Goal: Task Accomplishment & Management: Manage account settings

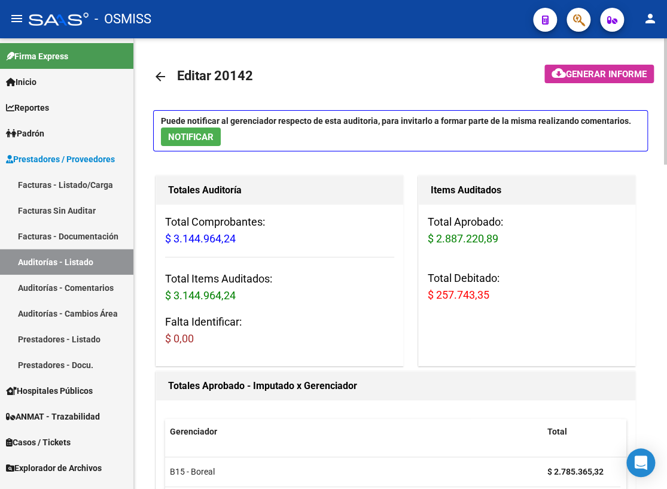
click at [159, 75] on mat-icon "arrow_back" at bounding box center [160, 76] width 14 height 14
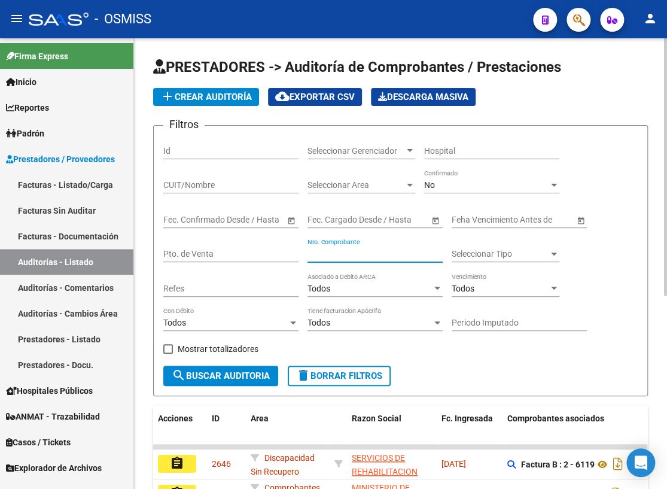
click at [347, 249] on input "Nro. Comprobante" at bounding box center [375, 254] width 135 height 10
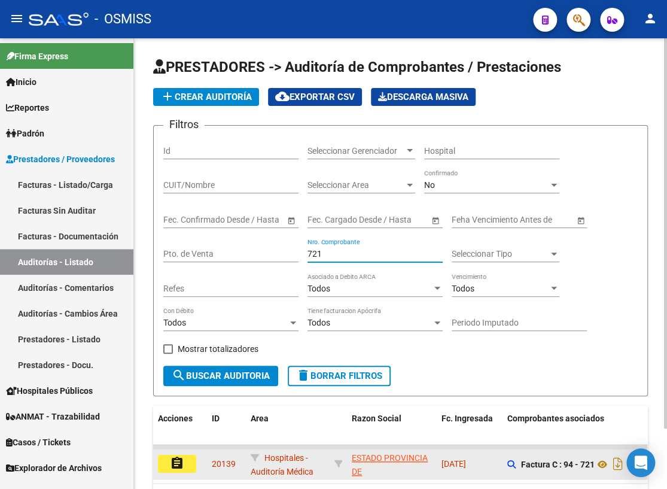
type input "721"
click at [184, 465] on button "assignment" at bounding box center [177, 464] width 38 height 18
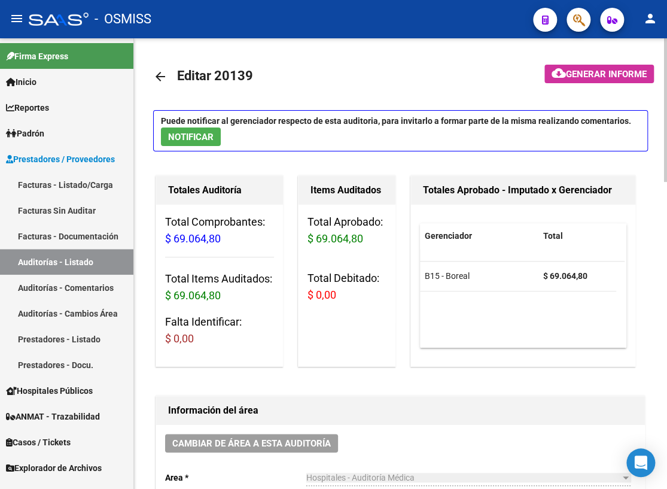
click at [162, 78] on mat-icon "arrow_back" at bounding box center [160, 76] width 14 height 14
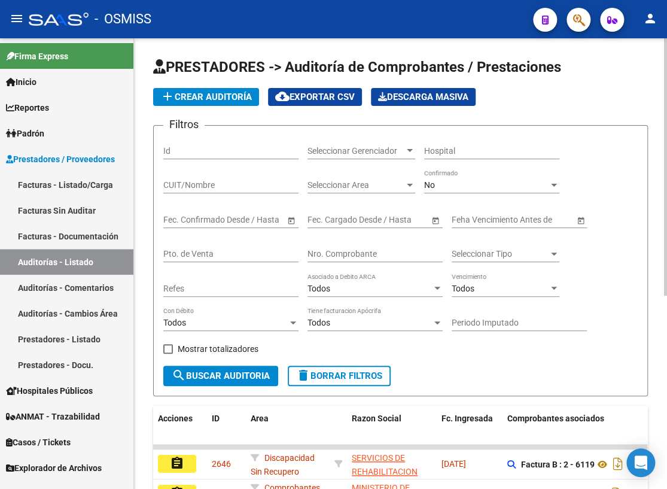
click at [345, 249] on input "Nro. Comprobante" at bounding box center [375, 254] width 135 height 10
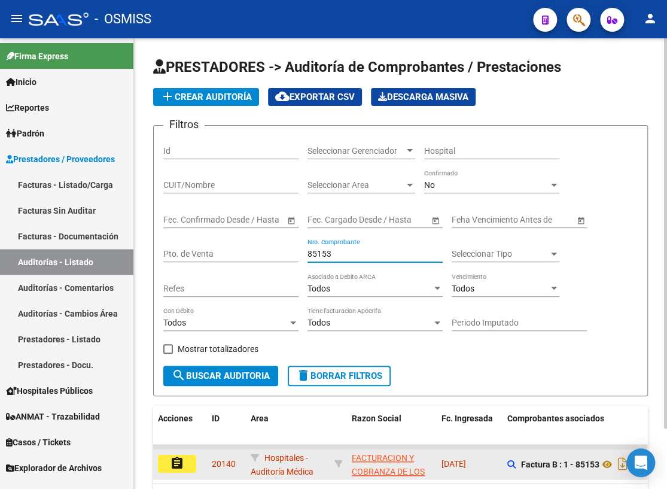
type input "85153"
click at [175, 467] on mat-icon "assignment" at bounding box center [177, 463] width 14 height 14
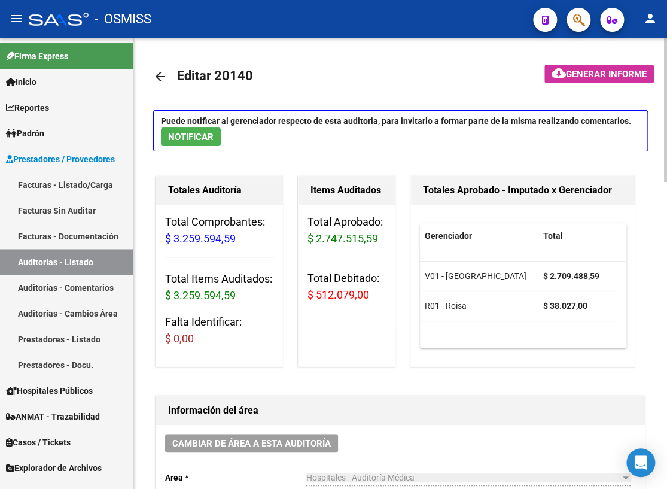
click at [161, 78] on mat-icon "arrow_back" at bounding box center [160, 76] width 14 height 14
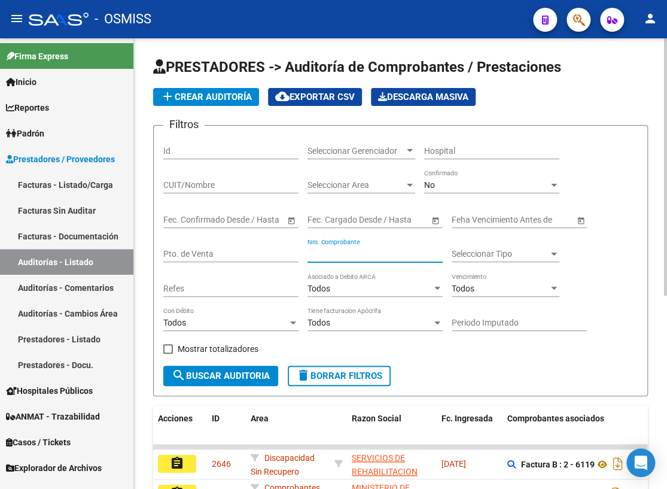
click at [345, 256] on input "Nro. Comprobante" at bounding box center [375, 254] width 135 height 10
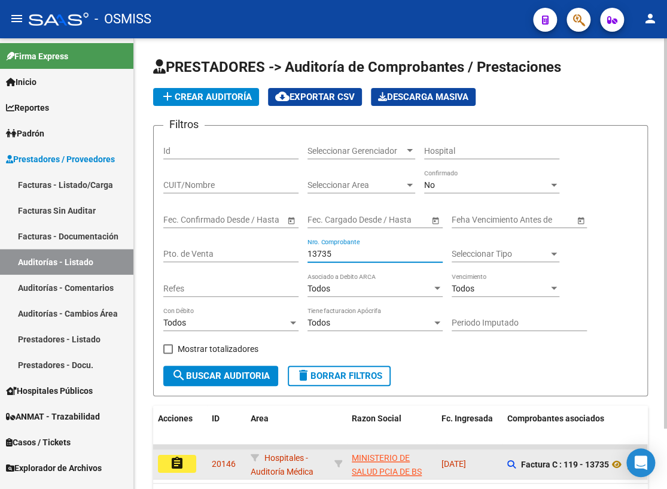
type input "13735"
click at [180, 462] on mat-icon "assignment" at bounding box center [177, 463] width 14 height 14
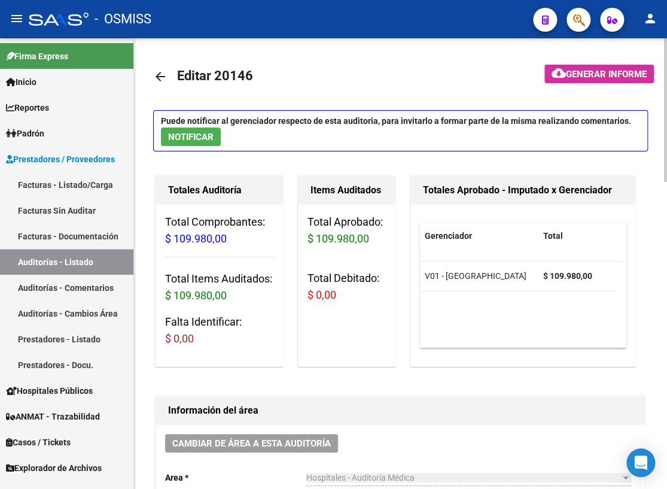
click at [159, 75] on mat-icon "arrow_back" at bounding box center [160, 76] width 14 height 14
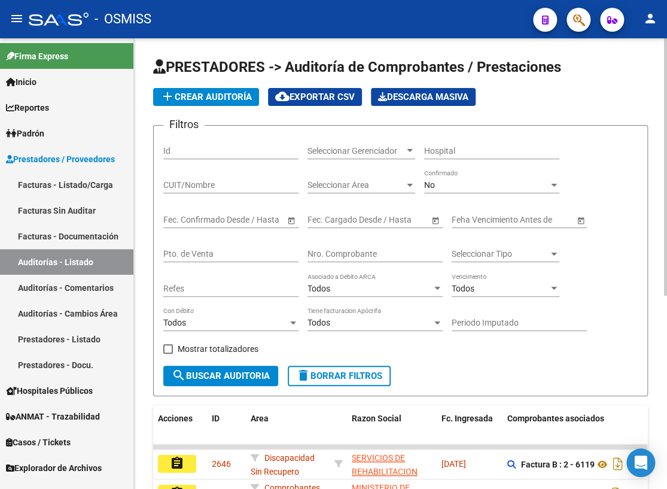
click at [327, 257] on input "Nro. Comprobante" at bounding box center [375, 254] width 135 height 10
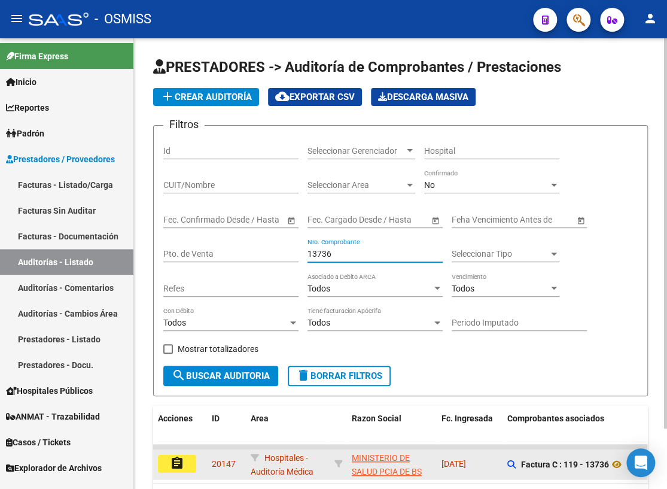
type input "13736"
click at [186, 459] on button "assignment" at bounding box center [177, 464] width 38 height 18
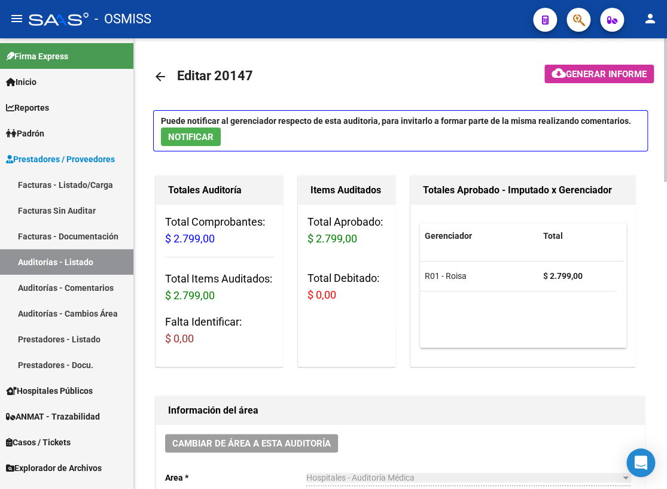
click at [164, 75] on mat-icon "arrow_back" at bounding box center [160, 76] width 14 height 14
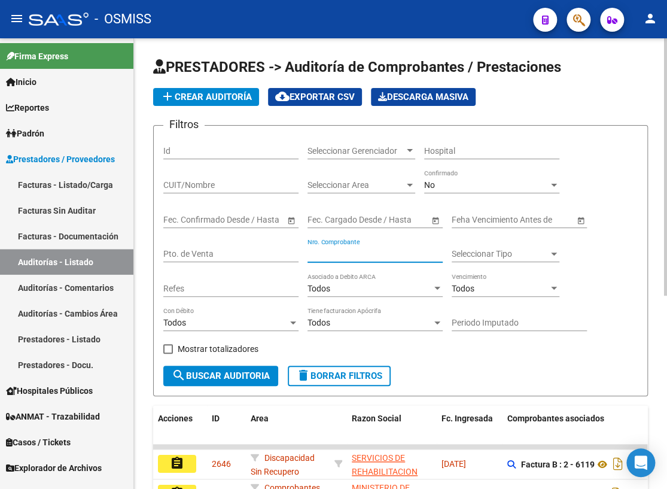
click at [324, 253] on input "Nro. Comprobante" at bounding box center [375, 254] width 135 height 10
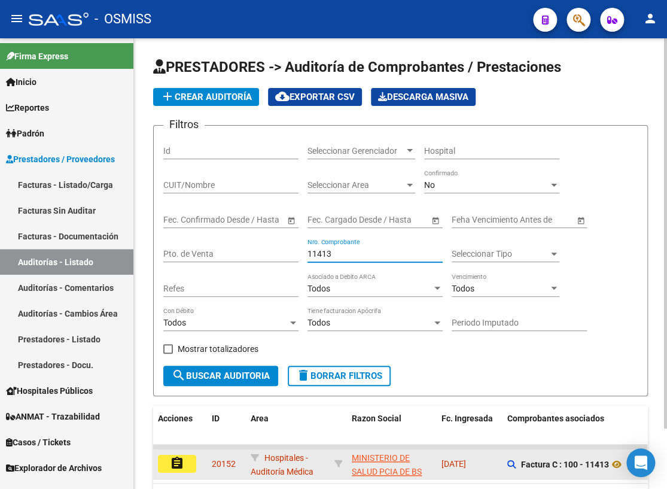
type input "11413"
click at [175, 458] on mat-icon "assignment" at bounding box center [177, 463] width 14 height 14
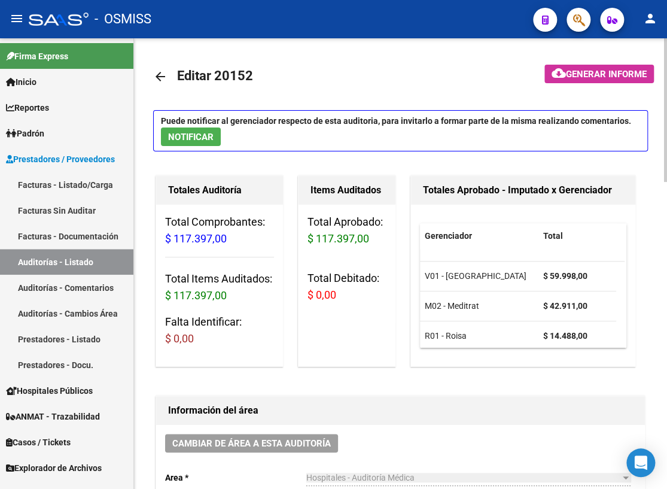
scroll to position [7, 0]
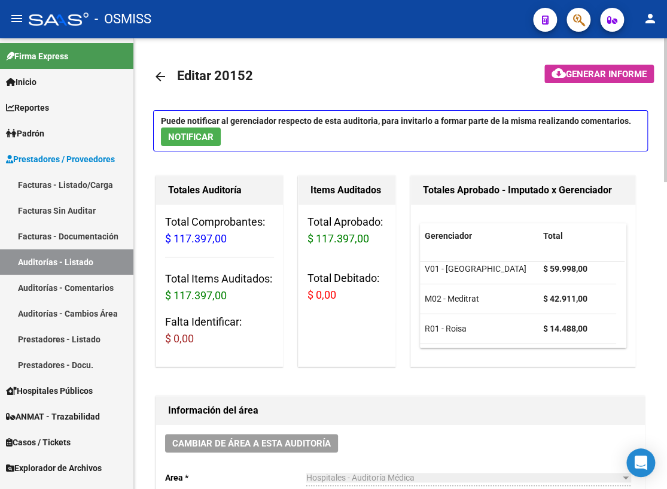
click at [156, 75] on mat-icon "arrow_back" at bounding box center [160, 76] width 14 height 14
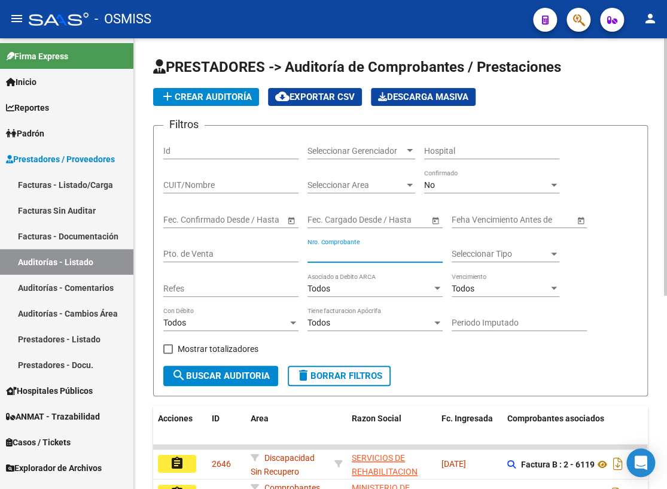
click at [335, 249] on input "Nro. Comprobante" at bounding box center [375, 254] width 135 height 10
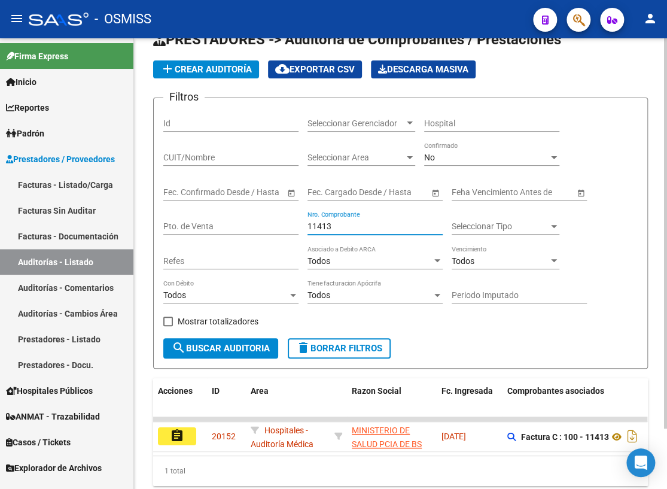
scroll to position [54, 0]
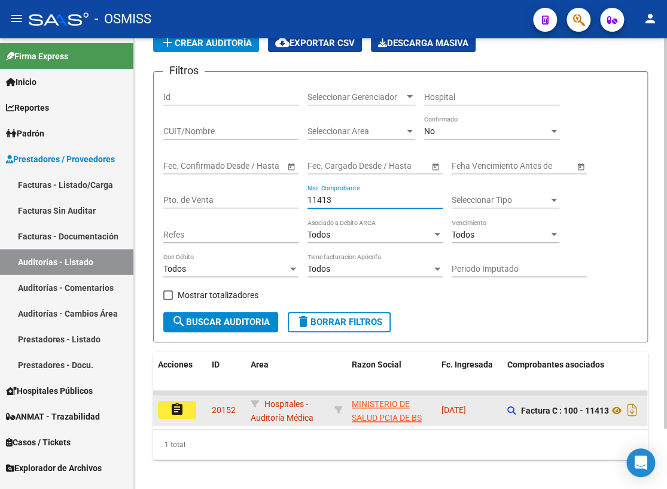
type input "11413"
click at [193, 407] on button "assignment" at bounding box center [177, 410] width 38 height 18
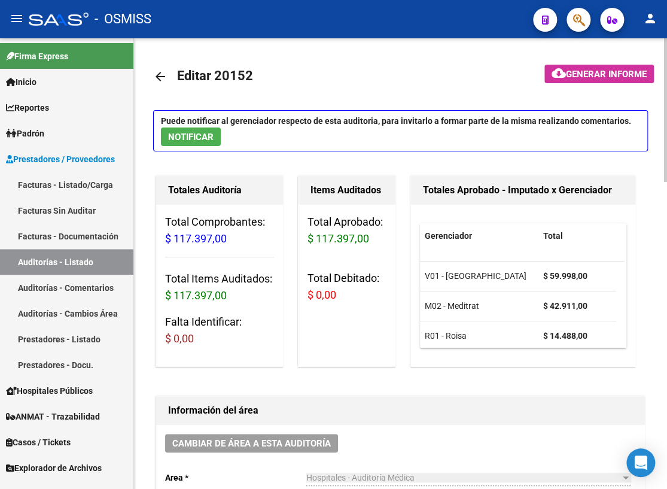
scroll to position [7, 0]
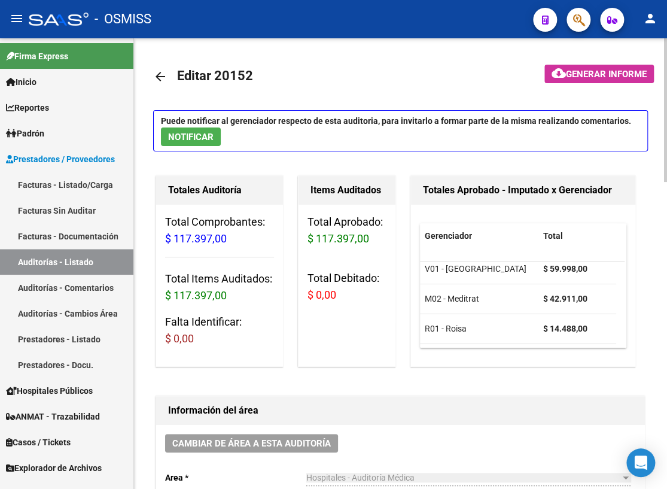
click at [159, 77] on mat-icon "arrow_back" at bounding box center [160, 76] width 14 height 14
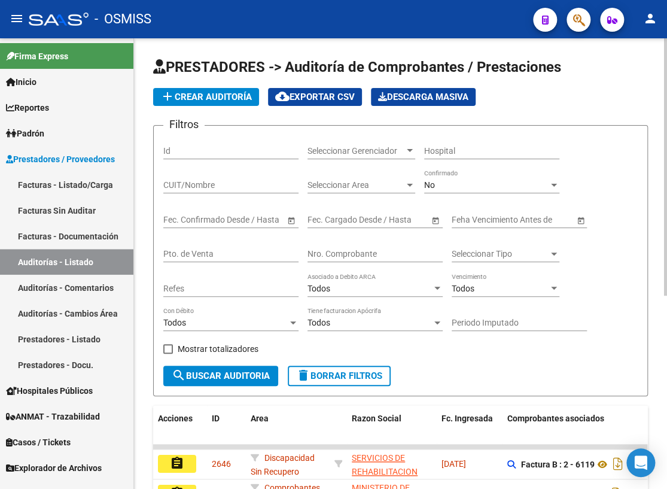
click at [374, 255] on input "Nro. Comprobante" at bounding box center [375, 254] width 135 height 10
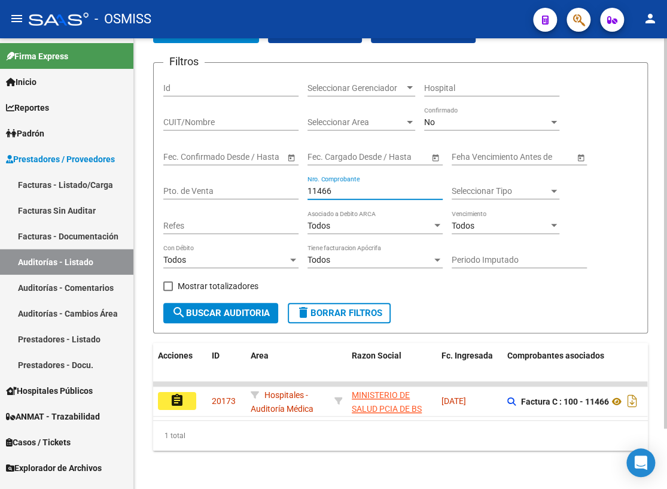
scroll to position [69, 0]
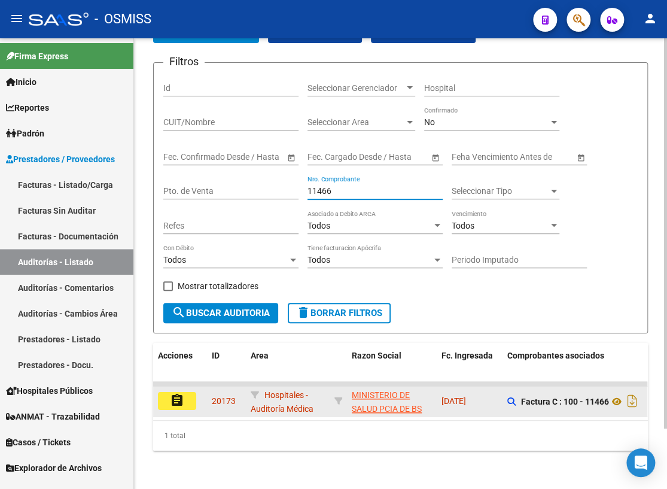
type input "11466"
click at [178, 394] on mat-icon "assignment" at bounding box center [177, 400] width 14 height 14
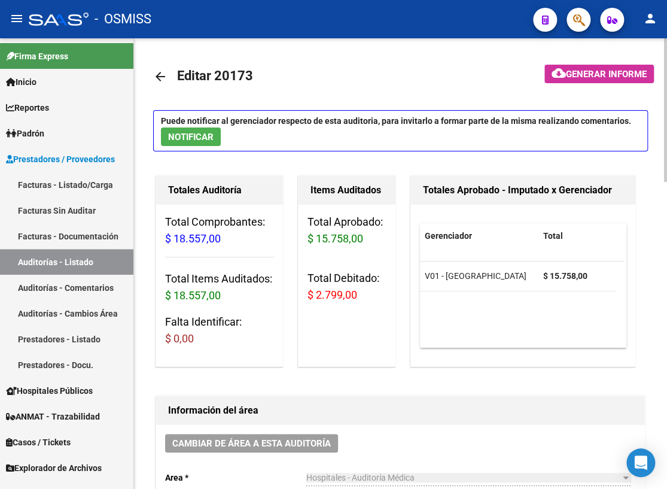
click at [158, 75] on mat-icon "arrow_back" at bounding box center [160, 76] width 14 height 14
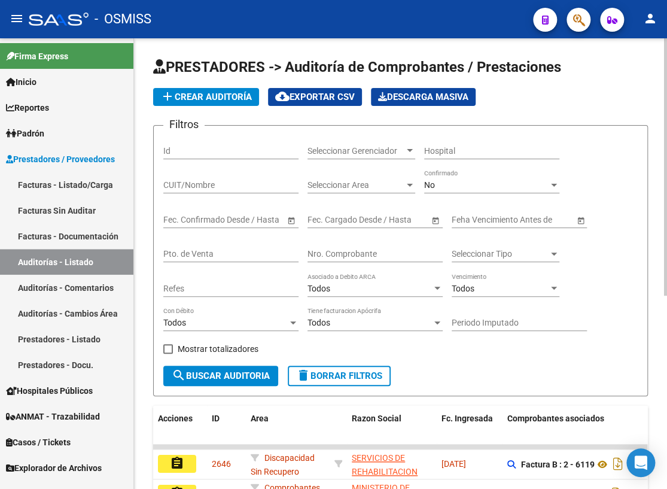
click at [335, 257] on div "Nro. Comprobante" at bounding box center [375, 250] width 135 height 24
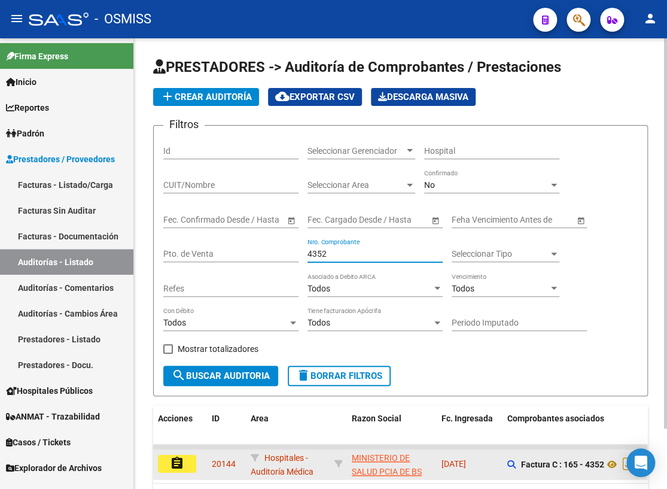
type input "4352"
click at [171, 460] on mat-icon "assignment" at bounding box center [177, 463] width 14 height 14
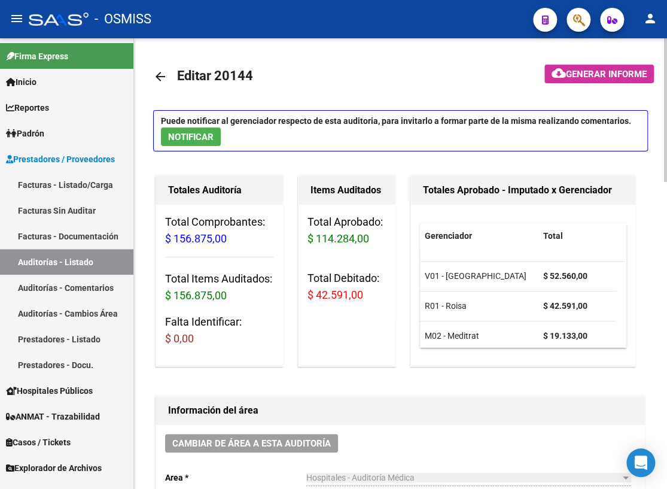
click at [164, 73] on mat-icon "arrow_back" at bounding box center [160, 76] width 14 height 14
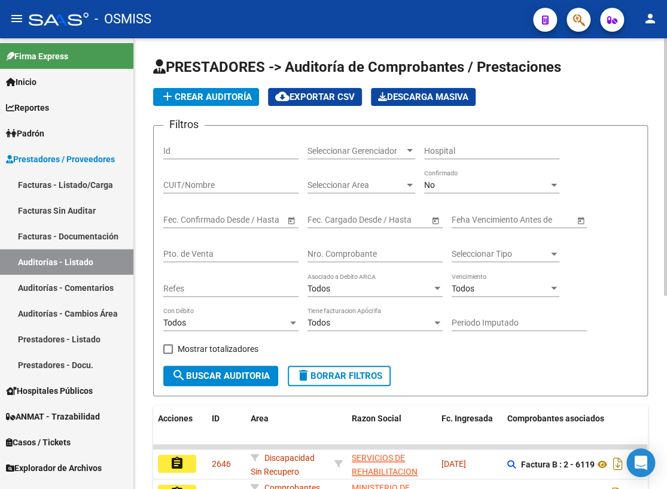
click at [361, 251] on input "Nro. Comprobante" at bounding box center [375, 254] width 135 height 10
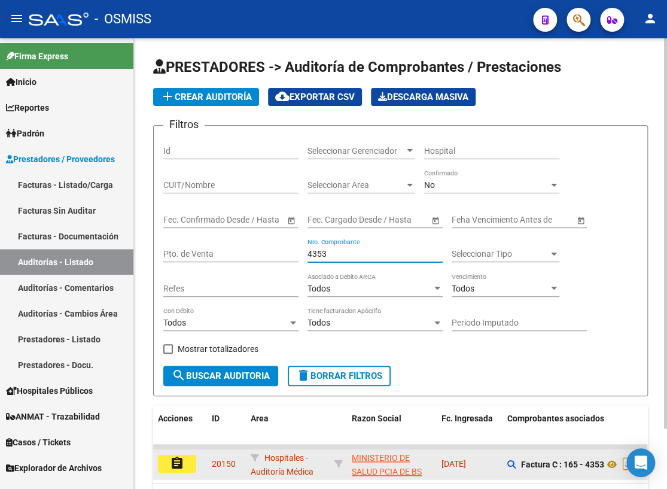
type input "4353"
click at [184, 463] on button "assignment" at bounding box center [177, 464] width 38 height 18
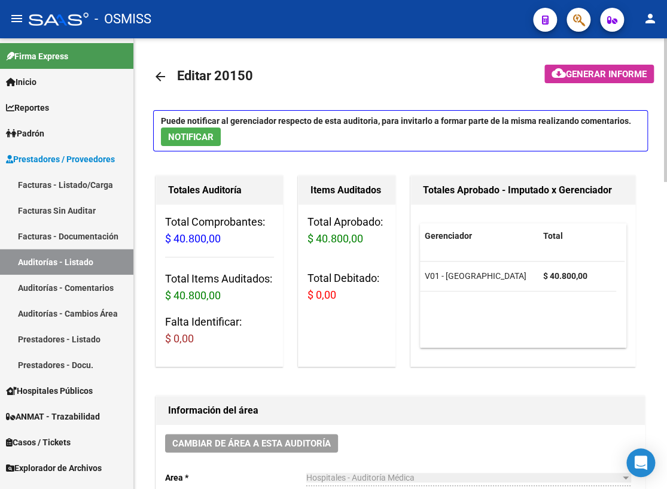
click at [162, 74] on mat-icon "arrow_back" at bounding box center [160, 76] width 14 height 14
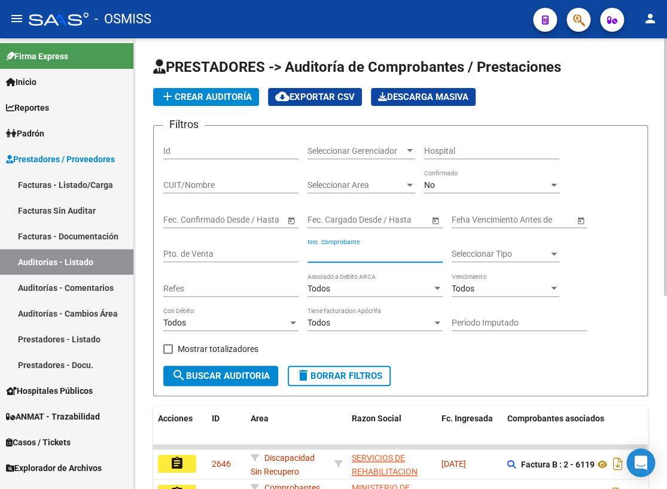
click at [334, 250] on input "Nro. Comprobante" at bounding box center [375, 254] width 135 height 10
type input "1147"
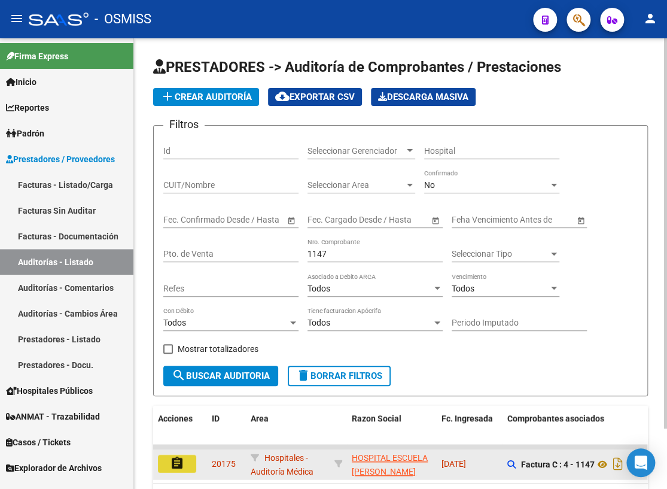
click at [170, 460] on mat-icon "assignment" at bounding box center [177, 463] width 14 height 14
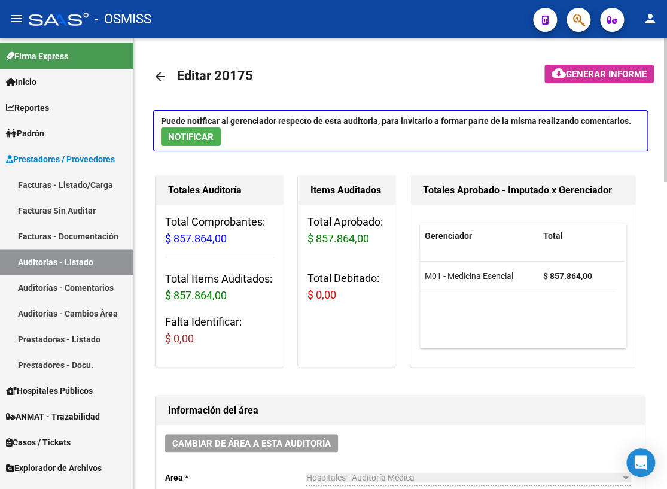
click at [162, 73] on mat-icon "arrow_back" at bounding box center [160, 76] width 14 height 14
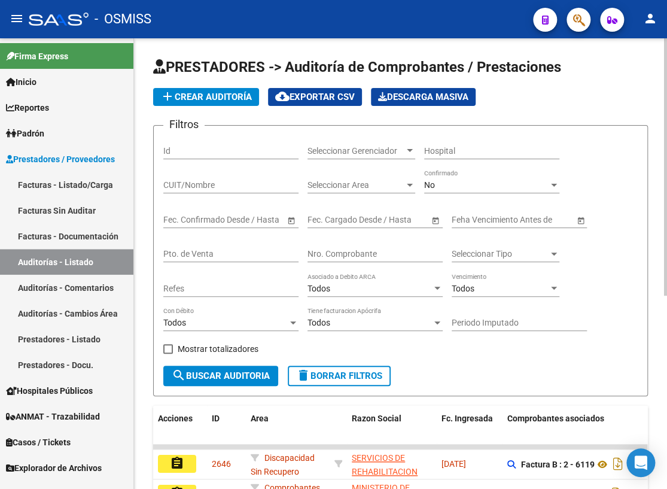
click at [345, 252] on input "Nro. Comprobante" at bounding box center [375, 254] width 135 height 10
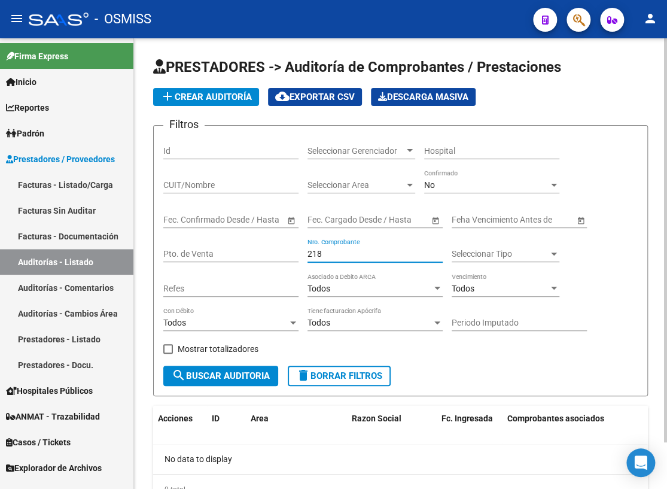
click at [310, 251] on input "218" at bounding box center [375, 254] width 135 height 10
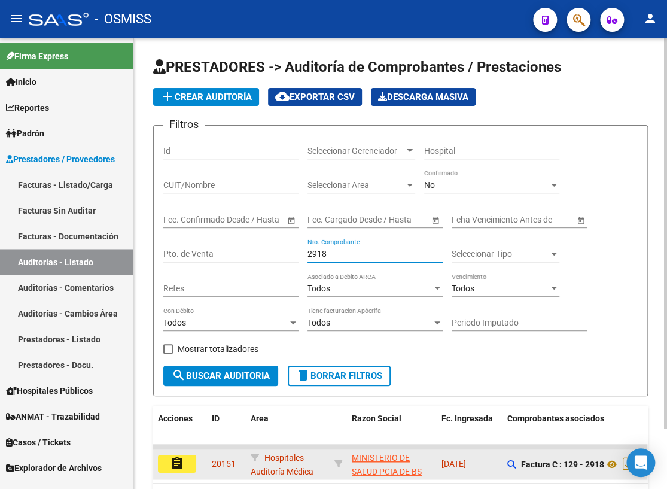
type input "2918"
click at [186, 462] on button "assignment" at bounding box center [177, 464] width 38 height 18
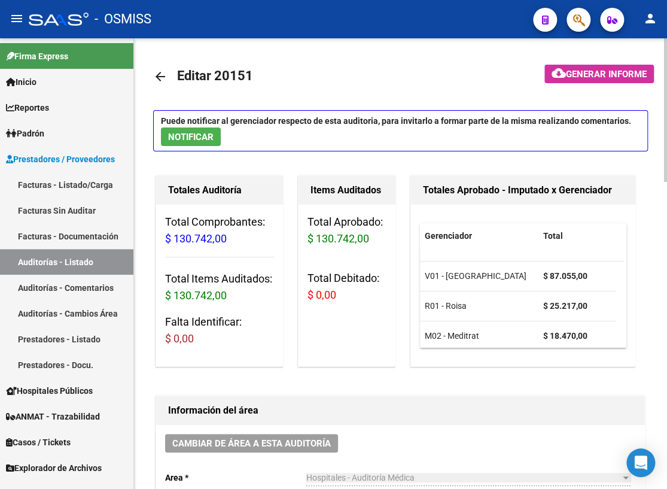
scroll to position [7, 0]
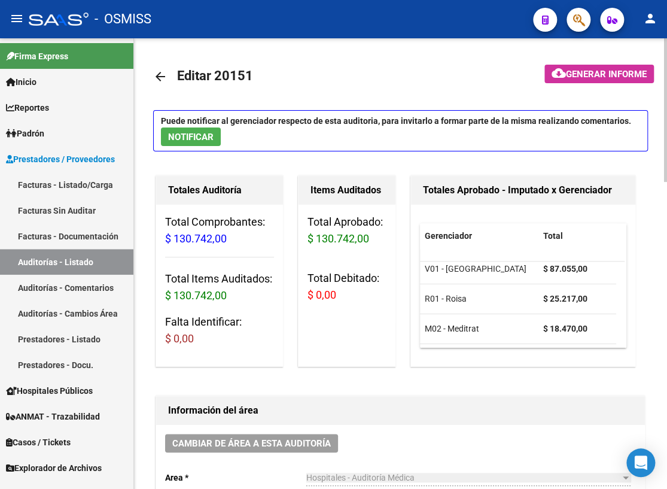
click at [158, 74] on mat-icon "arrow_back" at bounding box center [160, 76] width 14 height 14
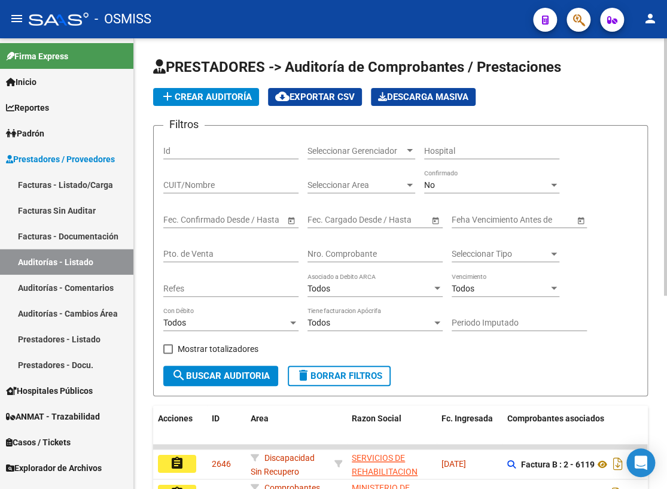
click at [352, 257] on input "Nro. Comprobante" at bounding box center [375, 254] width 135 height 10
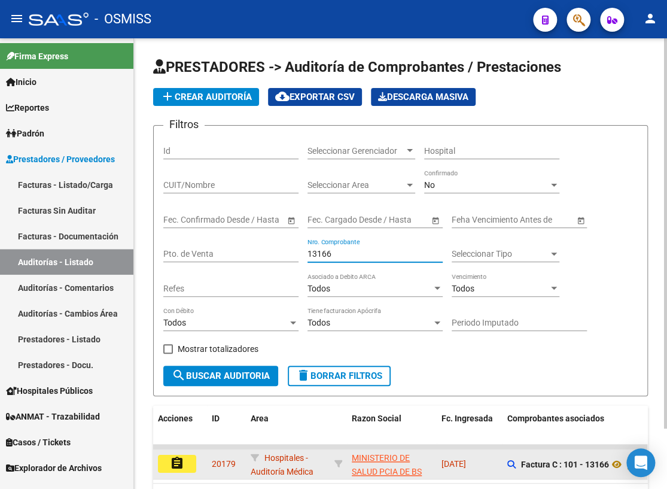
type input "13166"
click at [181, 467] on mat-icon "assignment" at bounding box center [177, 463] width 14 height 14
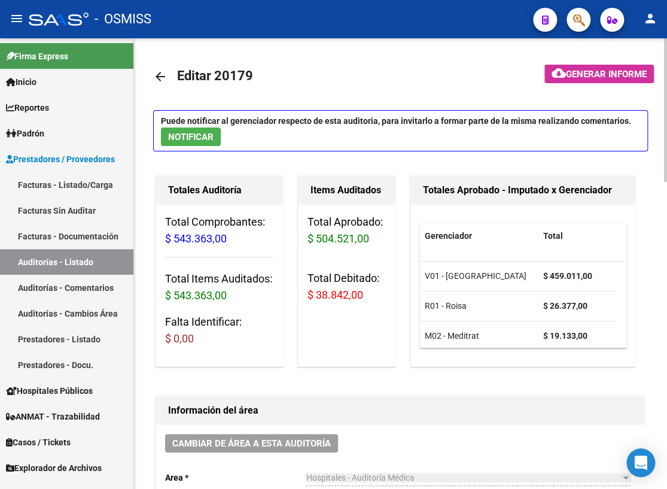
scroll to position [7, 0]
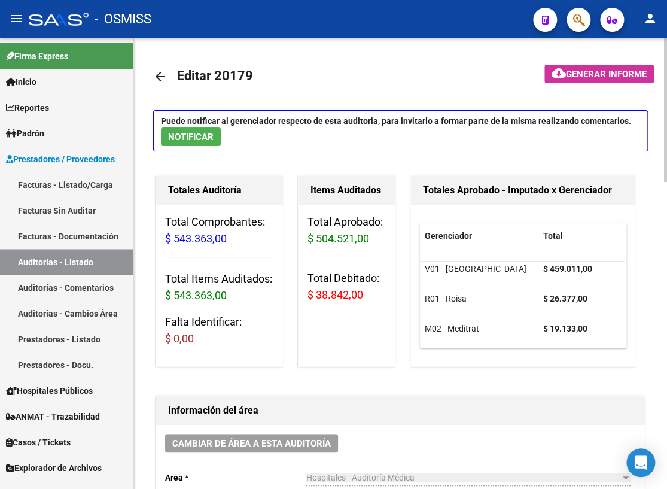
click at [160, 77] on mat-icon "arrow_back" at bounding box center [160, 76] width 14 height 14
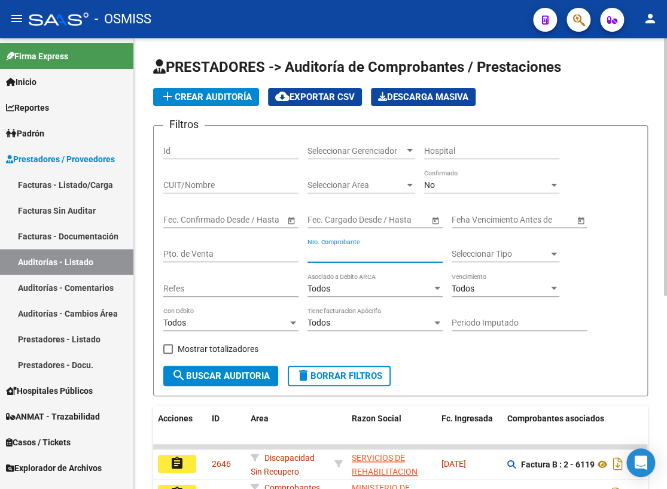
click at [349, 249] on input "Nro. Comprobante" at bounding box center [375, 254] width 135 height 10
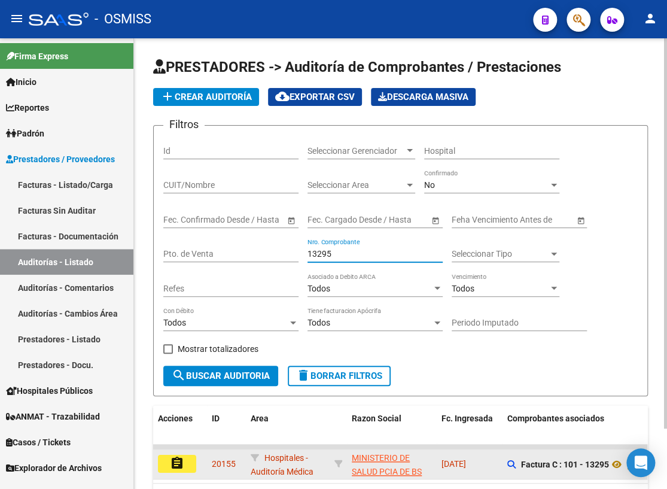
type input "13295"
click at [178, 461] on mat-icon "assignment" at bounding box center [177, 463] width 14 height 14
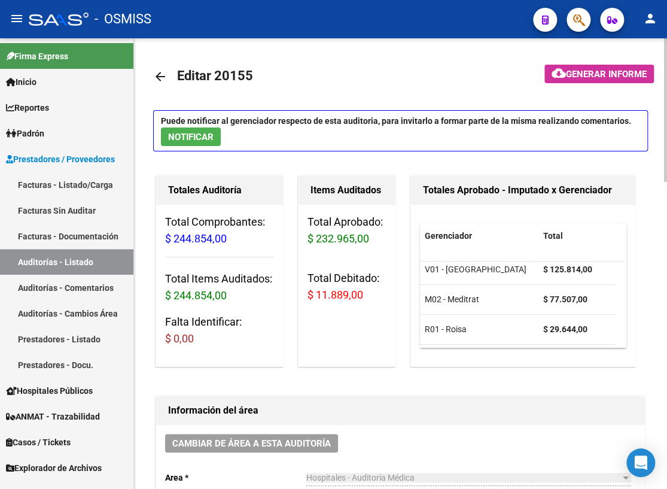
scroll to position [7, 0]
click at [160, 77] on mat-icon "arrow_back" at bounding box center [160, 76] width 14 height 14
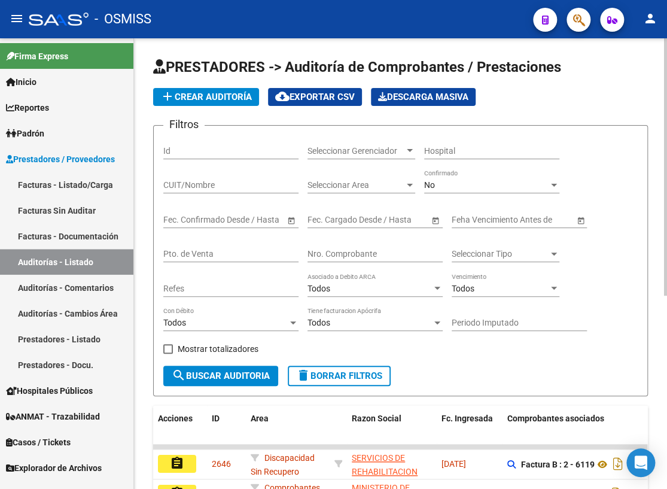
click at [343, 251] on input "Nro. Comprobante" at bounding box center [375, 254] width 135 height 10
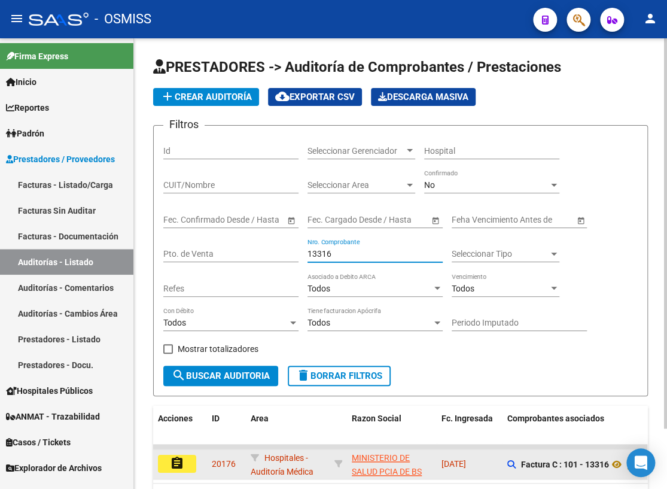
type input "13316"
click at [173, 461] on mat-icon "assignment" at bounding box center [177, 463] width 14 height 14
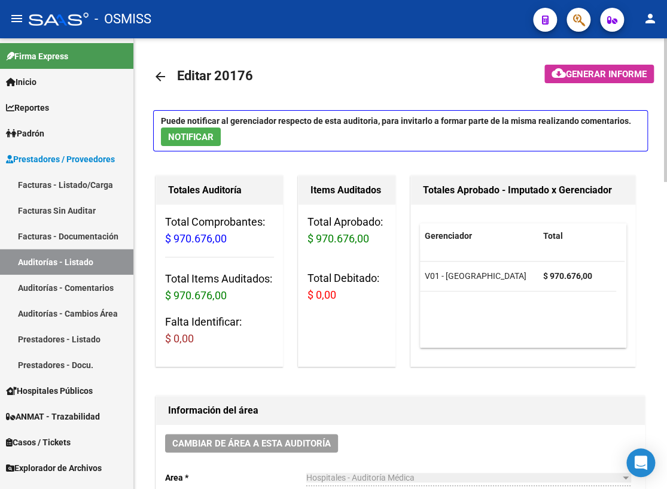
click at [158, 75] on mat-icon "arrow_back" at bounding box center [160, 76] width 14 height 14
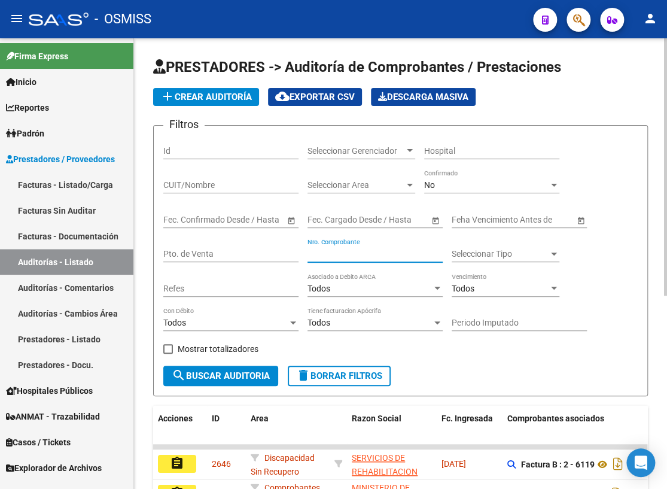
click at [370, 254] on input "Nro. Comprobante" at bounding box center [375, 254] width 135 height 10
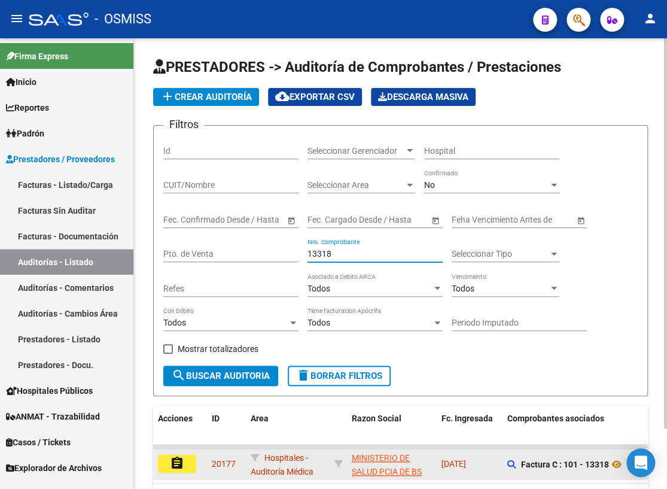
type input "13318"
click at [180, 456] on mat-icon "assignment" at bounding box center [177, 463] width 14 height 14
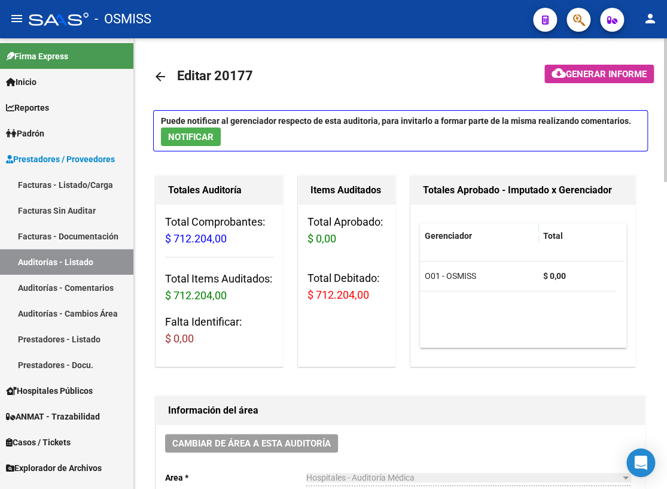
click at [162, 78] on mat-icon "arrow_back" at bounding box center [160, 76] width 14 height 14
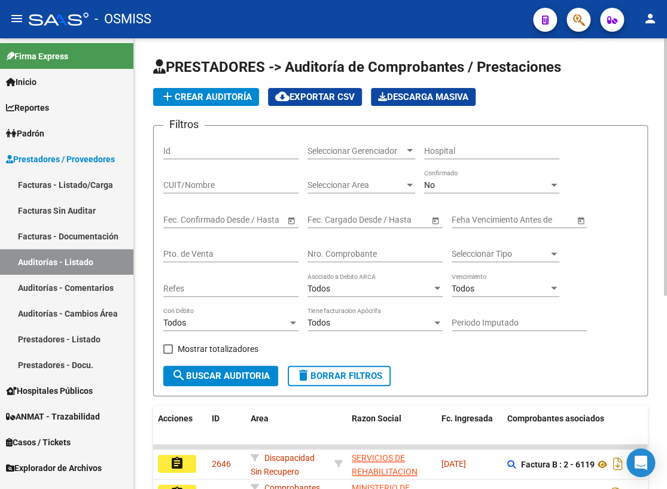
click at [351, 252] on input "Nro. Comprobante" at bounding box center [375, 254] width 135 height 10
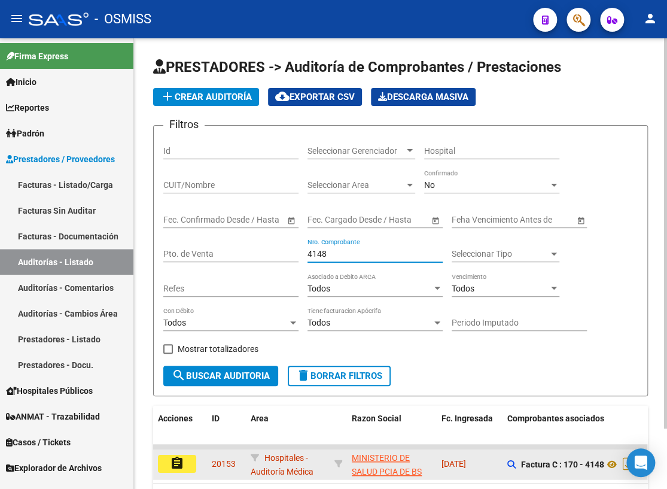
type input "4148"
click at [188, 457] on button "assignment" at bounding box center [177, 464] width 38 height 18
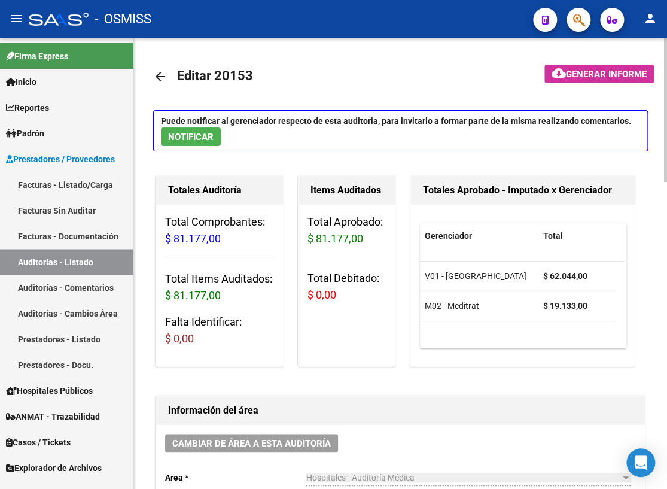
click at [161, 77] on mat-icon "arrow_back" at bounding box center [160, 76] width 14 height 14
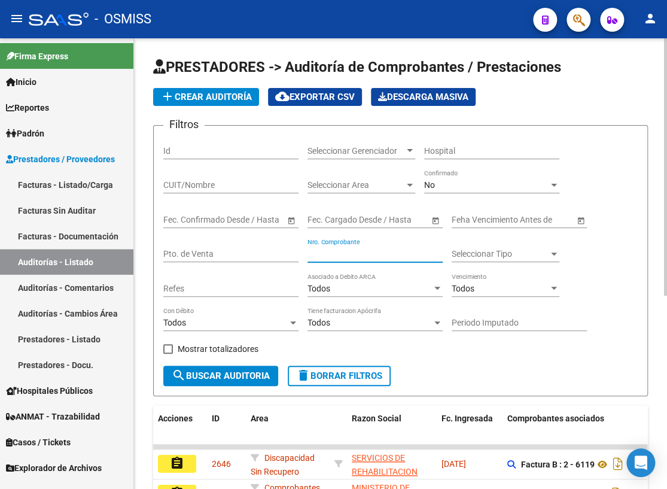
click at [362, 253] on input "Nro. Comprobante" at bounding box center [375, 254] width 135 height 10
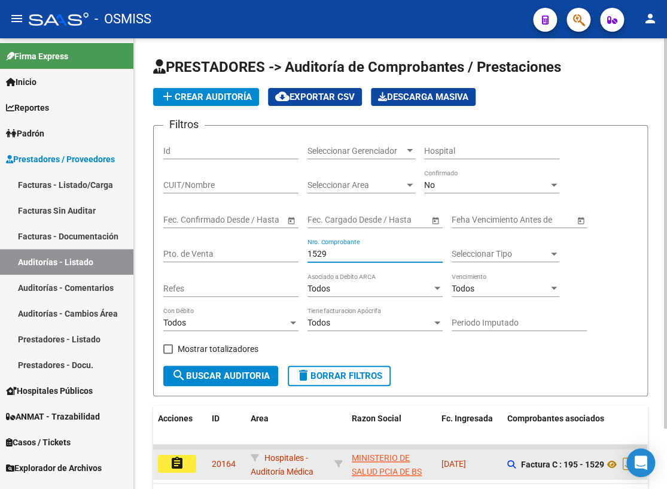
type input "1529"
click at [188, 461] on button "assignment" at bounding box center [177, 464] width 38 height 18
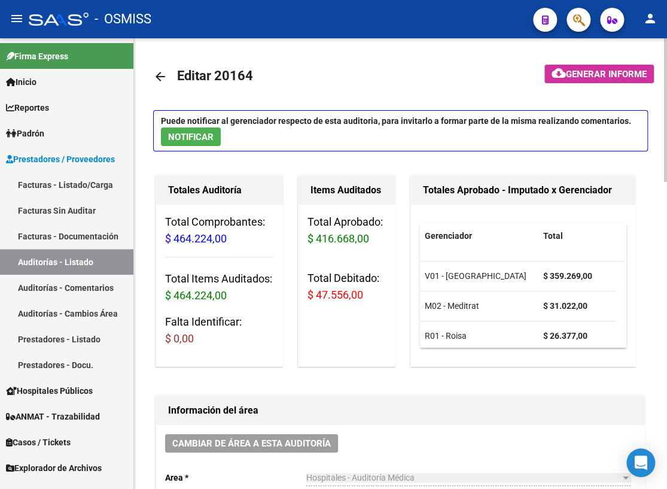
scroll to position [7, 0]
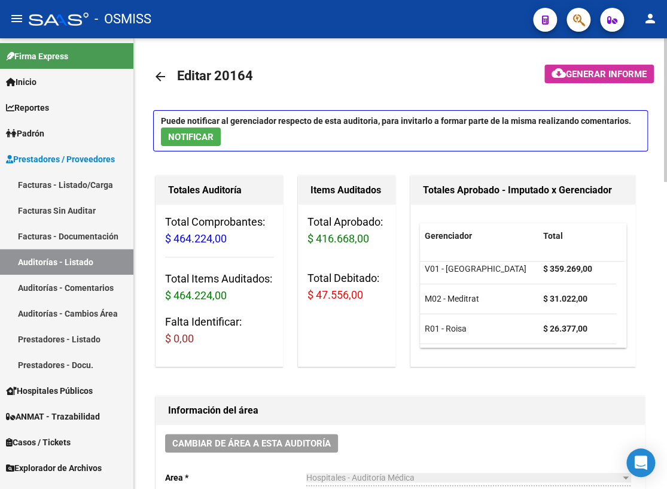
click at [157, 75] on mat-icon "arrow_back" at bounding box center [160, 76] width 14 height 14
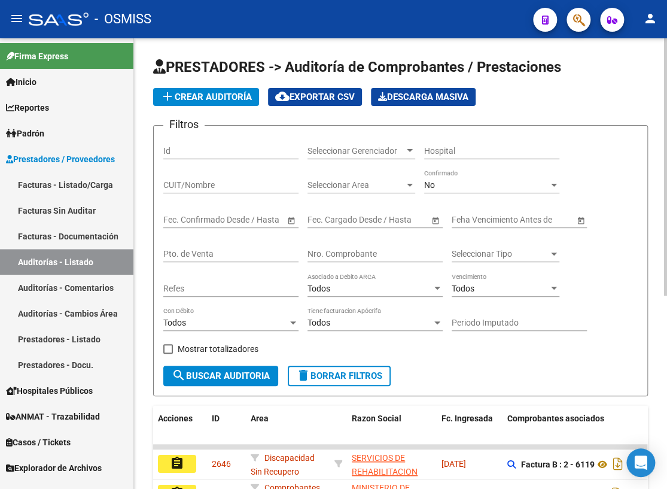
click at [329, 253] on input "Nro. Comprobante" at bounding box center [375, 254] width 135 height 10
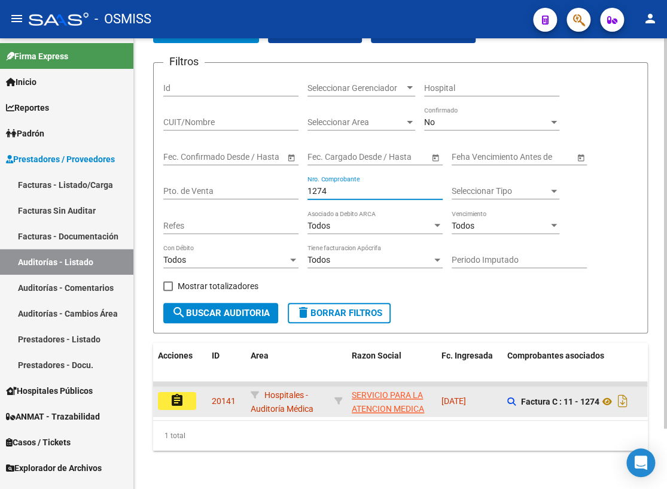
scroll to position [69, 0]
type input "1274"
click at [187, 393] on button "assignment" at bounding box center [177, 401] width 38 height 18
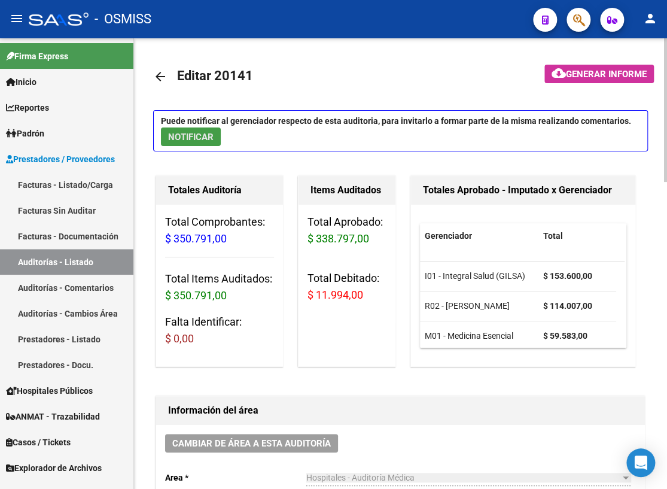
click at [175, 136] on span "NOTIFICAR" at bounding box center [190, 137] width 45 height 11
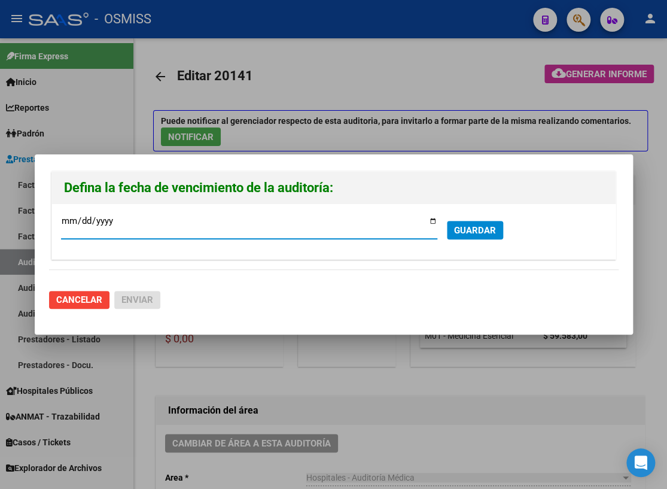
click at [431, 218] on input "[DATE]" at bounding box center [249, 225] width 376 height 19
type input "[DATE]"
click at [478, 233] on span "GUARDAR" at bounding box center [475, 230] width 42 height 11
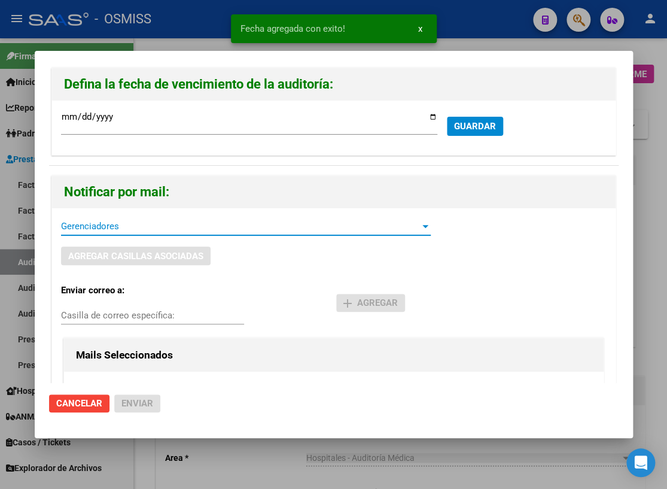
click at [169, 230] on span "Gerenciadores" at bounding box center [240, 226] width 359 height 11
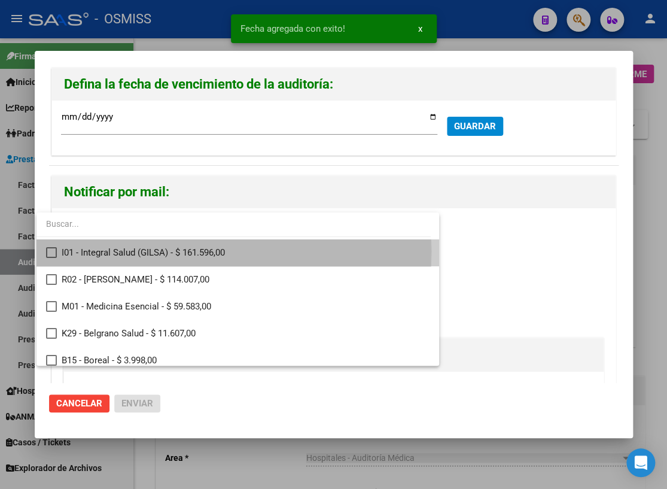
click at [48, 251] on mat-pseudo-checkbox at bounding box center [51, 252] width 11 height 11
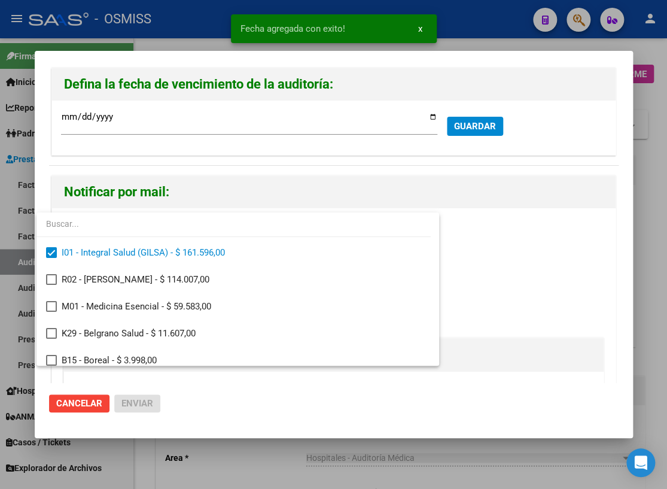
click at [256, 421] on div at bounding box center [333, 244] width 667 height 489
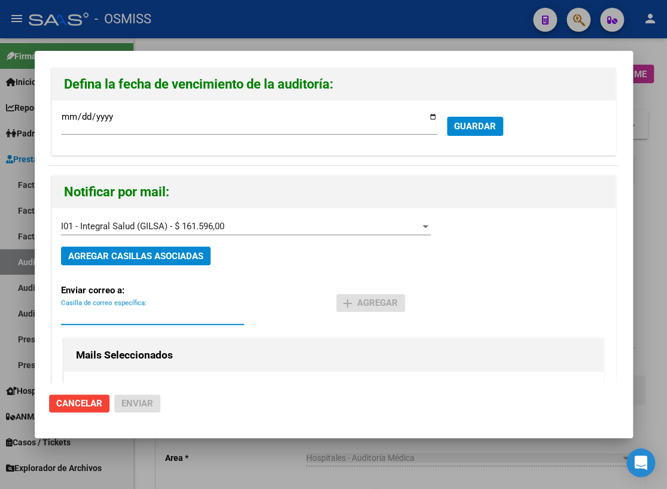
click at [107, 315] on input "Casilla de correo específica:" at bounding box center [152, 315] width 183 height 11
drag, startPoint x: 89, startPoint y: 308, endPoint x: 68, endPoint y: 310, distance: 21.1
click at [68, 310] on input "Casilla de correo específica:" at bounding box center [152, 315] width 183 height 11
paste input "[PERSON_NAME][EMAIL_ADDRESS][DOMAIN_NAME]"
type input "[PERSON_NAME][EMAIL_ADDRESS][DOMAIN_NAME]"
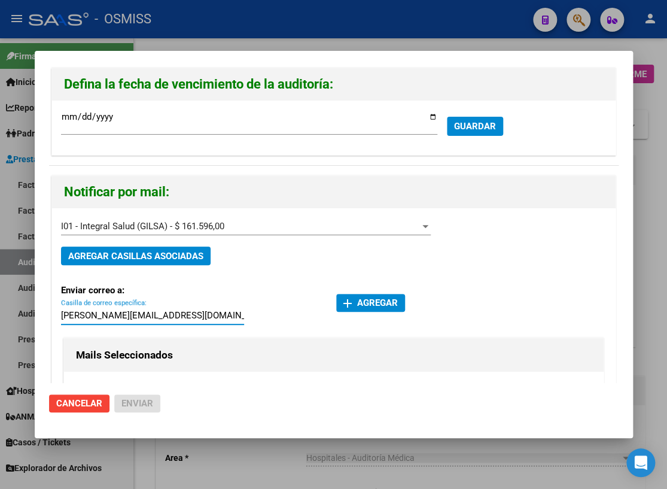
click at [354, 300] on span "add Agregar" at bounding box center [371, 302] width 54 height 11
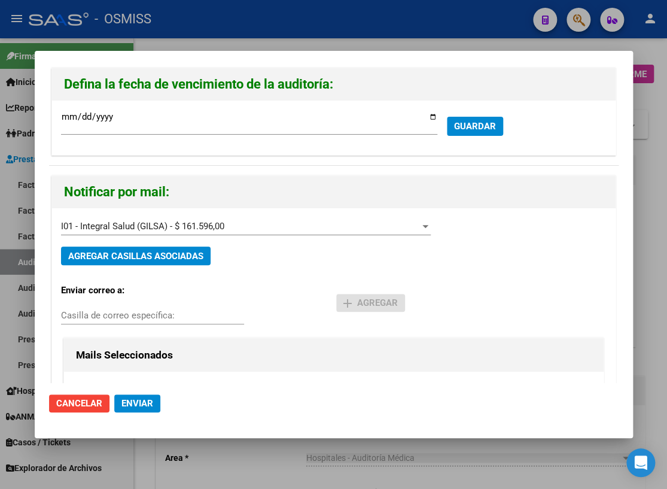
click at [147, 401] on span "Enviar" at bounding box center [137, 403] width 32 height 11
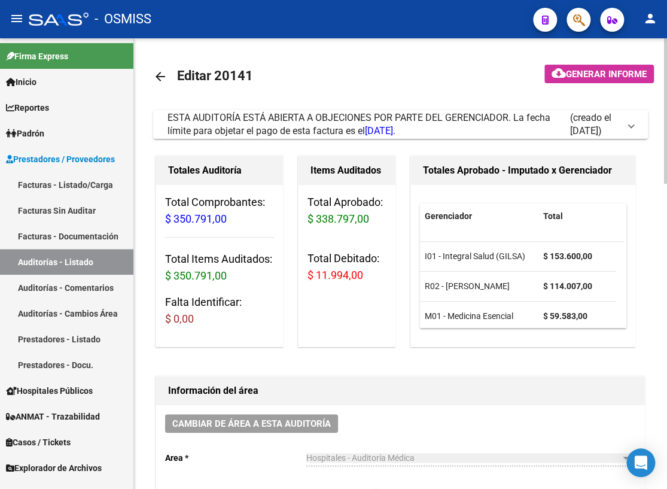
click at [159, 77] on mat-icon "arrow_back" at bounding box center [160, 76] width 14 height 14
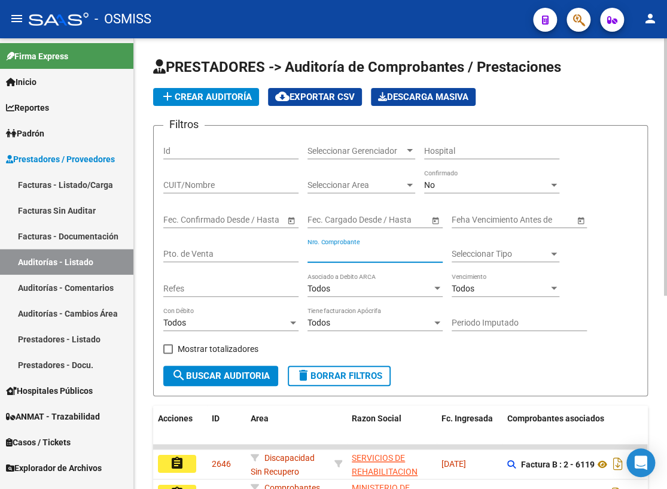
click at [354, 254] on input "Nro. Comprobante" at bounding box center [375, 254] width 135 height 10
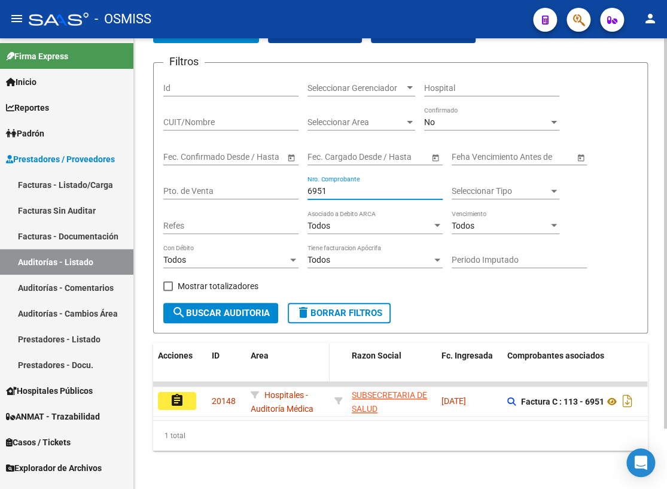
scroll to position [69, 0]
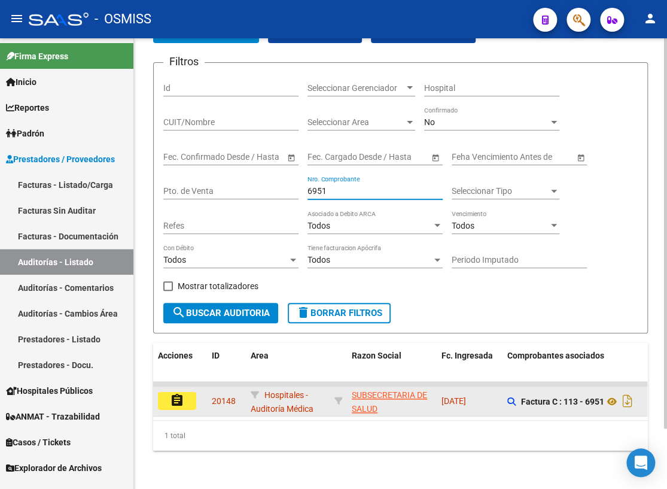
type input "6951"
click at [171, 396] on mat-icon "assignment" at bounding box center [177, 400] width 14 height 14
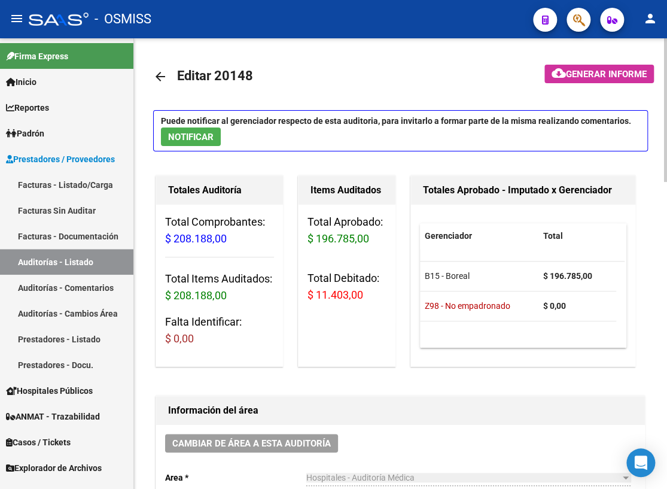
click at [160, 77] on mat-icon "arrow_back" at bounding box center [160, 76] width 14 height 14
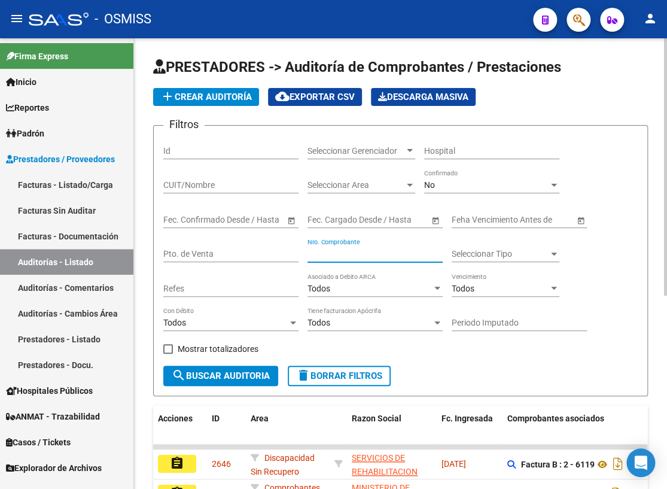
click at [389, 251] on input "Nro. Comprobante" at bounding box center [375, 254] width 135 height 10
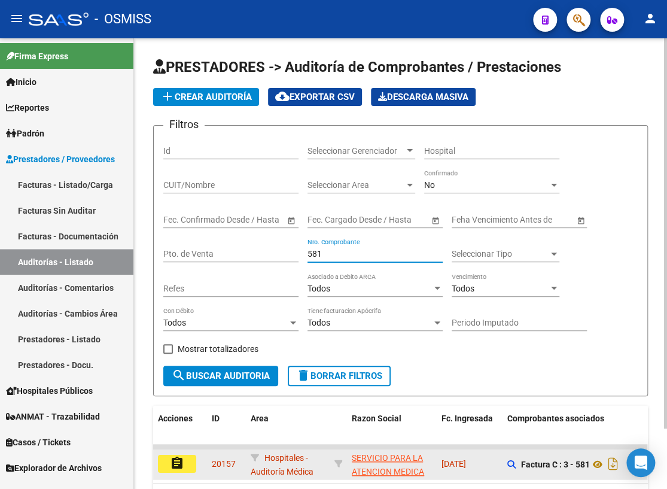
type input "581"
click at [186, 461] on button "assignment" at bounding box center [177, 464] width 38 height 18
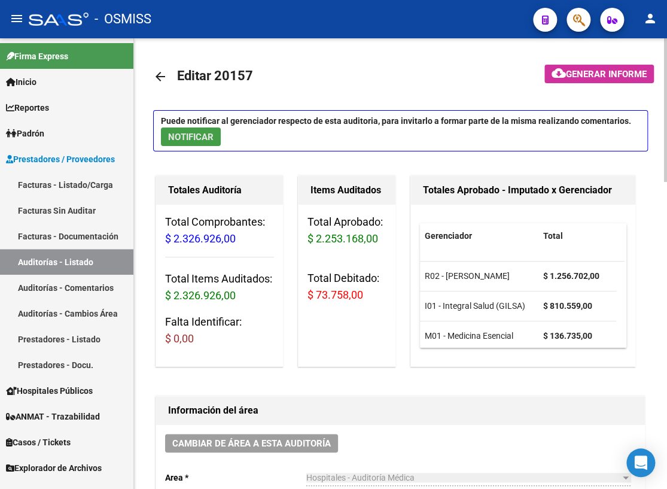
click at [197, 136] on span "NOTIFICAR" at bounding box center [190, 137] width 45 height 11
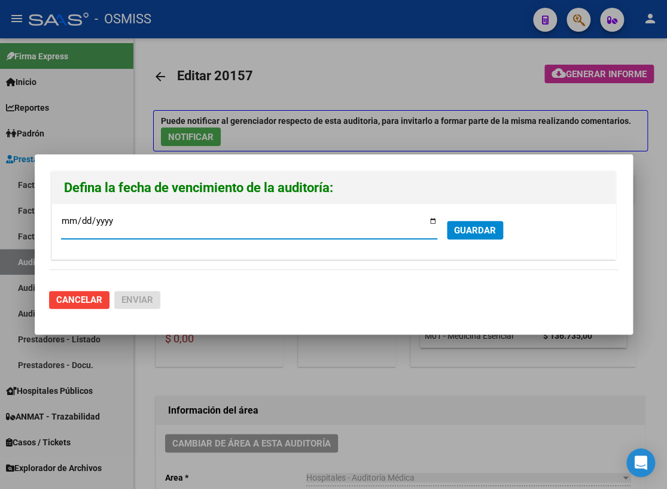
click at [430, 220] on input "[DATE]" at bounding box center [249, 225] width 376 height 19
type input "[DATE]"
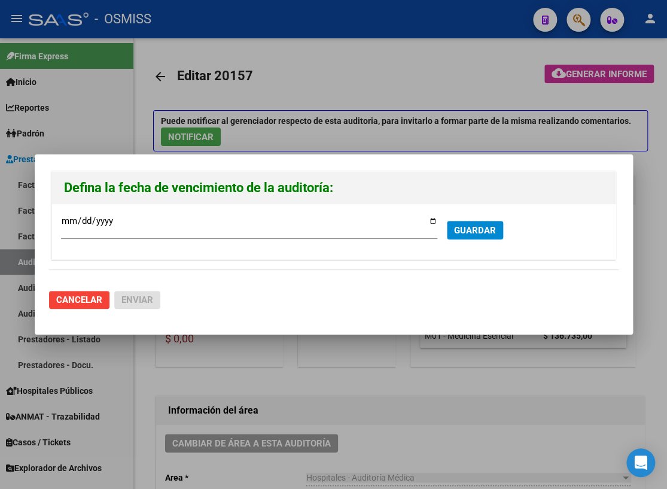
click at [75, 337] on div at bounding box center [333, 244] width 667 height 489
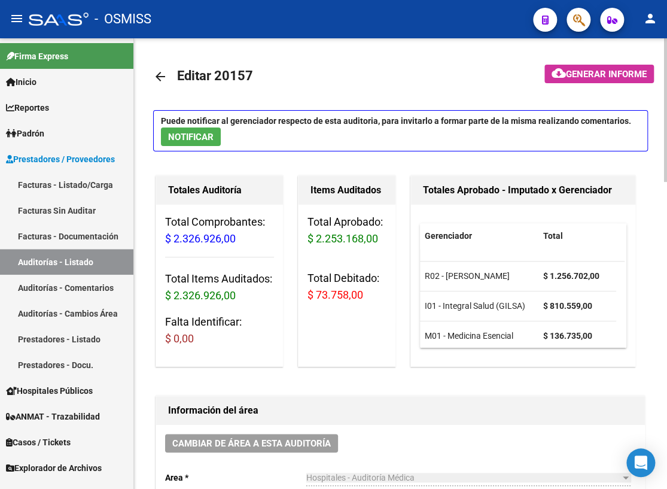
click at [173, 132] on span "NOTIFICAR" at bounding box center [190, 137] width 45 height 11
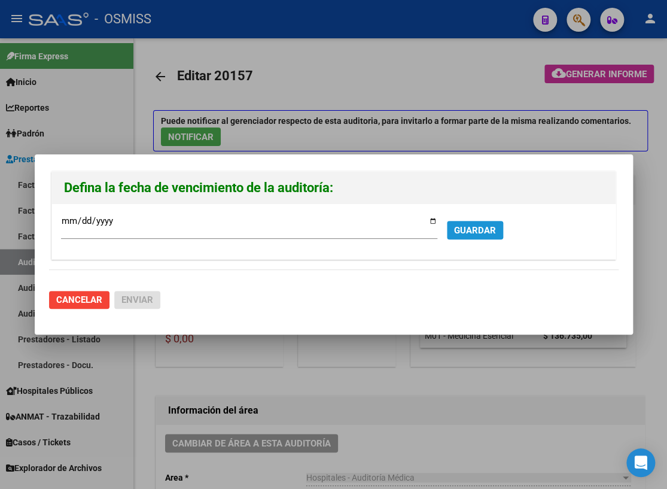
click at [470, 230] on span "GUARDAR" at bounding box center [475, 230] width 42 height 11
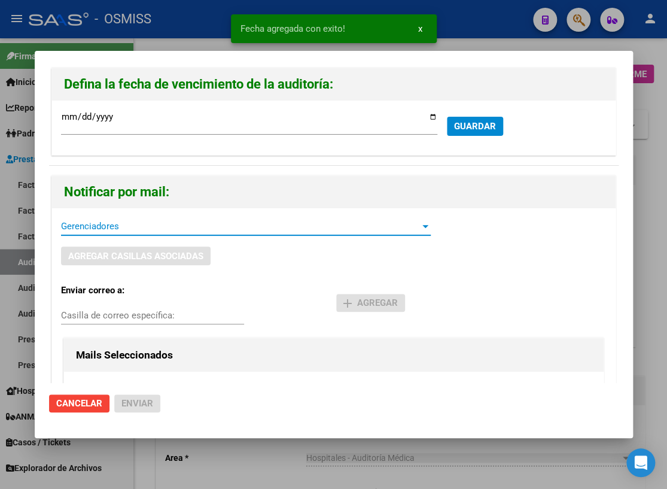
click at [87, 230] on span "Gerenciadores" at bounding box center [240, 226] width 359 height 11
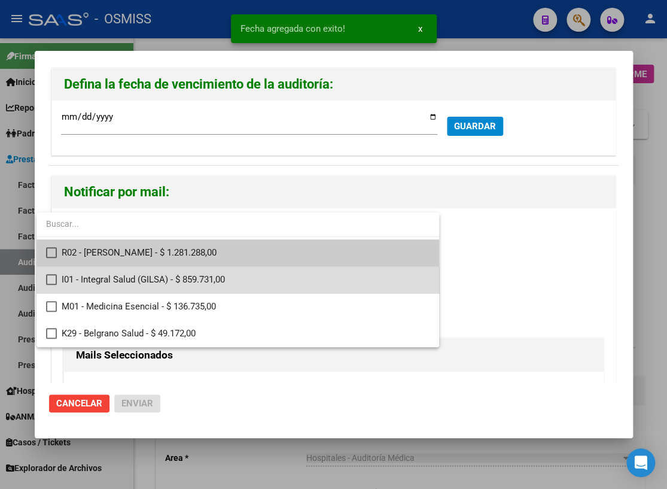
click at [56, 280] on mat-pseudo-checkbox at bounding box center [51, 279] width 11 height 11
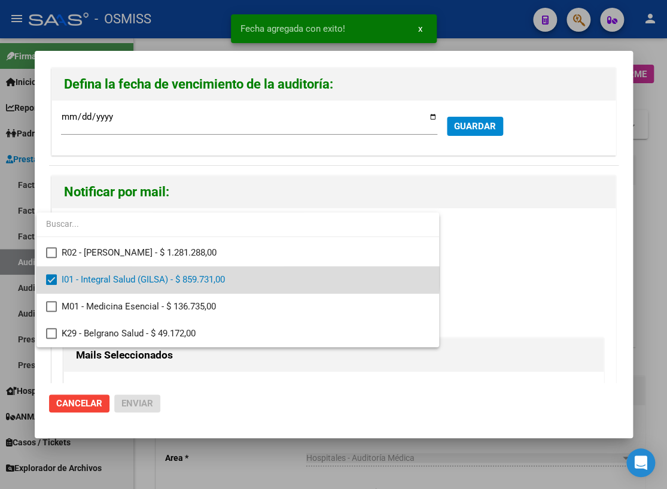
click at [209, 276] on span "I01 - Integral Salud (GILSA) - $ 859.731,00" at bounding box center [246, 279] width 368 height 27
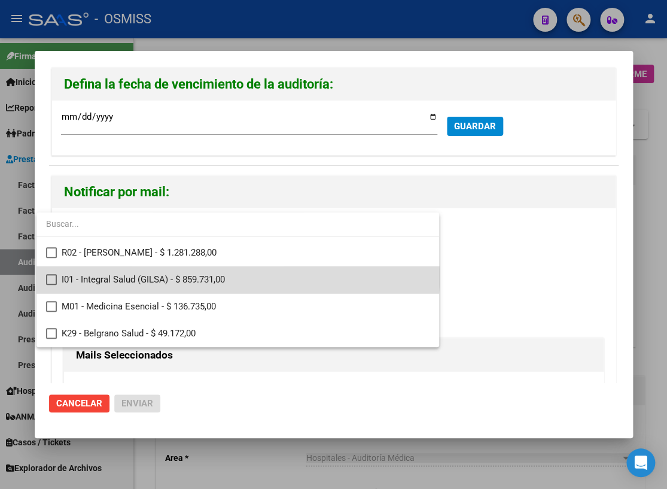
click at [209, 276] on span "I01 - Integral Salud (GILSA) - $ 859.731,00" at bounding box center [246, 279] width 368 height 27
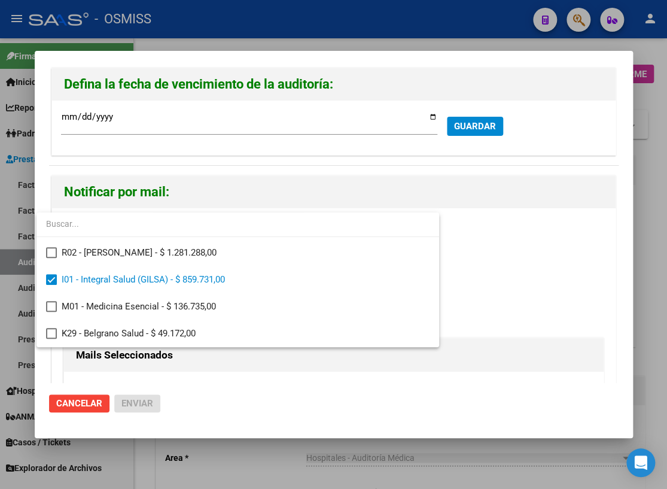
click at [511, 263] on div at bounding box center [333, 244] width 667 height 489
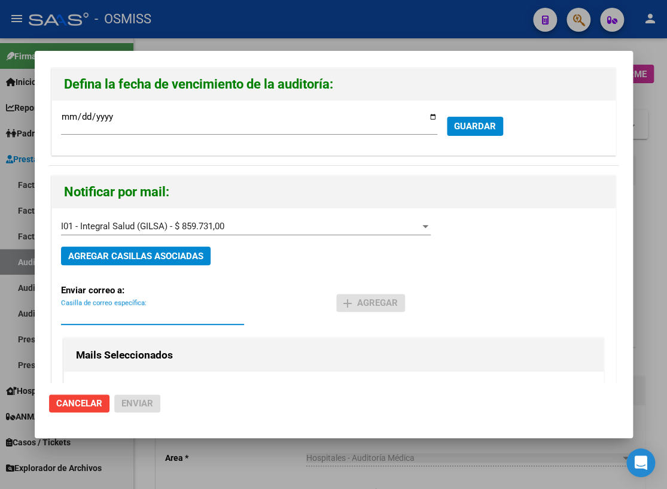
paste input "[PERSON_NAME][EMAIL_ADDRESS][DOMAIN_NAME]"
type input "[PERSON_NAME][EMAIL_ADDRESS][DOMAIN_NAME]"
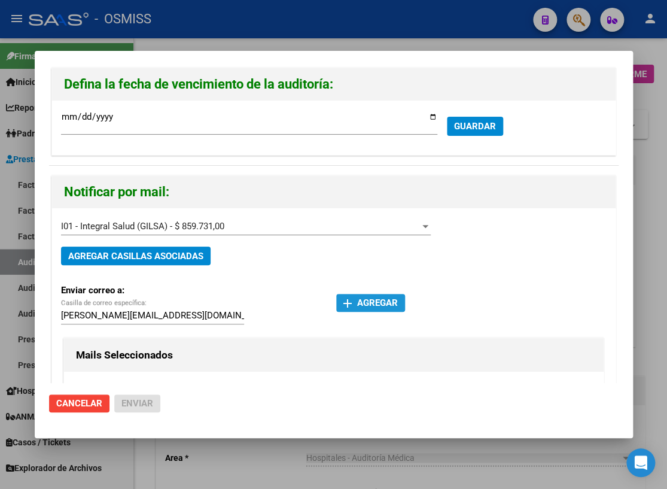
click at [349, 304] on mat-icon "add" at bounding box center [348, 303] width 14 height 14
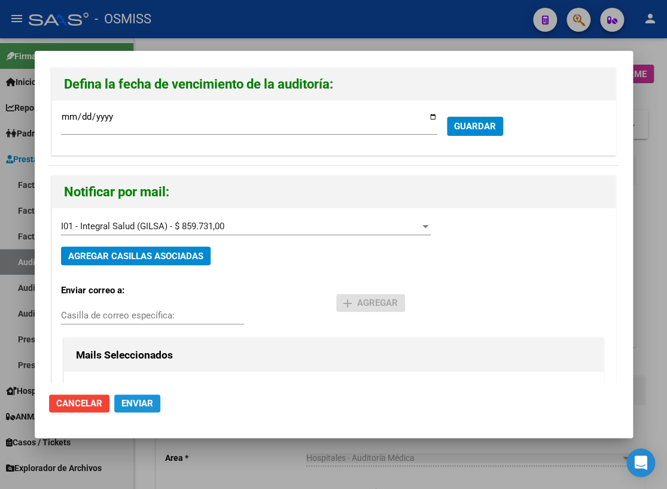
click at [142, 406] on span "Enviar" at bounding box center [137, 403] width 32 height 11
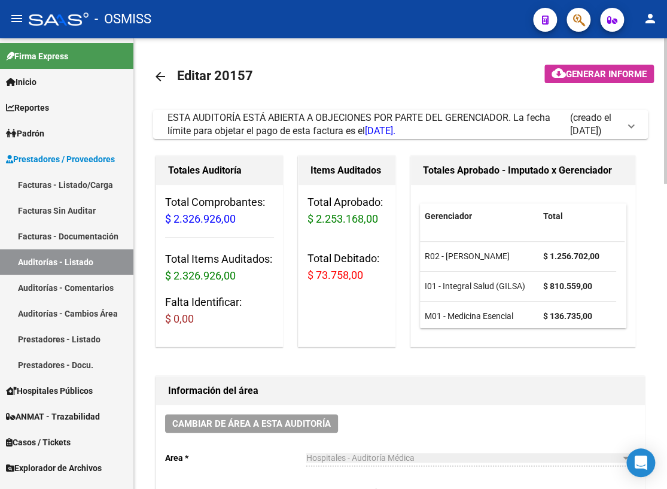
click at [159, 74] on mat-icon "arrow_back" at bounding box center [160, 76] width 14 height 14
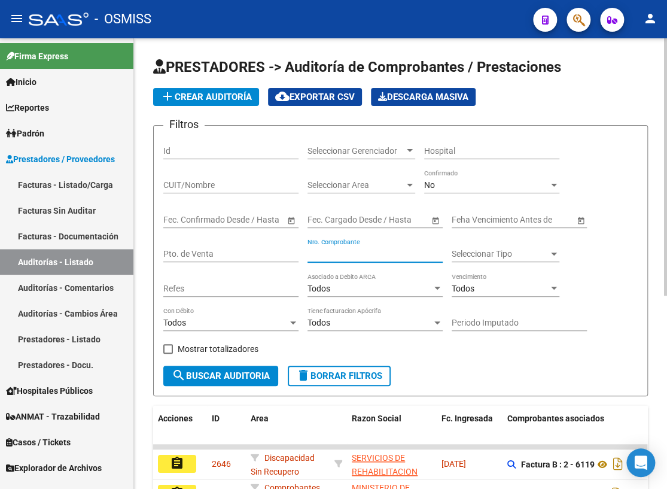
click at [341, 251] on input "Nro. Comprobante" at bounding box center [375, 254] width 135 height 10
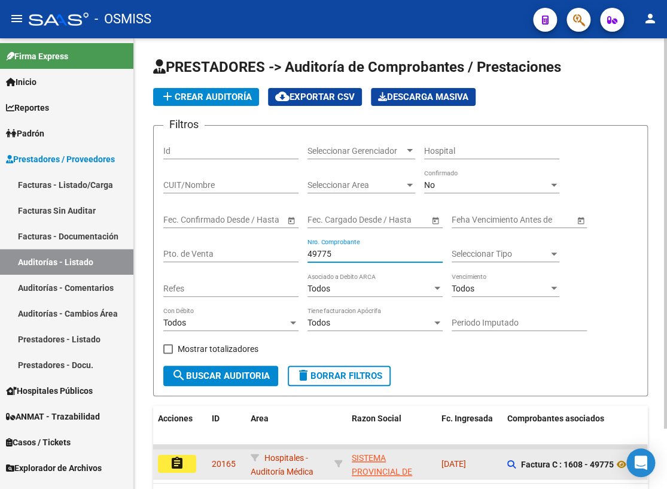
type input "49775"
click at [186, 465] on button "assignment" at bounding box center [177, 464] width 38 height 18
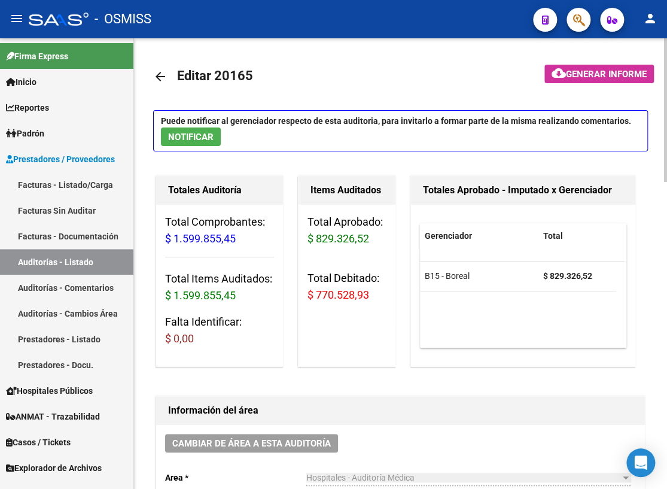
click at [156, 77] on mat-icon "arrow_back" at bounding box center [160, 76] width 14 height 14
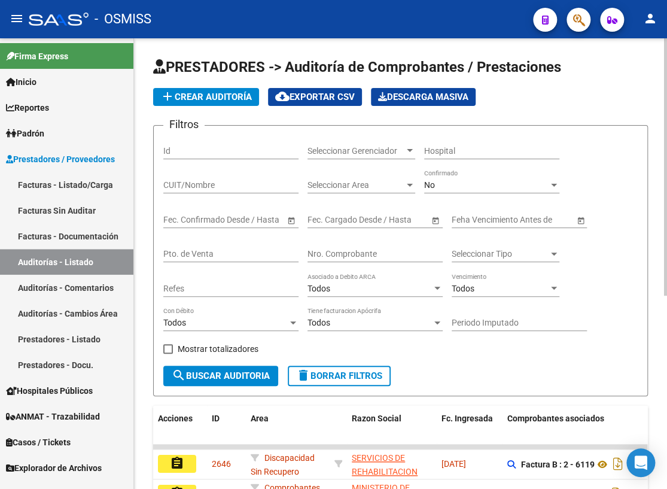
click at [338, 256] on input "Nro. Comprobante" at bounding box center [375, 254] width 135 height 10
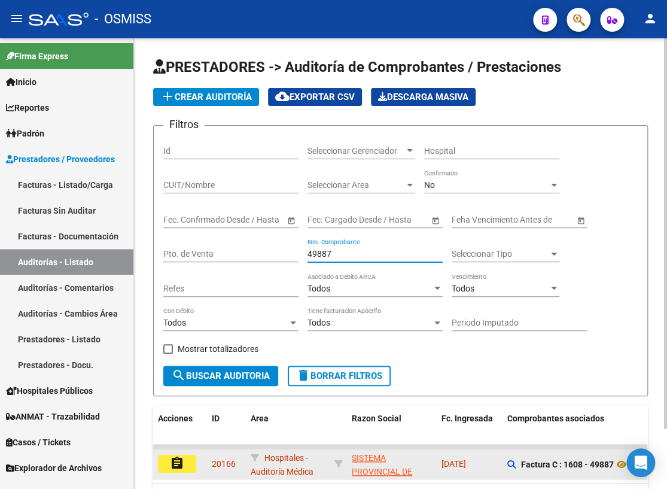
type input "49887"
click at [174, 461] on mat-icon "assignment" at bounding box center [177, 463] width 14 height 14
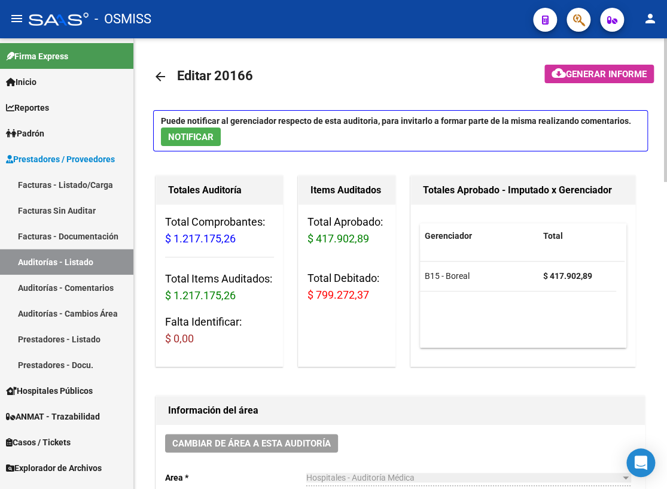
click at [157, 77] on mat-icon "arrow_back" at bounding box center [160, 76] width 14 height 14
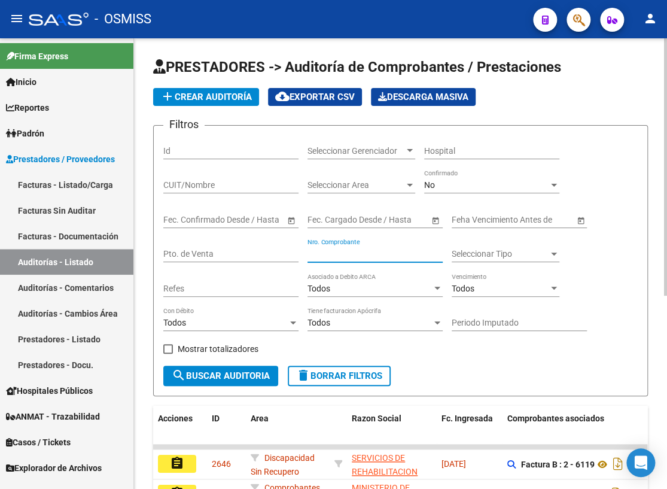
click at [352, 253] on input "Nro. Comprobante" at bounding box center [375, 254] width 135 height 10
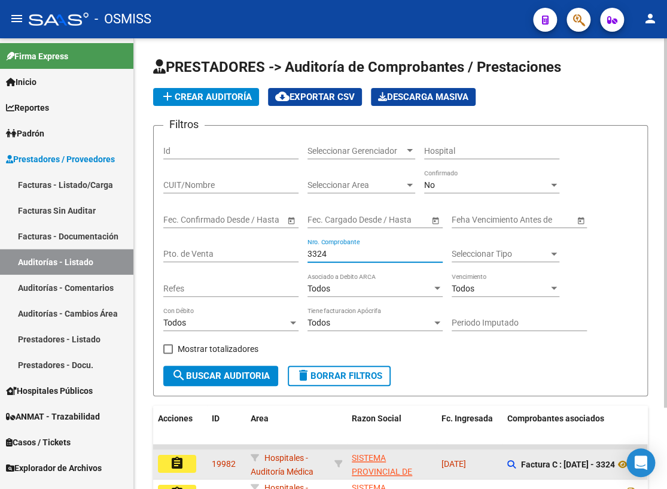
type input "3324"
click at [177, 461] on mat-icon "assignment" at bounding box center [177, 463] width 14 height 14
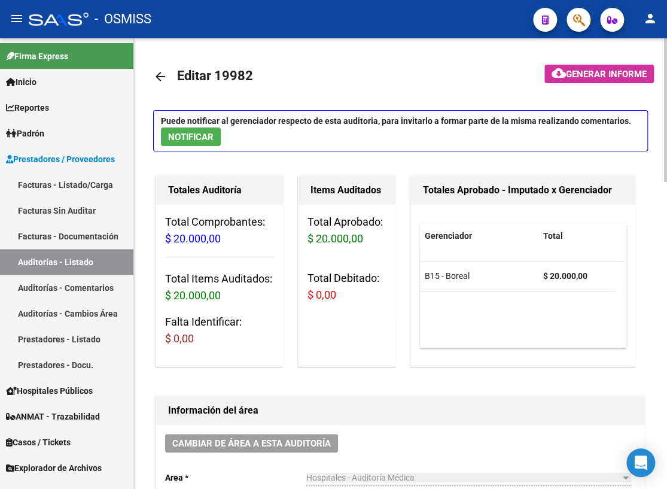
click at [160, 75] on mat-icon "arrow_back" at bounding box center [160, 76] width 14 height 14
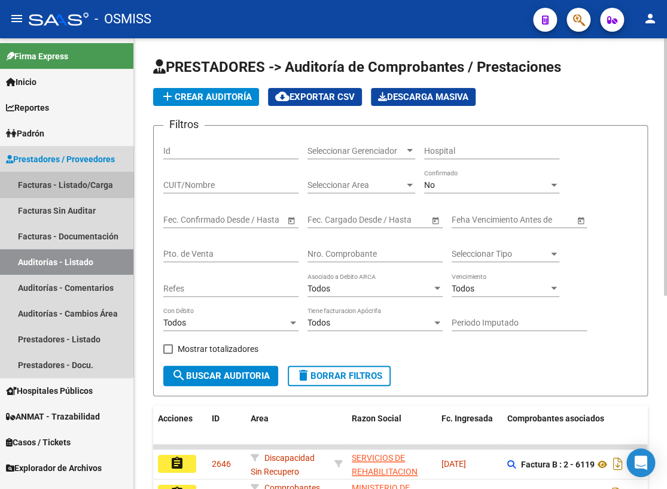
click at [44, 185] on link "Facturas - Listado/Carga" at bounding box center [66, 185] width 133 height 26
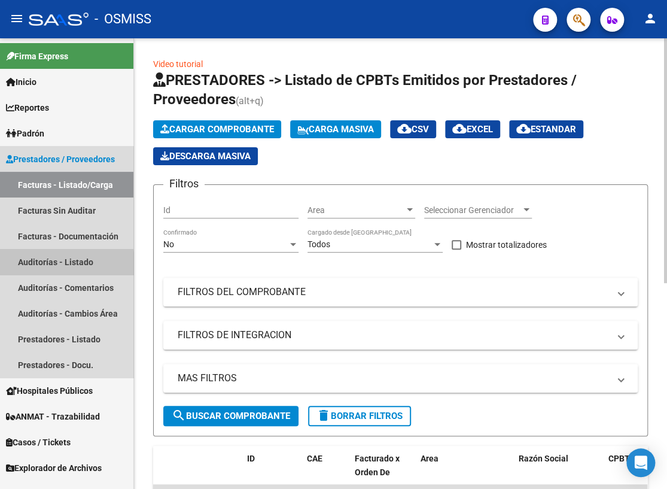
click at [24, 265] on link "Auditorías - Listado" at bounding box center [66, 262] width 133 height 26
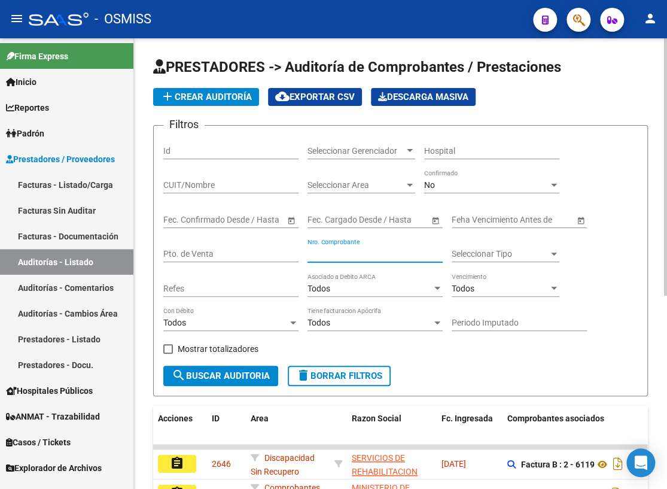
click at [339, 253] on input "Nro. Comprobante" at bounding box center [375, 254] width 135 height 10
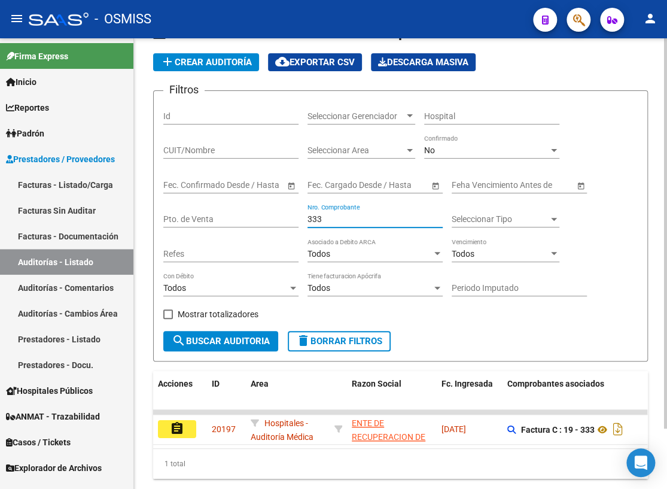
scroll to position [69, 0]
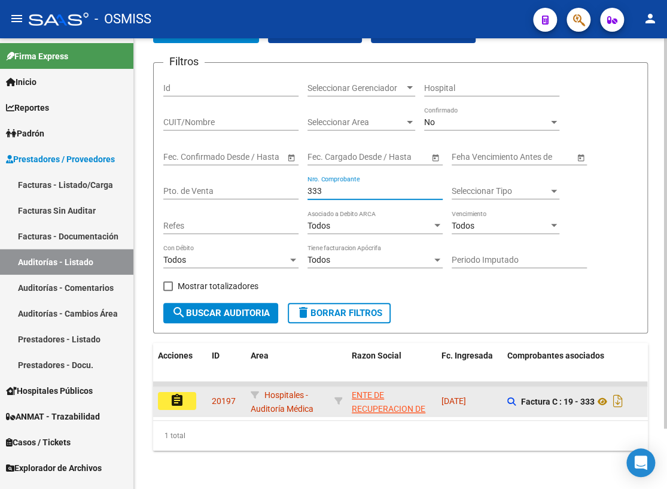
type input "333"
click at [166, 392] on button "assignment" at bounding box center [177, 401] width 38 height 18
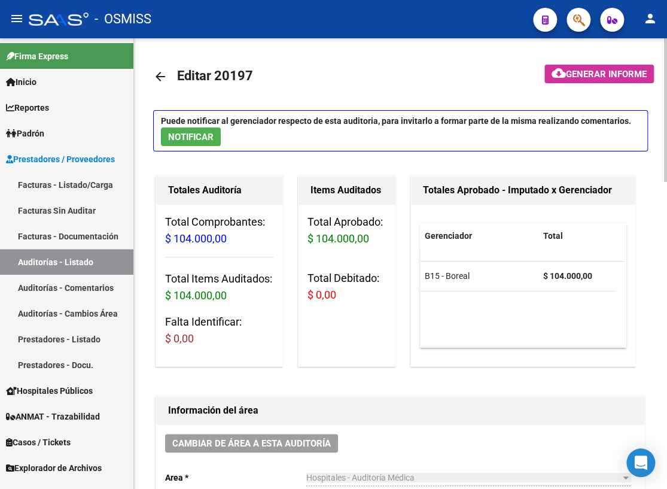
click at [160, 75] on mat-icon "arrow_back" at bounding box center [160, 76] width 14 height 14
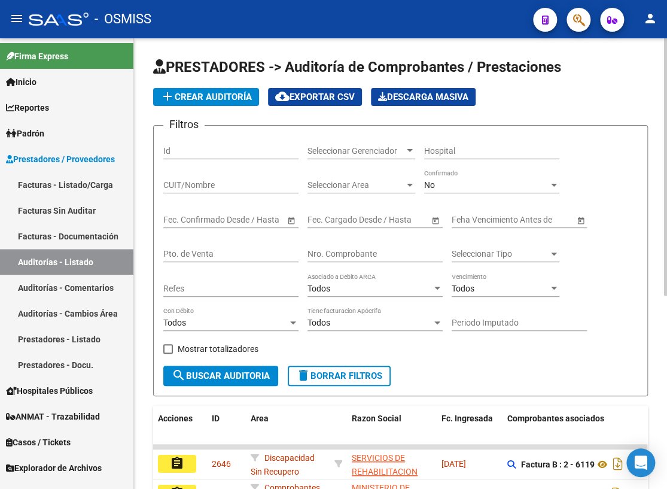
click at [331, 256] on input "Nro. Comprobante" at bounding box center [375, 254] width 135 height 10
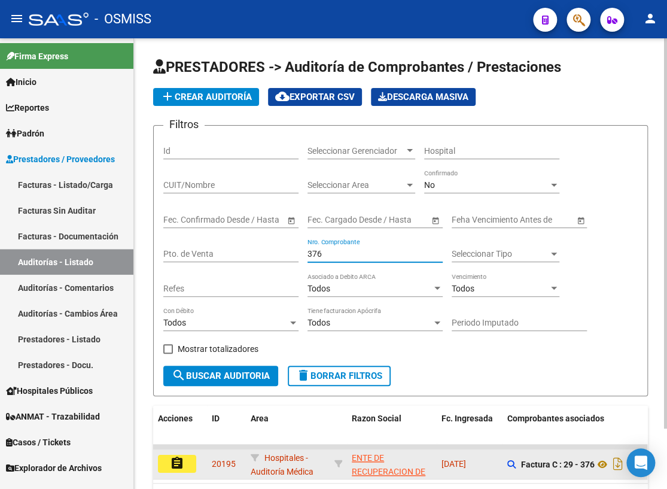
type input "376"
click at [180, 461] on mat-icon "assignment" at bounding box center [177, 463] width 14 height 14
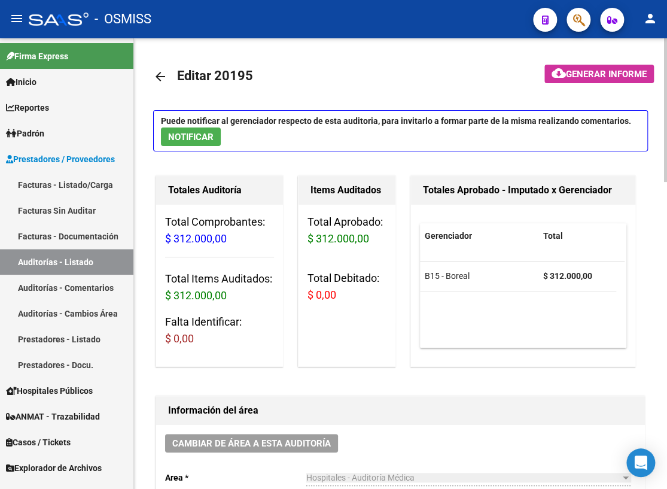
click at [159, 78] on mat-icon "arrow_back" at bounding box center [160, 76] width 14 height 14
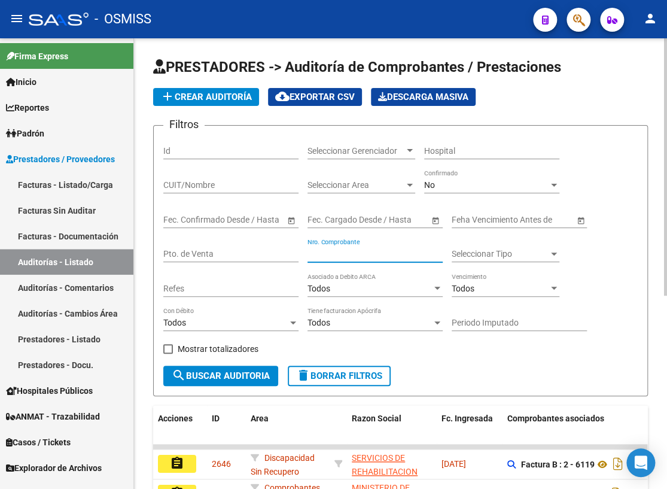
click at [420, 254] on input "Nro. Comprobante" at bounding box center [375, 254] width 135 height 10
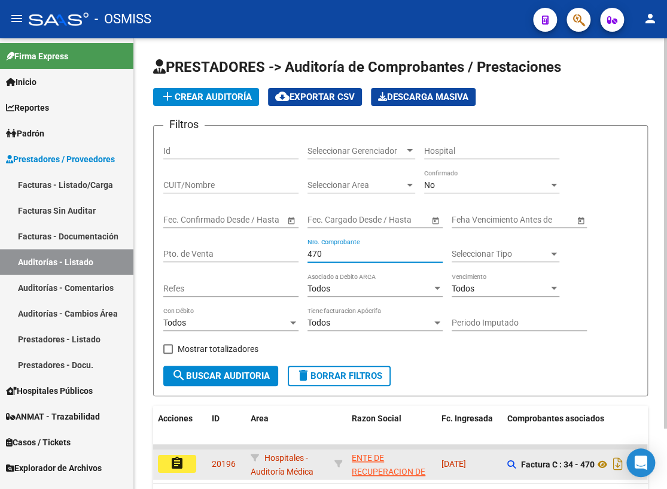
type input "470"
click at [178, 462] on mat-icon "assignment" at bounding box center [177, 463] width 14 height 14
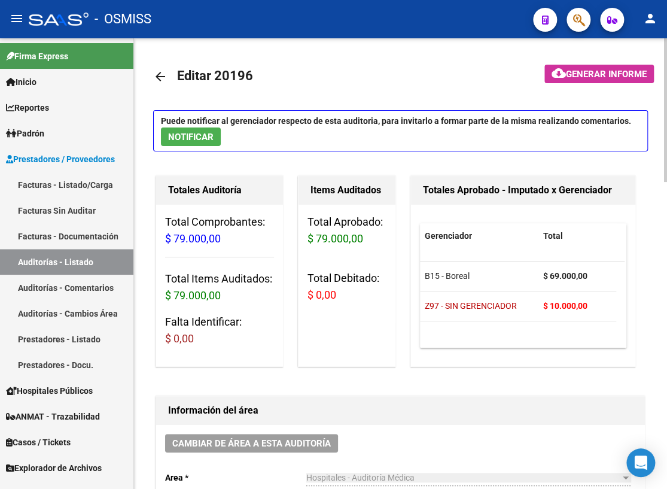
click at [159, 78] on mat-icon "arrow_back" at bounding box center [160, 76] width 14 height 14
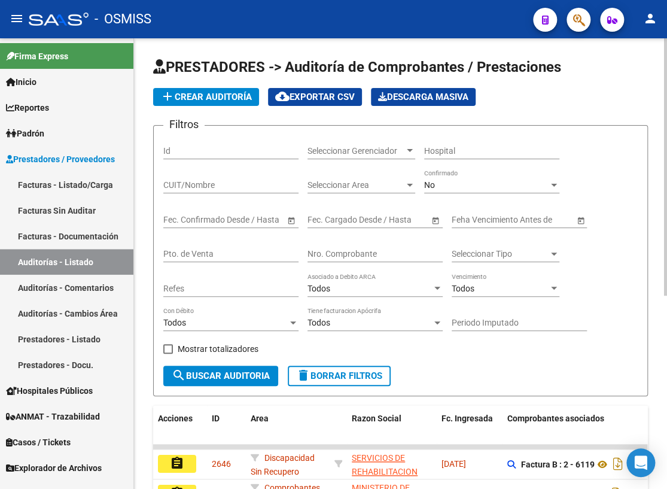
click at [348, 253] on input "Nro. Comprobante" at bounding box center [375, 254] width 135 height 10
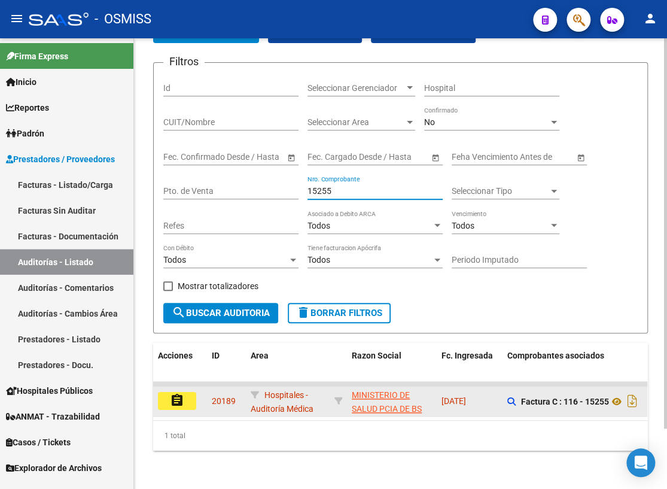
scroll to position [69, 0]
type input "15255"
click at [175, 393] on mat-icon "assignment" at bounding box center [177, 400] width 14 height 14
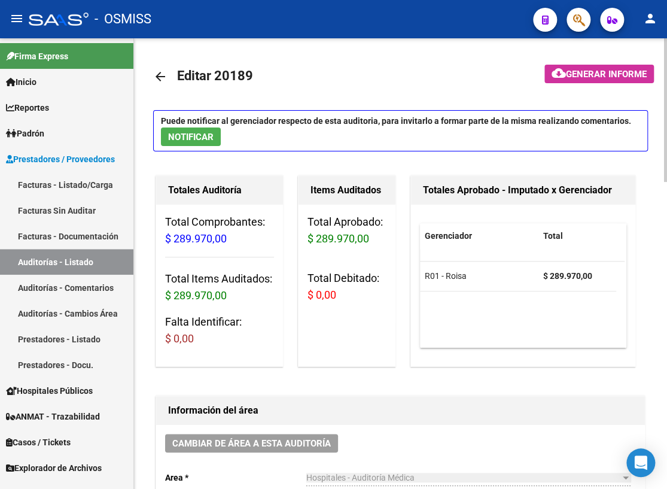
click at [165, 75] on mat-icon "arrow_back" at bounding box center [160, 76] width 14 height 14
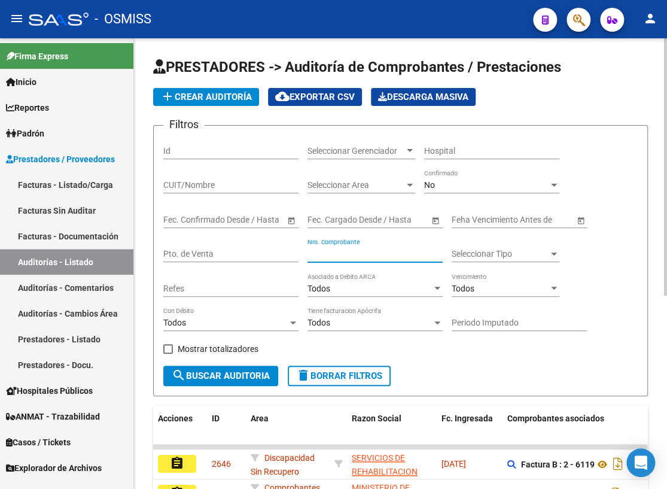
click at [357, 252] on input "Nro. Comprobante" at bounding box center [375, 254] width 135 height 10
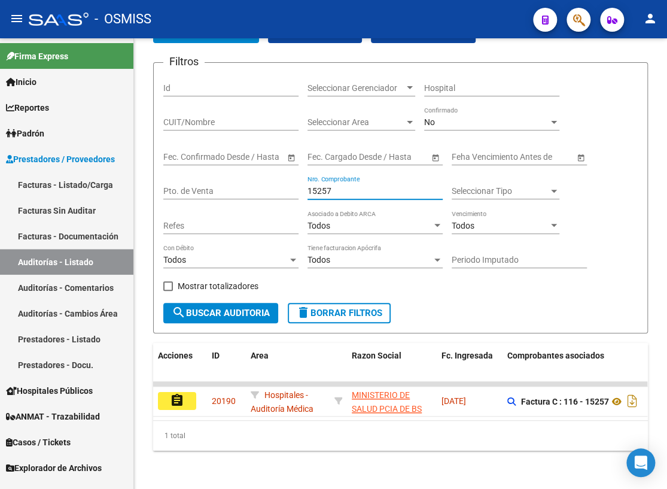
scroll to position [69, 0]
type input "15257"
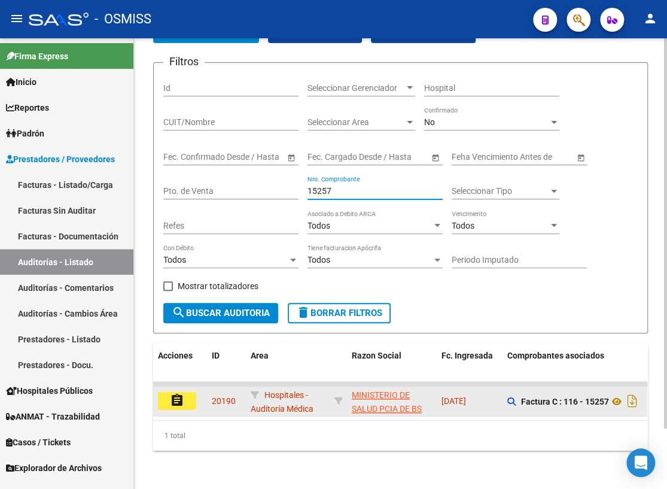
click at [178, 394] on mat-icon "assignment" at bounding box center [177, 400] width 14 height 14
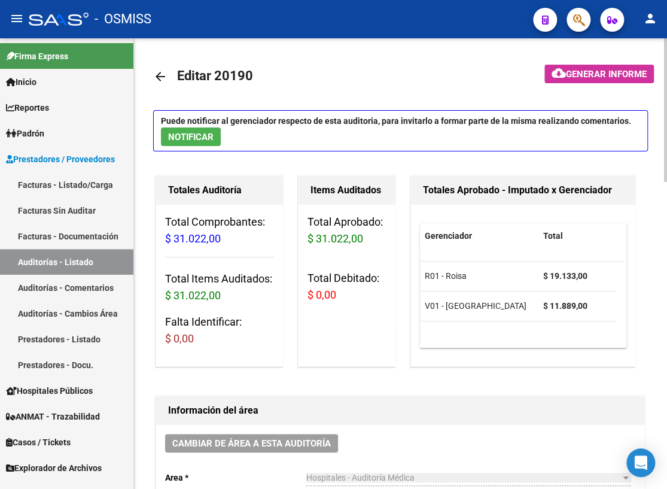
click at [160, 71] on mat-icon "arrow_back" at bounding box center [160, 76] width 14 height 14
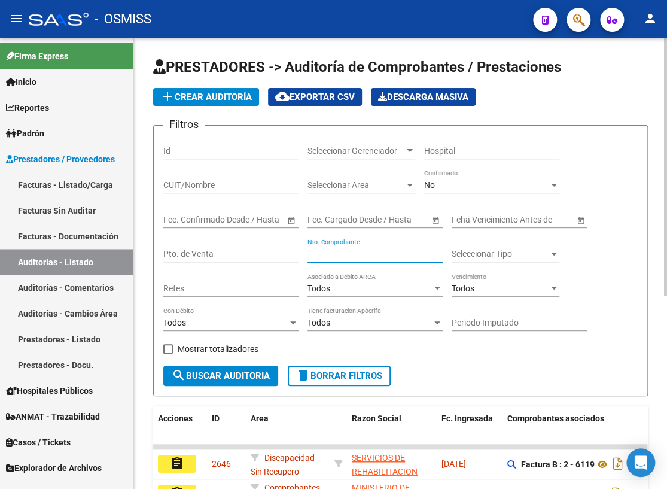
click at [372, 253] on input "Nro. Comprobante" at bounding box center [375, 254] width 135 height 10
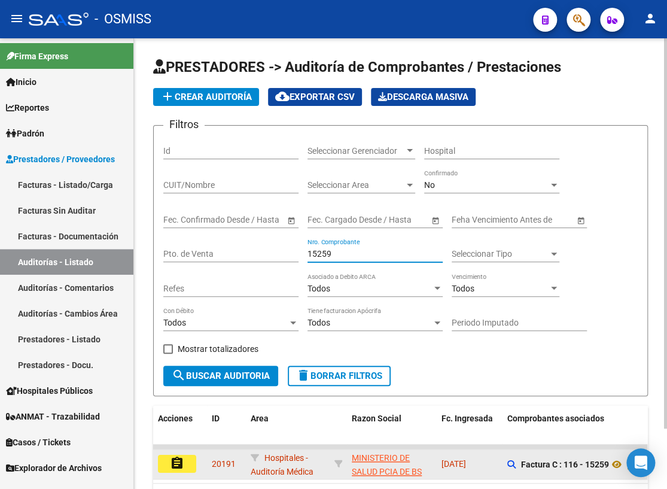
type input "15259"
click at [164, 458] on button "assignment" at bounding box center [177, 464] width 38 height 18
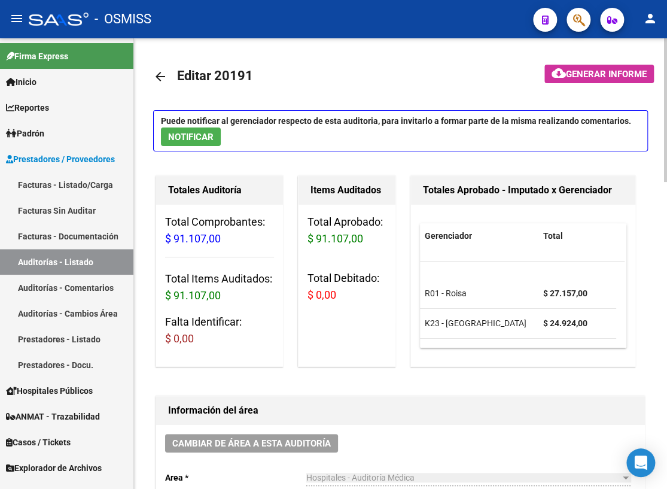
scroll to position [37, 0]
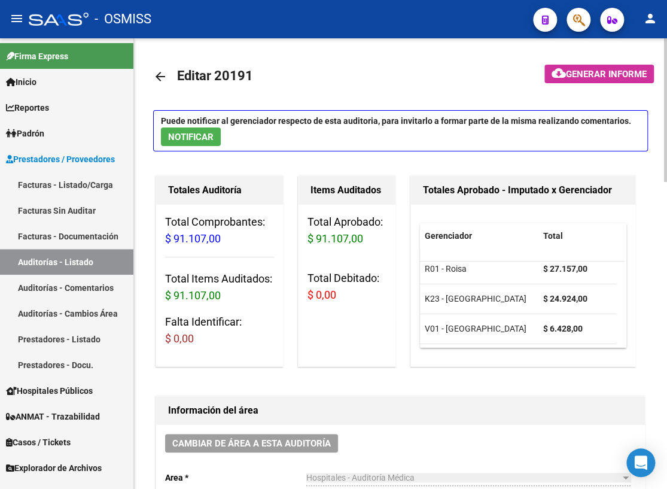
click at [160, 80] on mat-icon "arrow_back" at bounding box center [160, 76] width 14 height 14
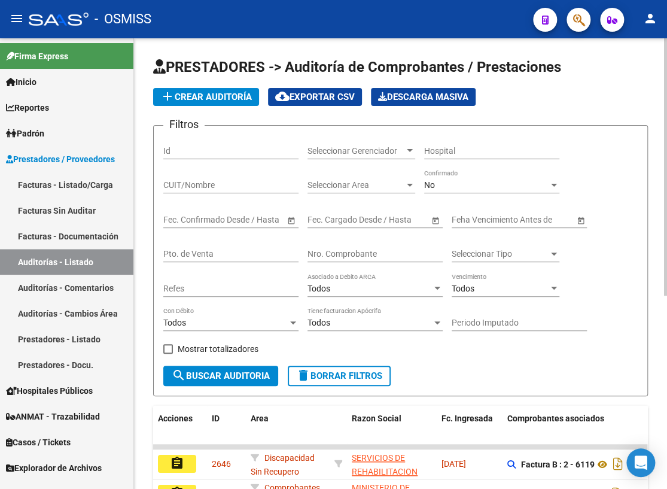
click at [359, 249] on input "Nro. Comprobante" at bounding box center [375, 254] width 135 height 10
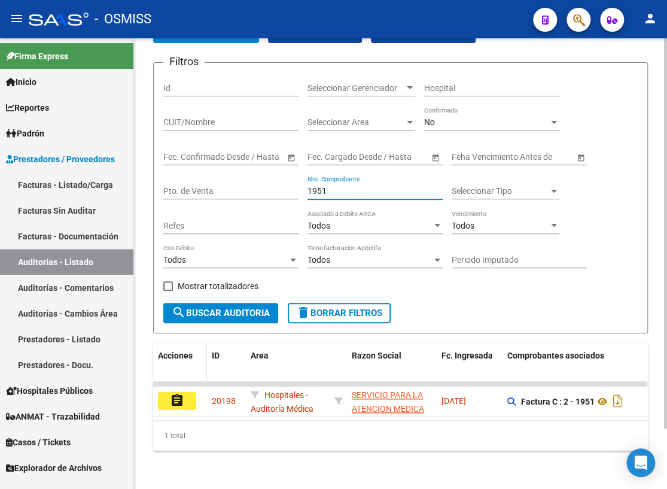
scroll to position [69, 0]
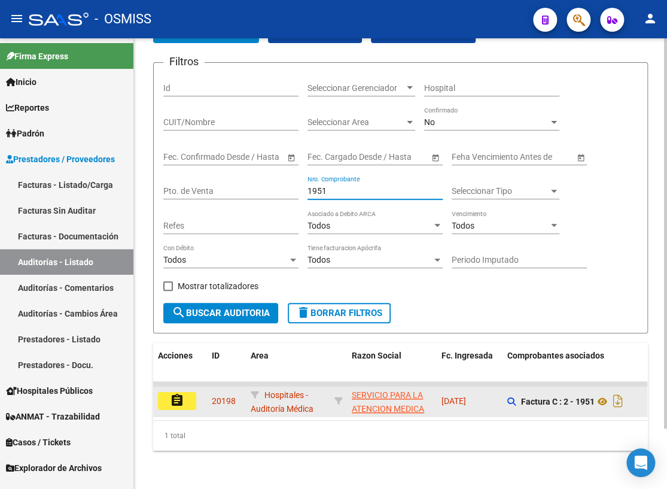
type input "1951"
click at [175, 393] on mat-icon "assignment" at bounding box center [177, 400] width 14 height 14
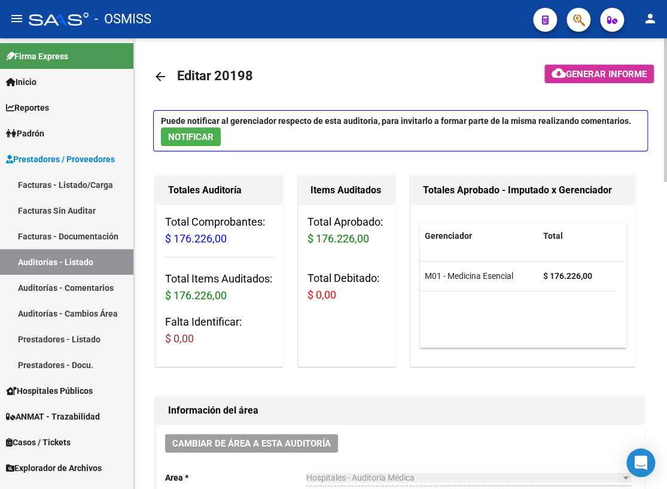
click at [160, 73] on mat-icon "arrow_back" at bounding box center [160, 76] width 14 height 14
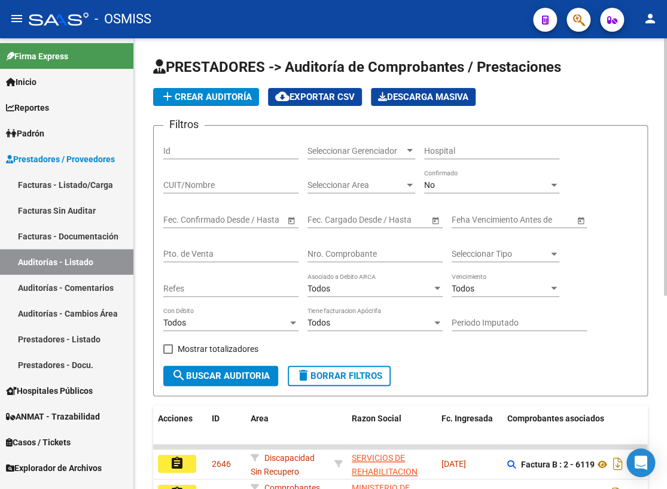
click at [329, 249] on input "Nro. Comprobante" at bounding box center [375, 254] width 135 height 10
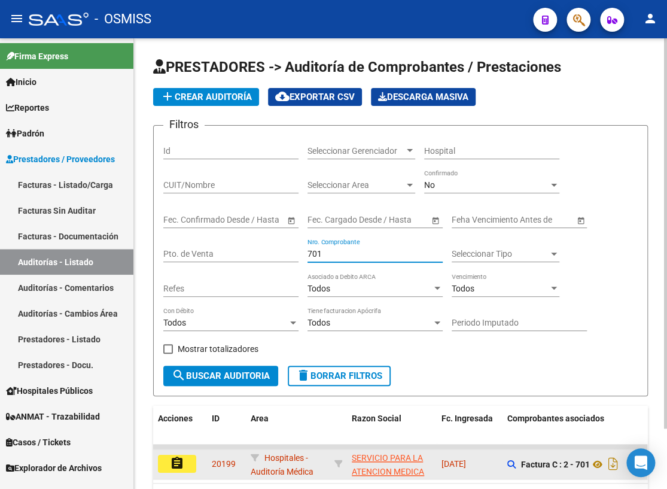
type input "701"
click at [168, 464] on button "assignment" at bounding box center [177, 464] width 38 height 18
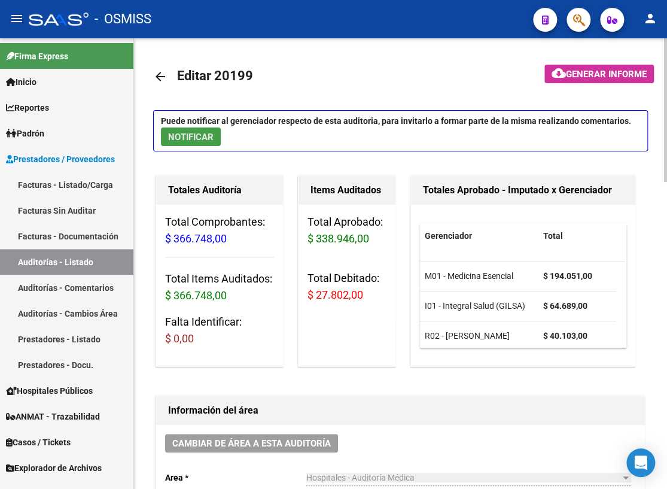
click at [180, 136] on span "NOTIFICAR" at bounding box center [190, 137] width 45 height 11
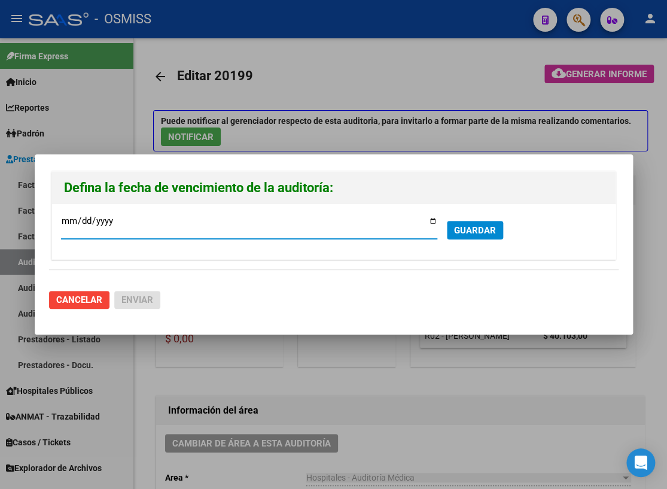
click at [430, 218] on input "[DATE]" at bounding box center [249, 225] width 376 height 19
type input "[DATE]"
click at [72, 338] on div at bounding box center [333, 244] width 667 height 489
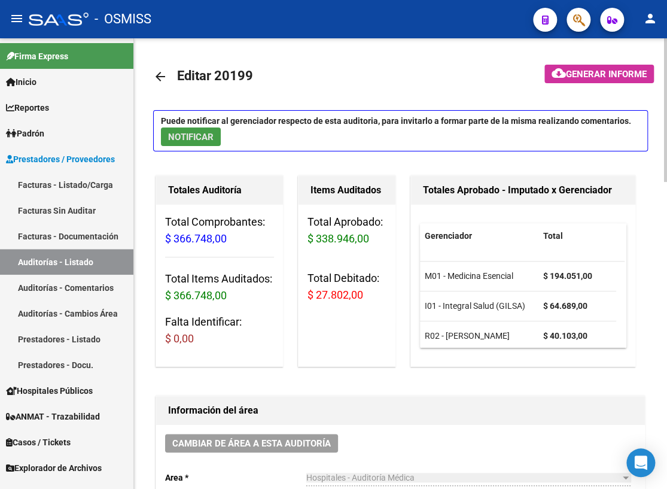
click at [174, 136] on span "NOTIFICAR" at bounding box center [190, 137] width 45 height 11
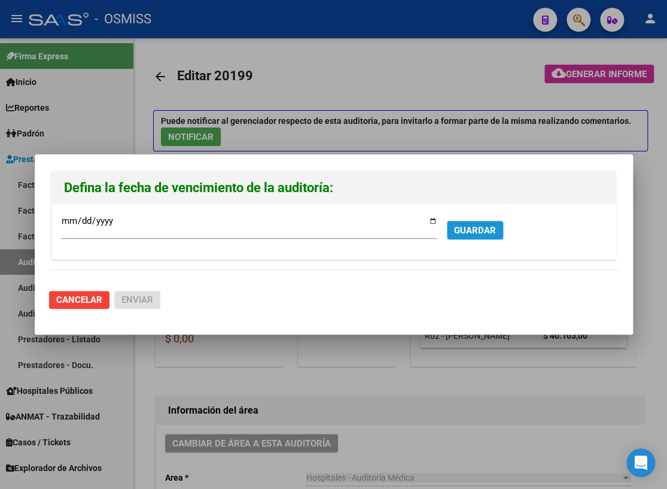
click at [471, 234] on span "GUARDAR" at bounding box center [475, 230] width 42 height 11
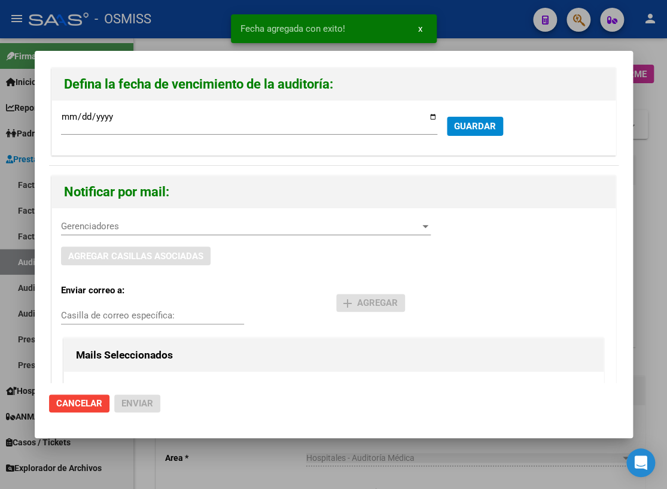
click at [92, 225] on span "Gerenciadores" at bounding box center [240, 226] width 359 height 11
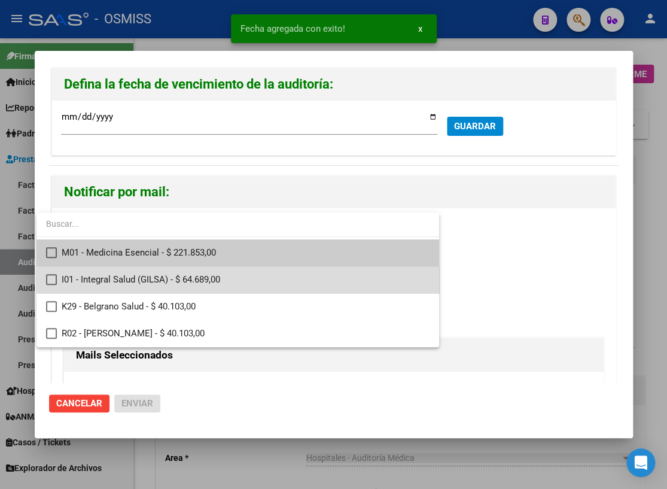
click at [48, 279] on mat-pseudo-checkbox at bounding box center [51, 279] width 11 height 11
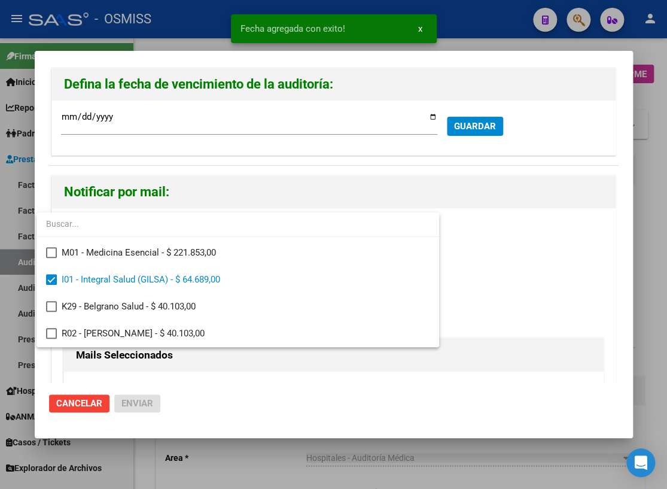
click at [199, 395] on div at bounding box center [333, 244] width 667 height 489
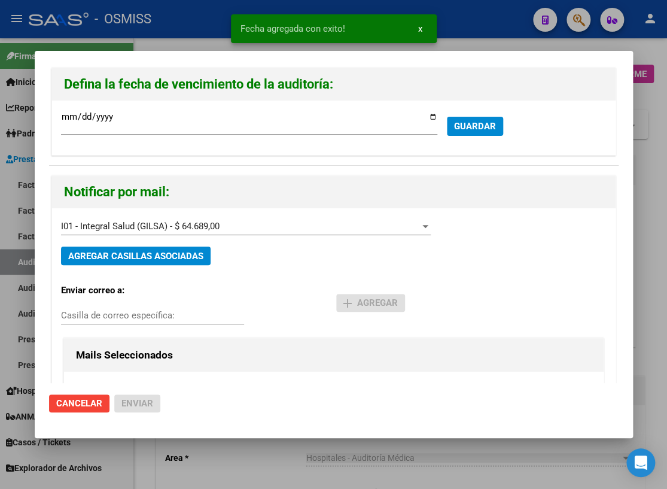
click at [75, 311] on input "Casilla de correo específica:" at bounding box center [152, 315] width 183 height 11
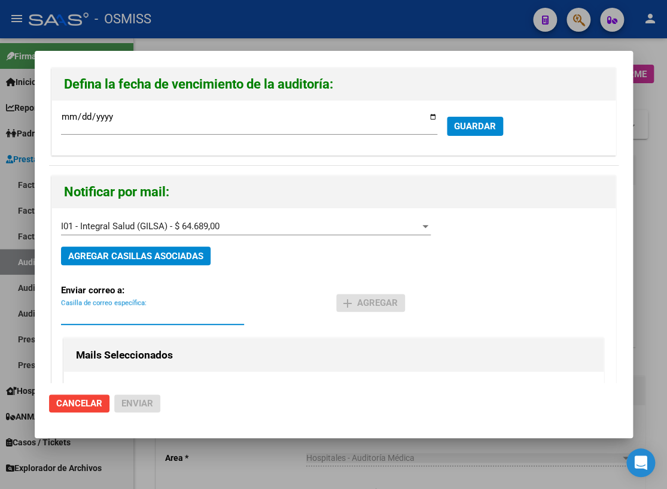
paste input "[PERSON_NAME][EMAIL_ADDRESS][DOMAIN_NAME]"
type input "[PERSON_NAME][EMAIL_ADDRESS][DOMAIN_NAME]"
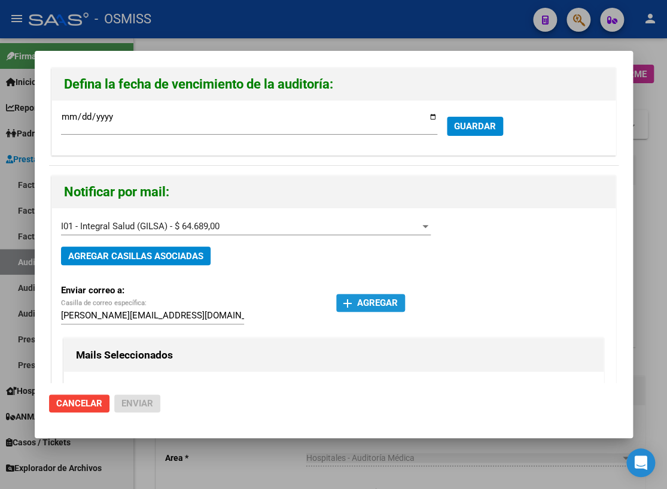
click at [348, 305] on mat-icon "add" at bounding box center [348, 303] width 14 height 14
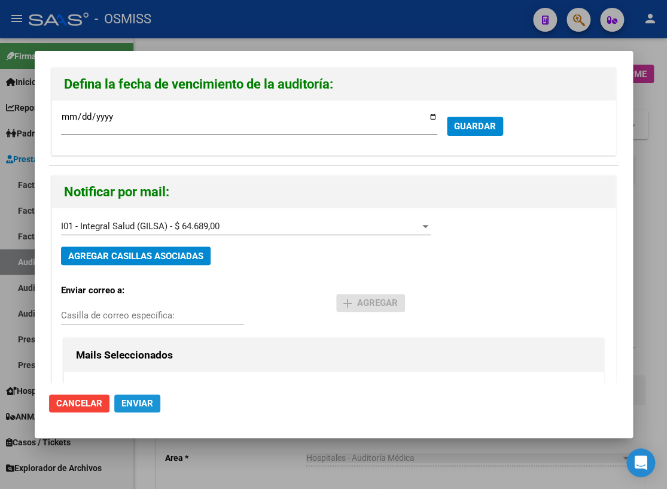
click at [144, 397] on button "Enviar" at bounding box center [137, 403] width 46 height 18
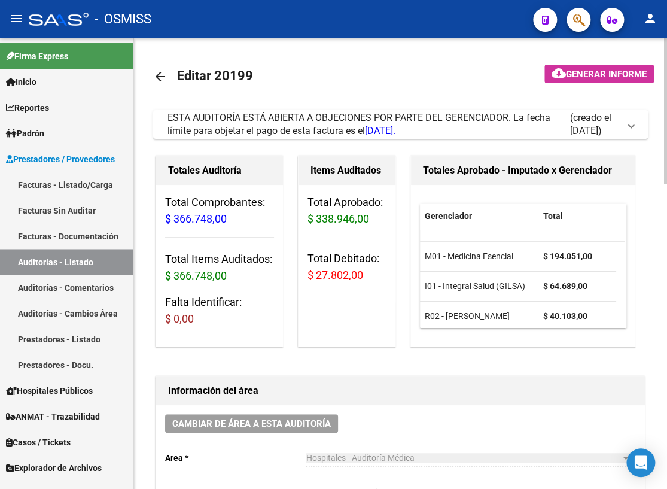
click at [159, 74] on mat-icon "arrow_back" at bounding box center [160, 76] width 14 height 14
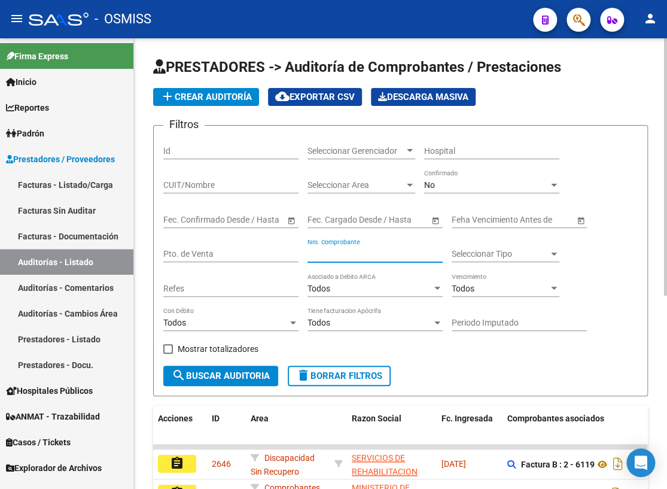
click at [386, 252] on input "Nro. Comprobante" at bounding box center [375, 254] width 135 height 10
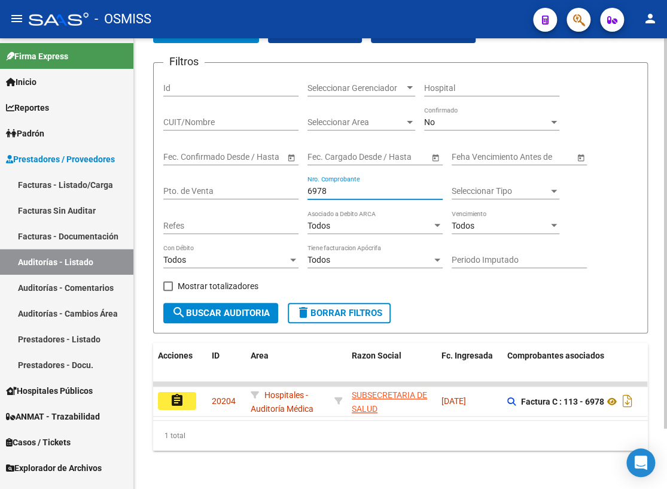
scroll to position [69, 0]
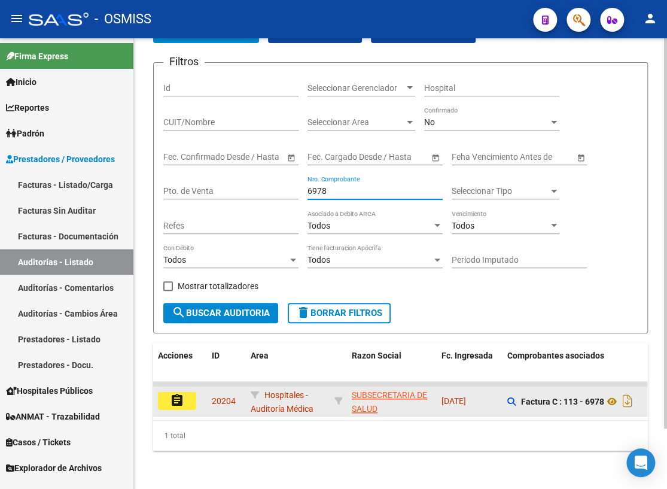
type input "6978"
click at [192, 393] on button "assignment" at bounding box center [177, 401] width 38 height 18
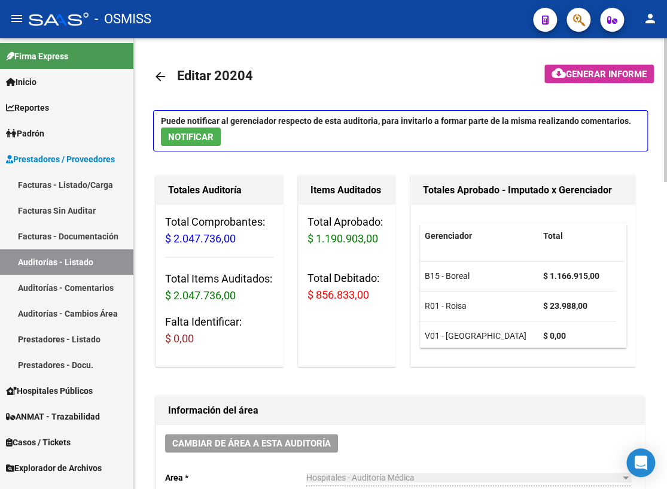
click at [159, 74] on mat-icon "arrow_back" at bounding box center [160, 76] width 14 height 14
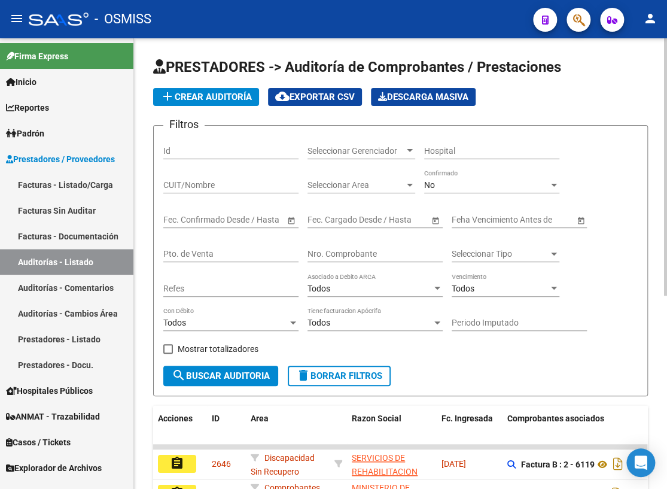
click at [349, 253] on input "Nro. Comprobante" at bounding box center [375, 254] width 135 height 10
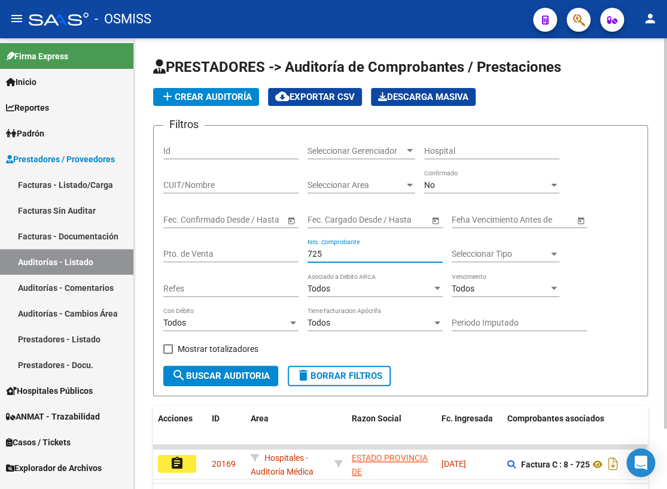
scroll to position [54, 0]
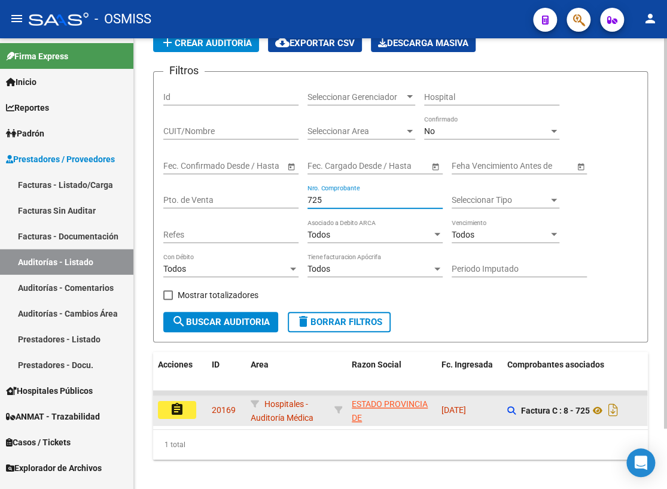
type input "725"
click at [186, 410] on button "assignment" at bounding box center [177, 410] width 38 height 18
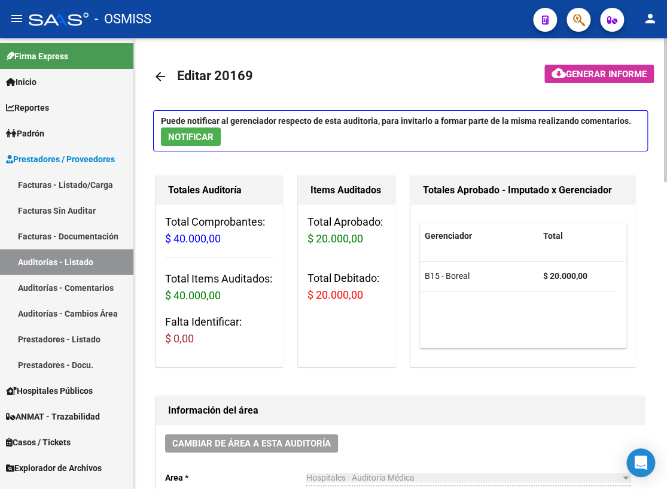
click at [159, 76] on mat-icon "arrow_back" at bounding box center [160, 76] width 14 height 14
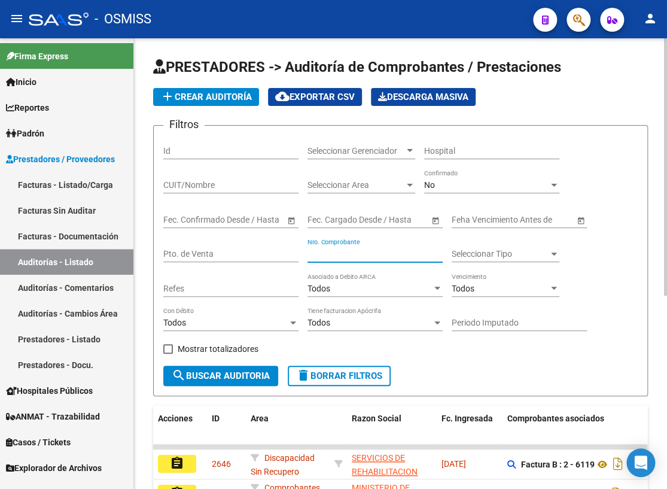
click at [333, 250] on input "Nro. Comprobante" at bounding box center [375, 254] width 135 height 10
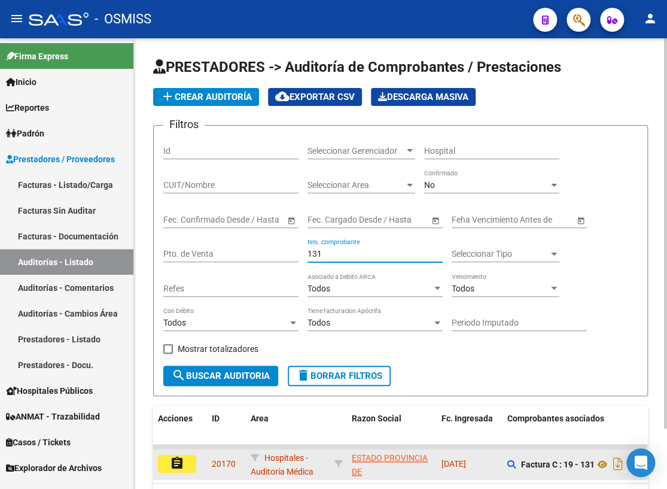
type input "131"
click at [180, 462] on mat-icon "assignment" at bounding box center [177, 463] width 14 height 14
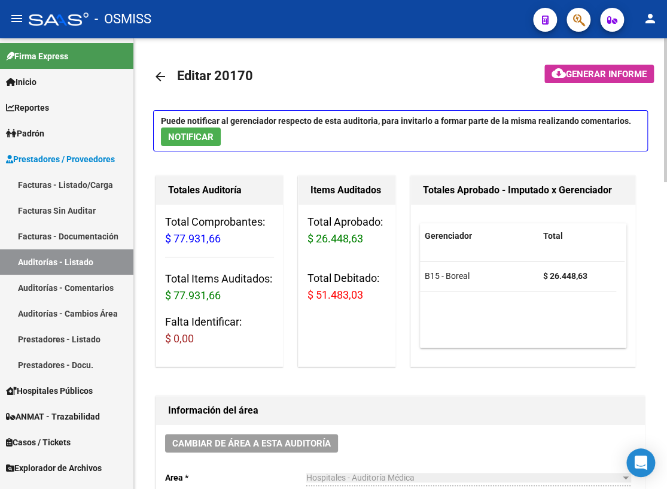
click at [159, 77] on mat-icon "arrow_back" at bounding box center [160, 76] width 14 height 14
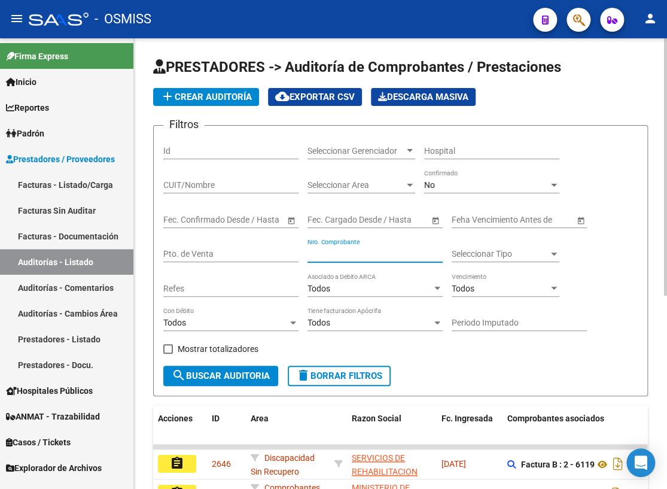
click at [363, 254] on input "Nro. Comprobante" at bounding box center [375, 254] width 135 height 10
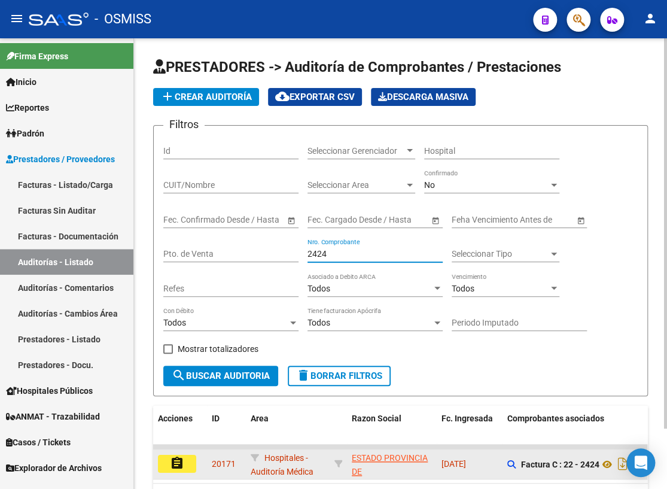
type input "2424"
click at [178, 458] on mat-icon "assignment" at bounding box center [177, 463] width 14 height 14
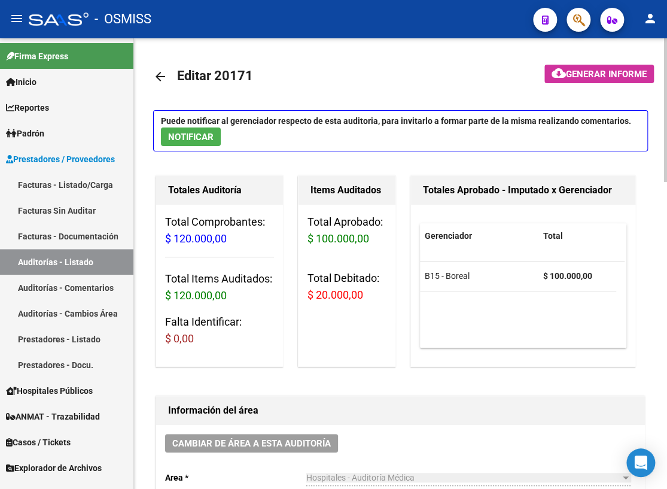
click at [161, 73] on mat-icon "arrow_back" at bounding box center [160, 76] width 14 height 14
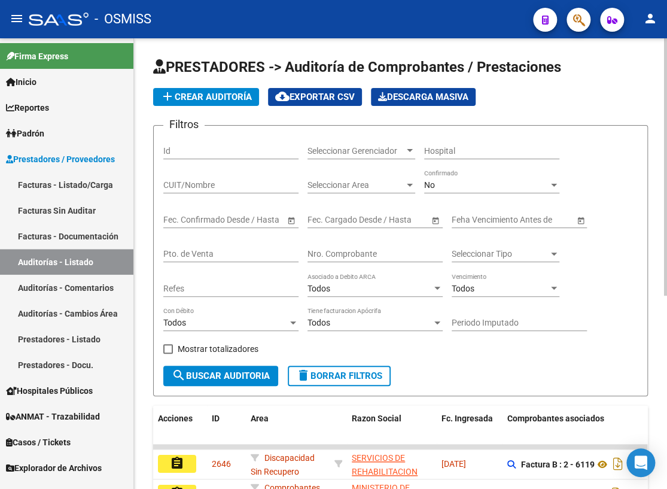
click at [339, 256] on input "Nro. Comprobante" at bounding box center [375, 254] width 135 height 10
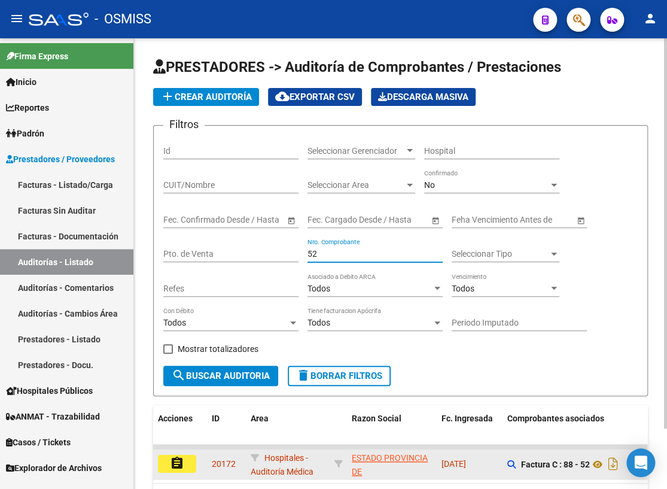
type input "52"
click at [178, 466] on mat-icon "assignment" at bounding box center [177, 463] width 14 height 14
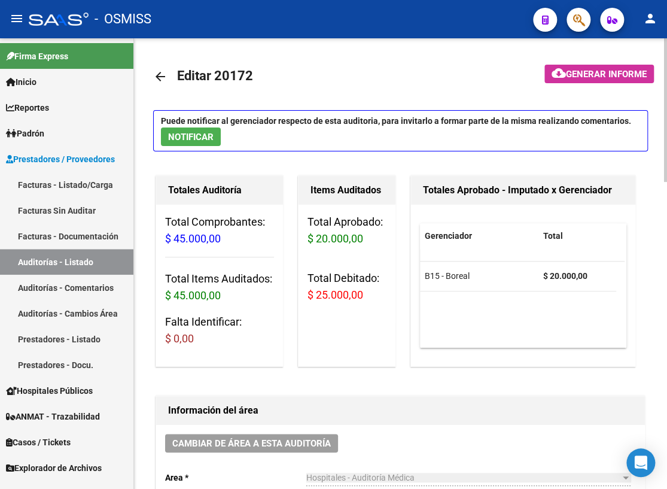
click at [160, 73] on mat-icon "arrow_back" at bounding box center [160, 76] width 14 height 14
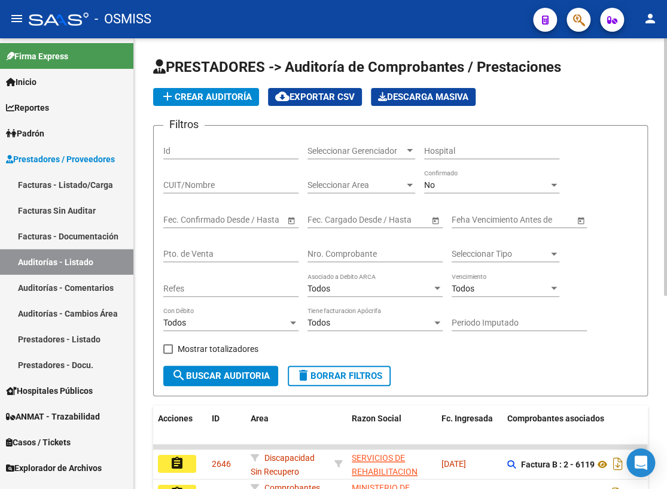
drag, startPoint x: 351, startPoint y: 251, endPoint x: 360, endPoint y: 258, distance: 11.5
click at [351, 251] on input "Nro. Comprobante" at bounding box center [375, 254] width 135 height 10
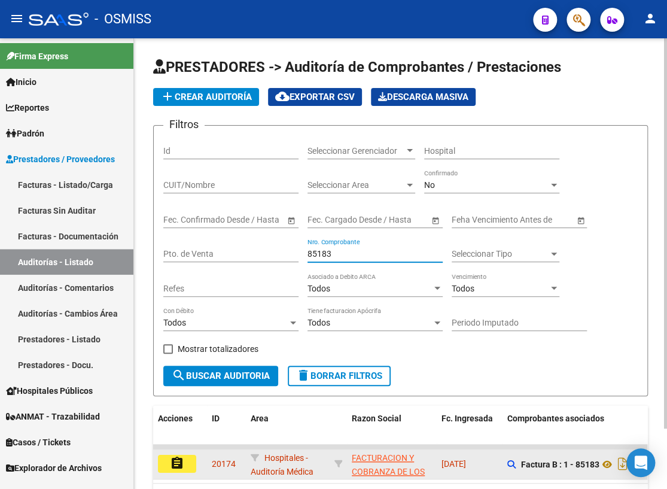
type input "85183"
click at [187, 464] on button "assignment" at bounding box center [177, 464] width 38 height 18
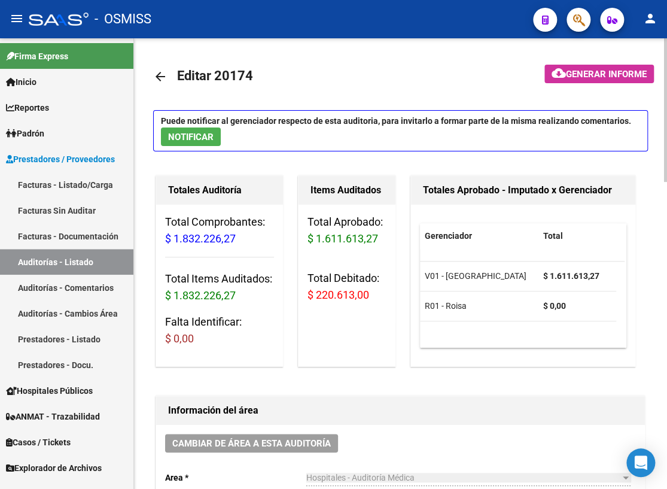
click at [156, 74] on mat-icon "arrow_back" at bounding box center [160, 76] width 14 height 14
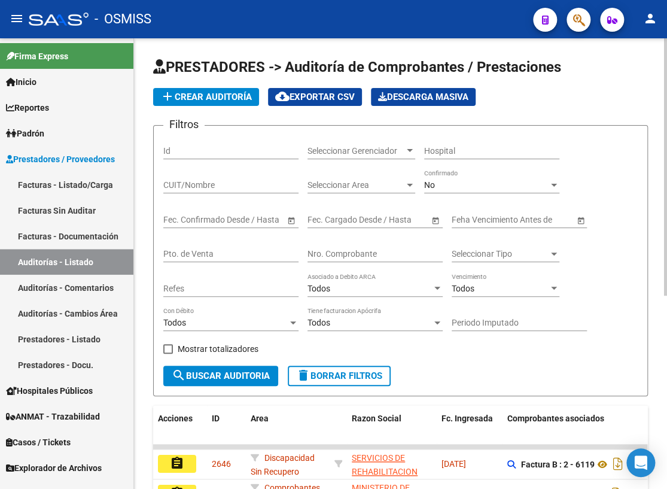
click at [339, 253] on input "Nro. Comprobante" at bounding box center [375, 254] width 135 height 10
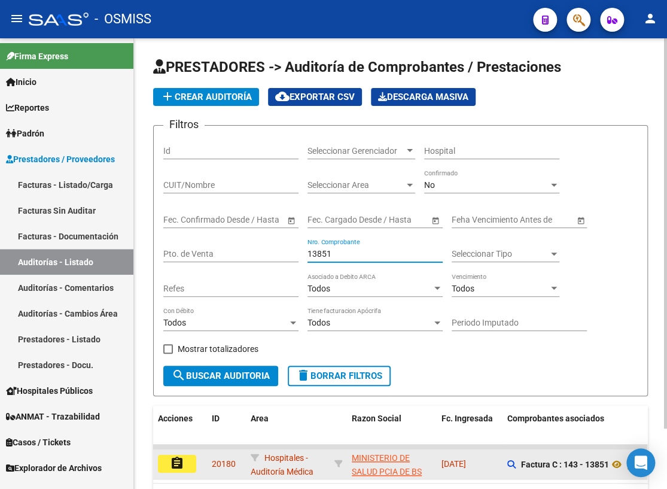
type input "13851"
click at [174, 456] on mat-icon "assignment" at bounding box center [177, 463] width 14 height 14
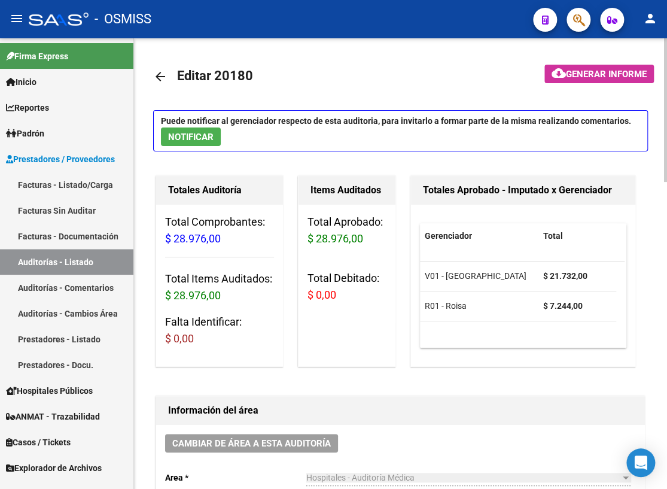
click at [159, 76] on mat-icon "arrow_back" at bounding box center [160, 76] width 14 height 14
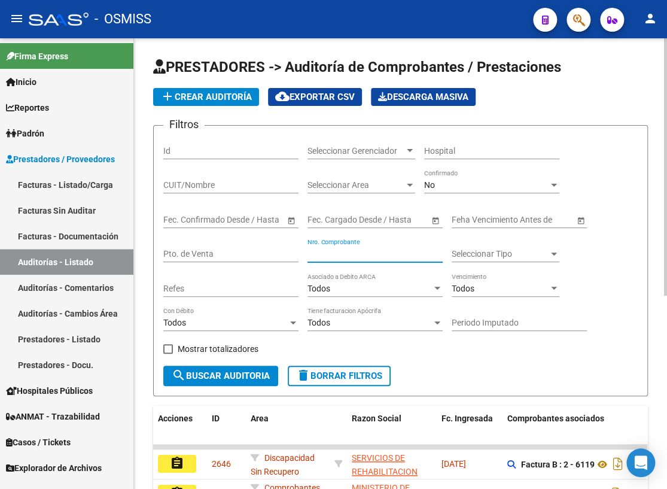
click at [376, 254] on input "Nro. Comprobante" at bounding box center [375, 254] width 135 height 10
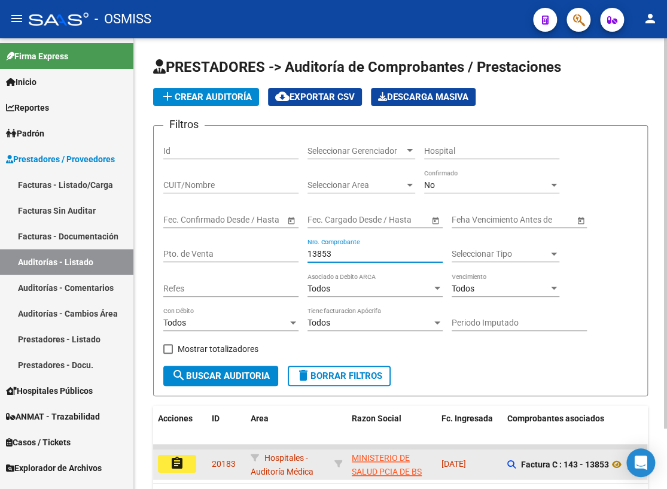
type input "13853"
click at [170, 464] on mat-icon "assignment" at bounding box center [177, 463] width 14 height 14
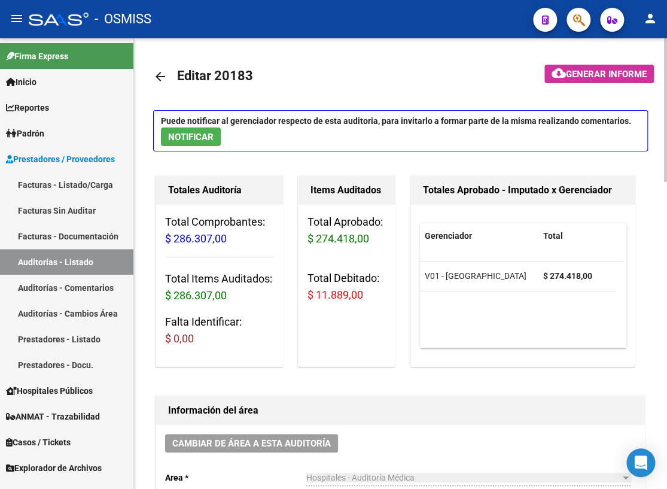
click at [161, 73] on mat-icon "arrow_back" at bounding box center [160, 76] width 14 height 14
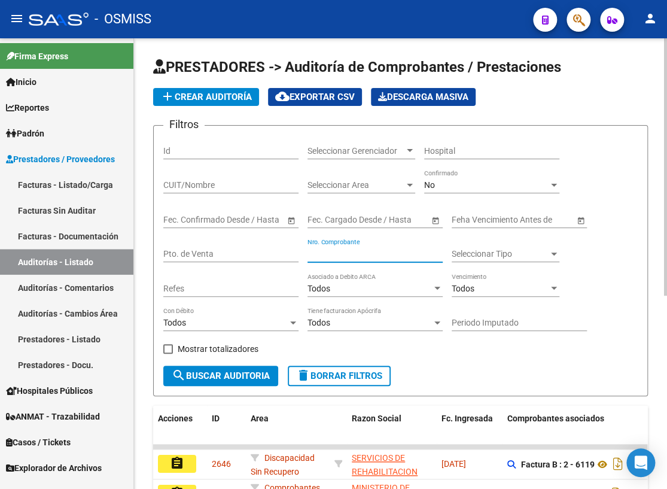
click at [370, 253] on input "Nro. Comprobante" at bounding box center [375, 254] width 135 height 10
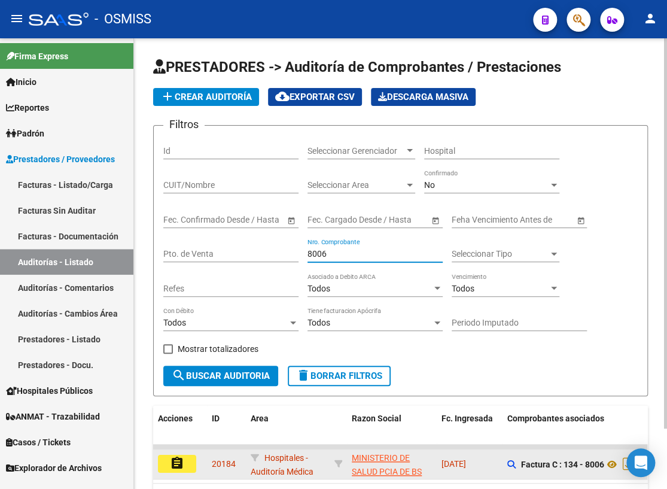
type input "8006"
click at [177, 463] on mat-icon "assignment" at bounding box center [177, 463] width 14 height 14
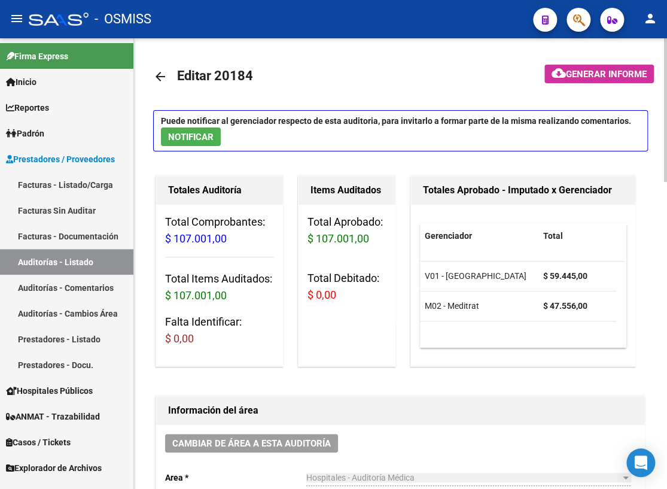
click at [156, 72] on mat-icon "arrow_back" at bounding box center [160, 76] width 14 height 14
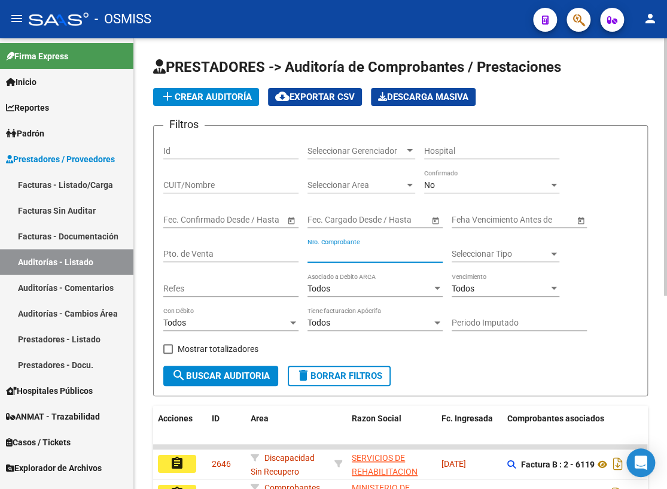
click at [338, 251] on input "Nro. Comprobante" at bounding box center [375, 254] width 135 height 10
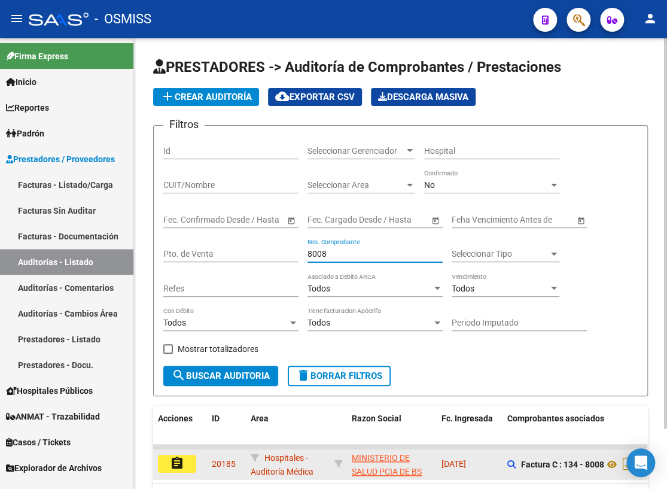
type input "8008"
click at [173, 458] on mat-icon "assignment" at bounding box center [177, 463] width 14 height 14
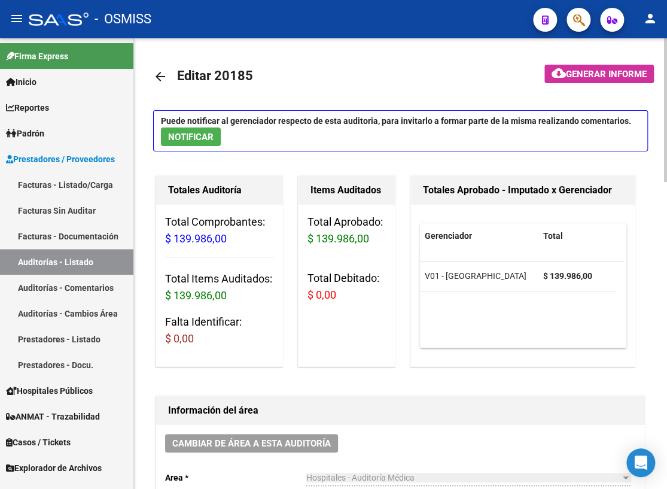
click at [159, 73] on mat-icon "arrow_back" at bounding box center [160, 76] width 14 height 14
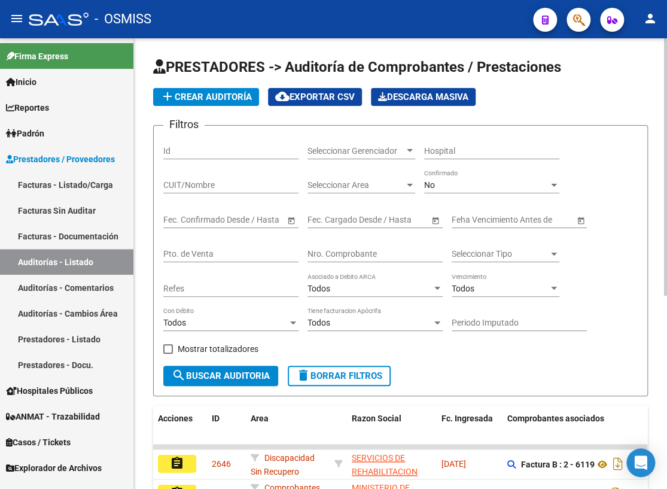
click at [322, 251] on input "Nro. Comprobante" at bounding box center [375, 254] width 135 height 10
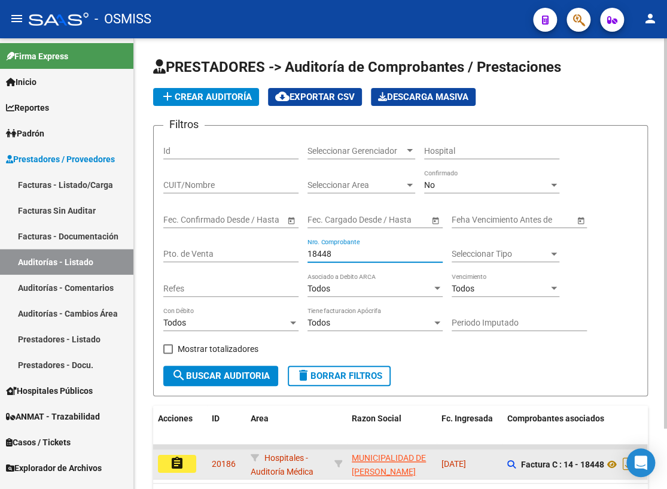
type input "18448"
click at [174, 461] on mat-icon "assignment" at bounding box center [177, 463] width 14 height 14
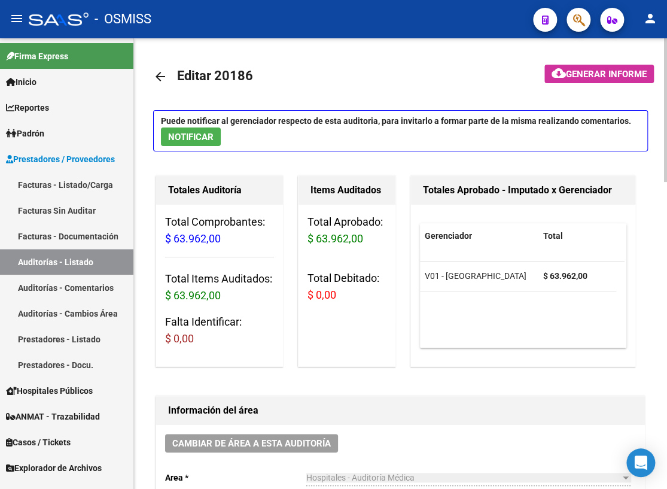
click at [161, 76] on mat-icon "arrow_back" at bounding box center [160, 76] width 14 height 14
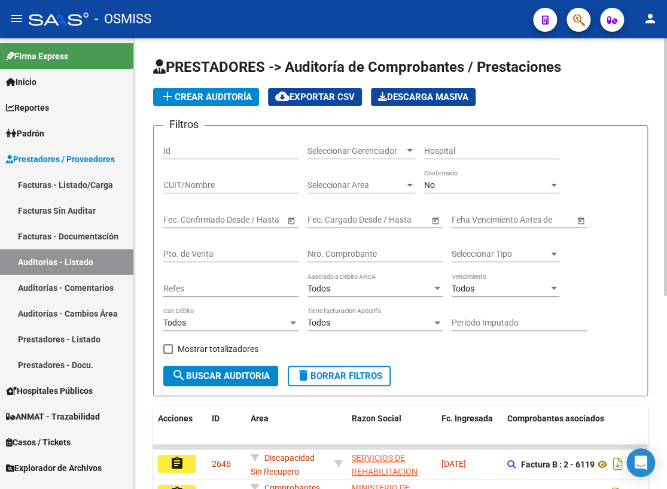
click at [336, 251] on input "Nro. Comprobante" at bounding box center [375, 254] width 135 height 10
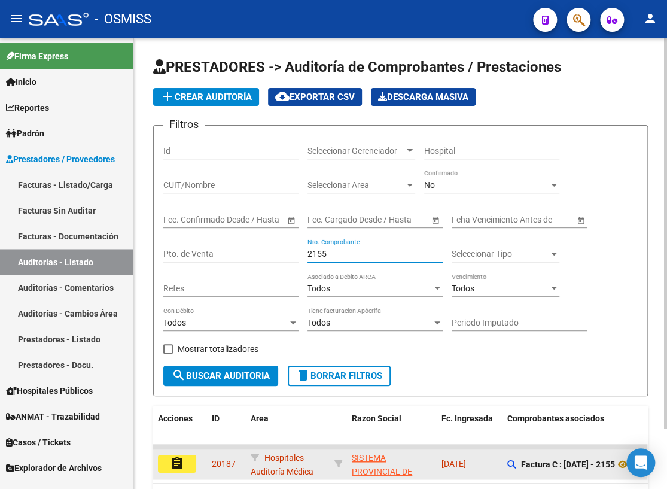
type input "2155"
click at [184, 457] on button "assignment" at bounding box center [177, 464] width 38 height 18
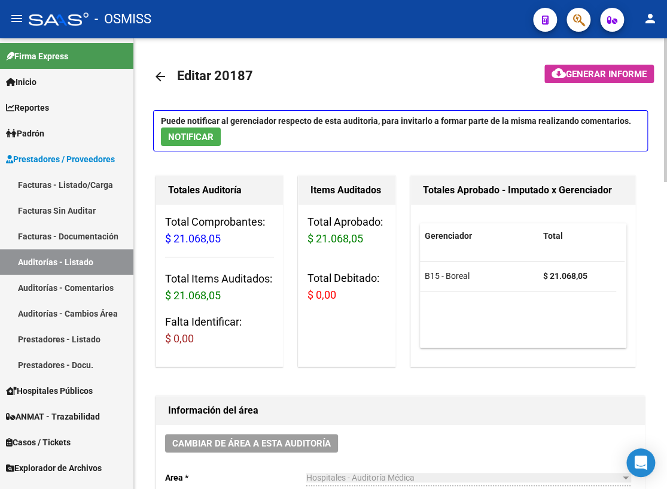
click at [159, 78] on mat-icon "arrow_back" at bounding box center [160, 76] width 14 height 14
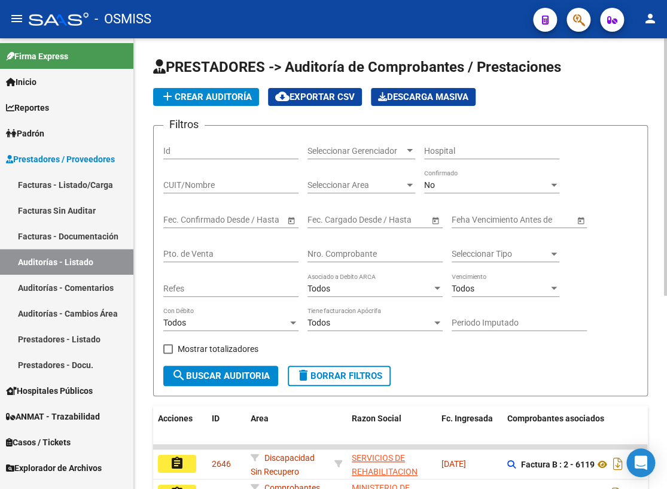
click at [357, 249] on input "Nro. Comprobante" at bounding box center [375, 254] width 135 height 10
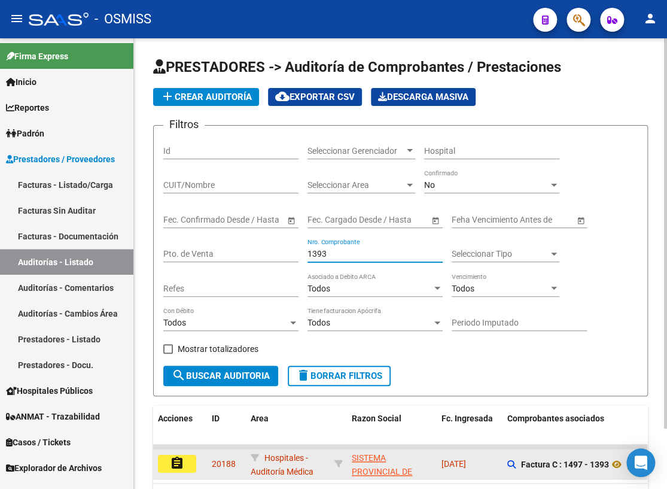
type input "1393"
click at [187, 464] on button "assignment" at bounding box center [177, 464] width 38 height 18
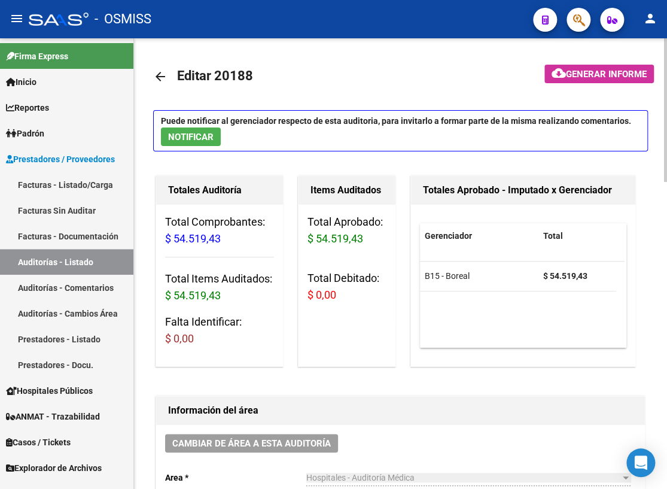
click at [158, 76] on mat-icon "arrow_back" at bounding box center [160, 76] width 14 height 14
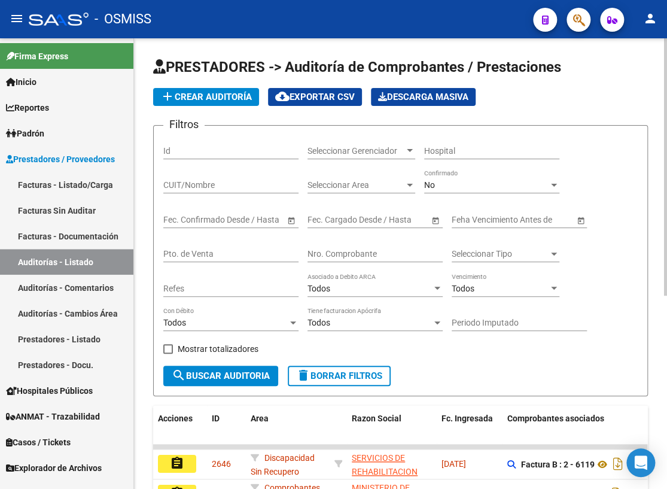
click at [379, 250] on input "Nro. Comprobante" at bounding box center [375, 254] width 135 height 10
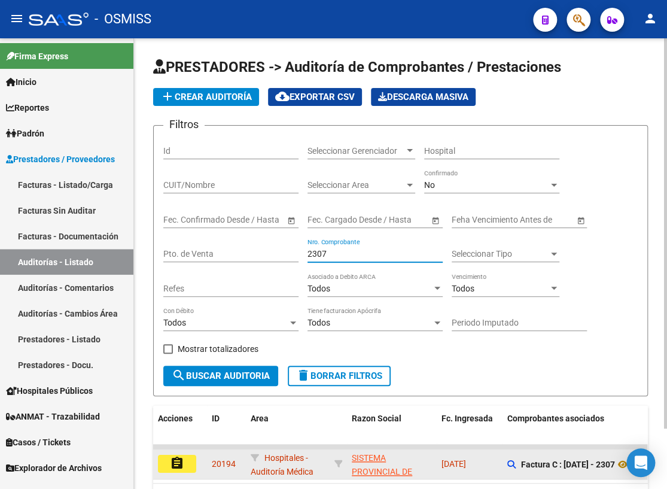
type input "2307"
click at [174, 466] on mat-icon "assignment" at bounding box center [177, 463] width 14 height 14
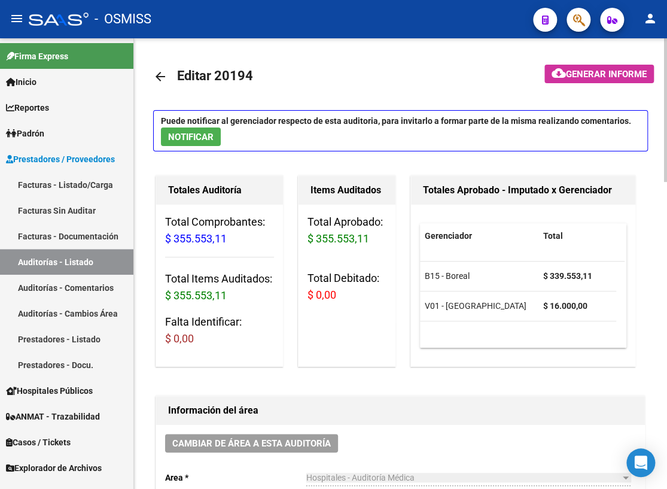
click at [159, 72] on mat-icon "arrow_back" at bounding box center [160, 76] width 14 height 14
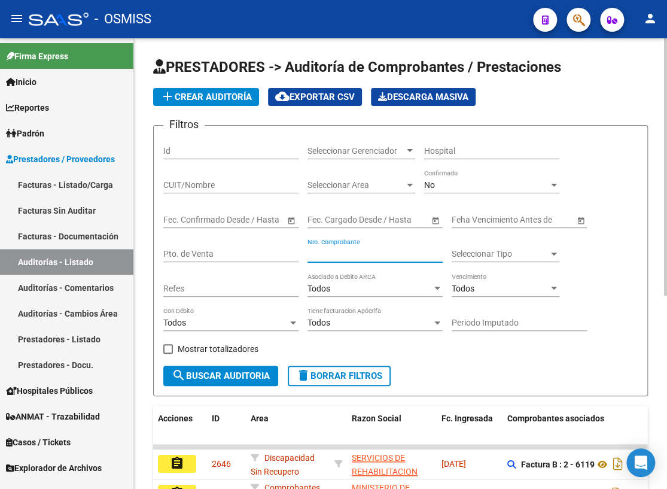
click at [363, 250] on input "Nro. Comprobante" at bounding box center [375, 254] width 135 height 10
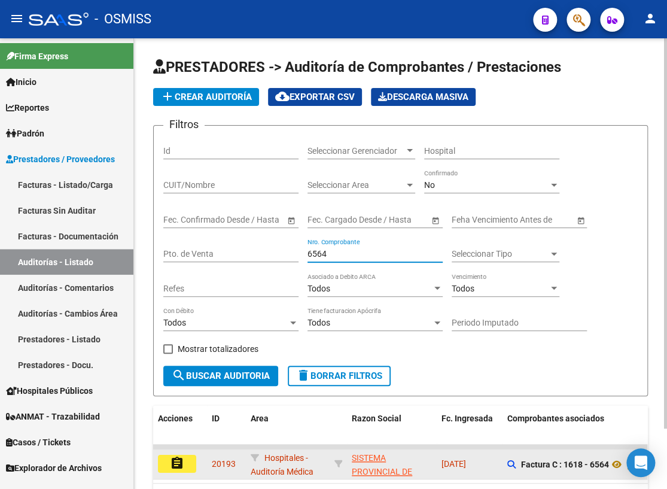
type input "6564"
click at [182, 461] on mat-icon "assignment" at bounding box center [177, 463] width 14 height 14
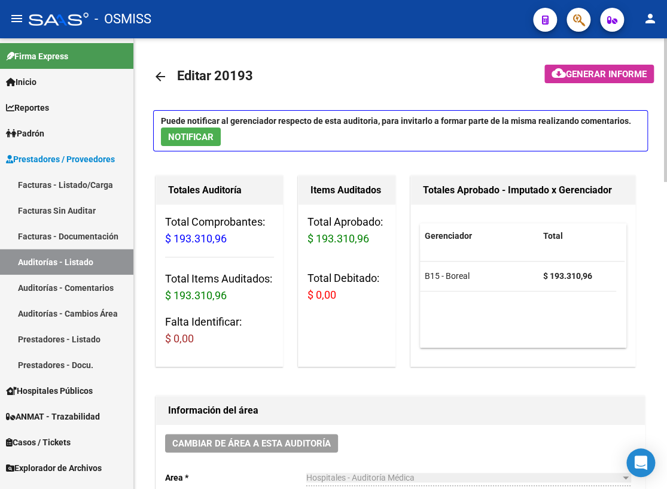
click at [162, 76] on mat-icon "arrow_back" at bounding box center [160, 76] width 14 height 14
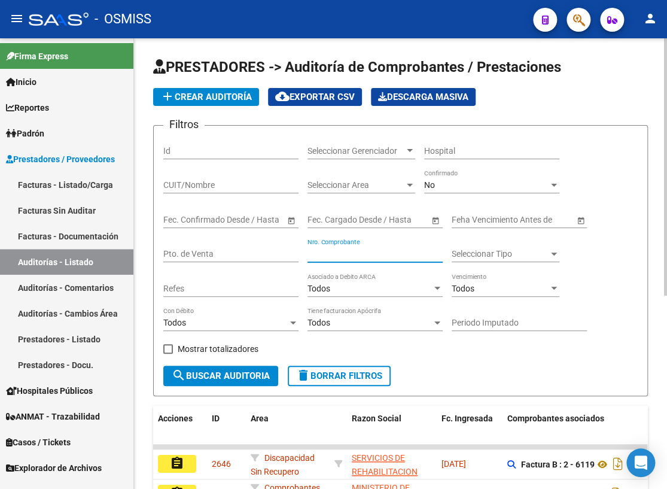
click at [365, 253] on input "Nro. Comprobante" at bounding box center [375, 254] width 135 height 10
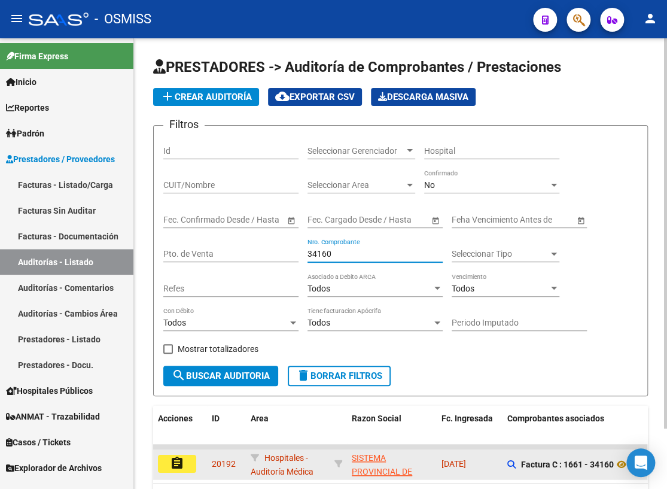
type input "34160"
click at [180, 462] on mat-icon "assignment" at bounding box center [177, 463] width 14 height 14
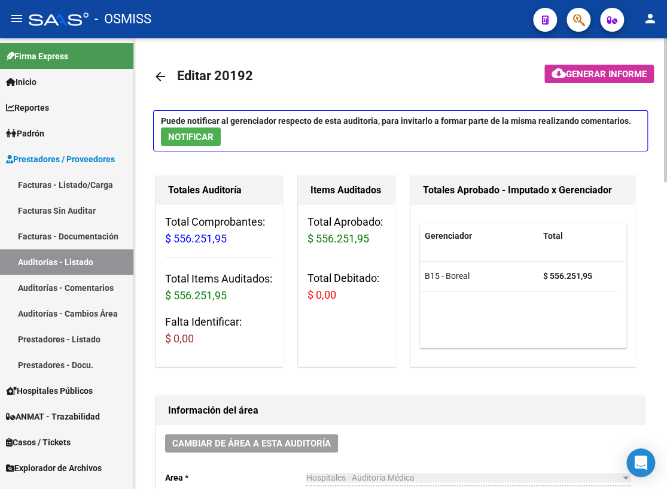
click at [159, 74] on mat-icon "arrow_back" at bounding box center [160, 76] width 14 height 14
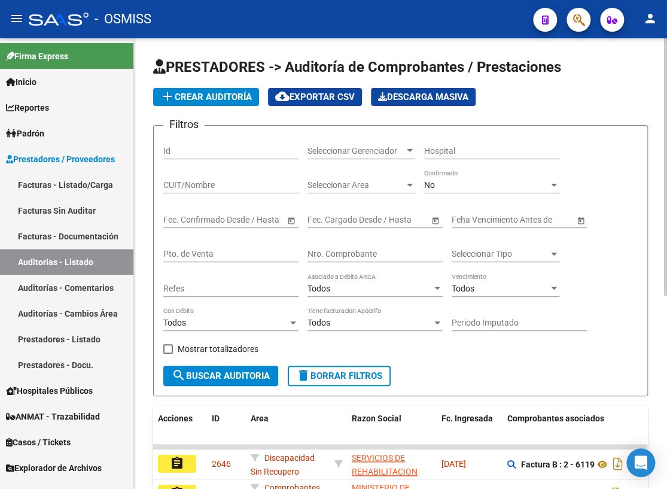
click at [375, 252] on input "Nro. Comprobante" at bounding box center [375, 254] width 135 height 10
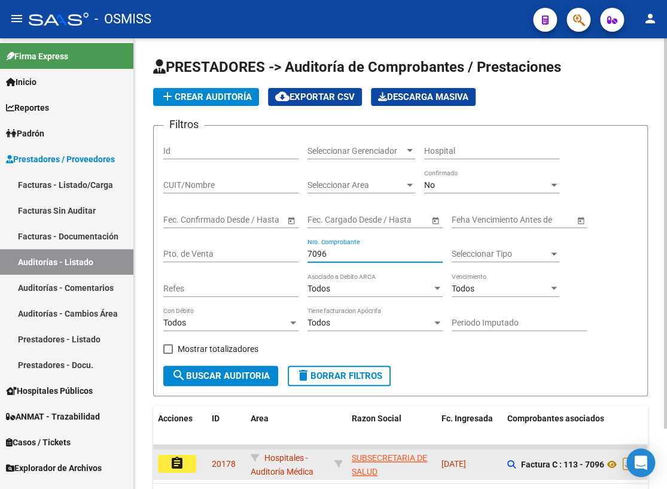
type input "7096"
click at [190, 462] on button "assignment" at bounding box center [177, 464] width 38 height 18
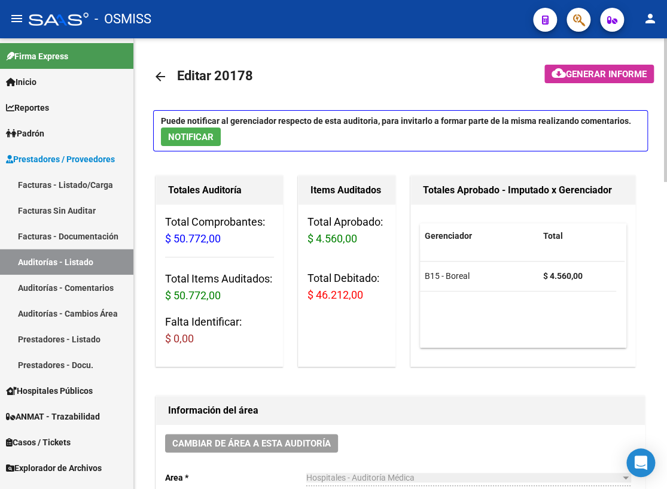
click at [160, 79] on mat-icon "arrow_back" at bounding box center [160, 76] width 14 height 14
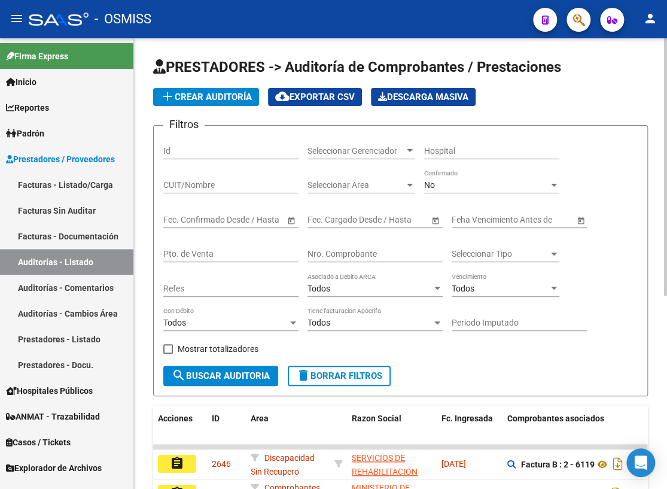
click at [360, 255] on input "Nro. Comprobante" at bounding box center [375, 254] width 135 height 10
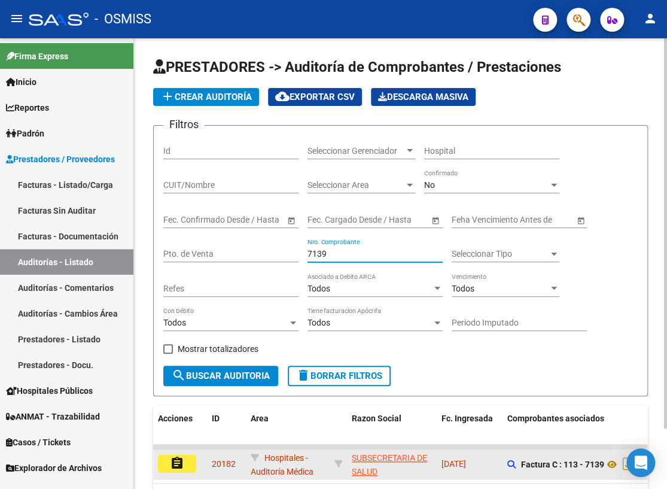
type input "7139"
click at [187, 460] on button "assignment" at bounding box center [177, 464] width 38 height 18
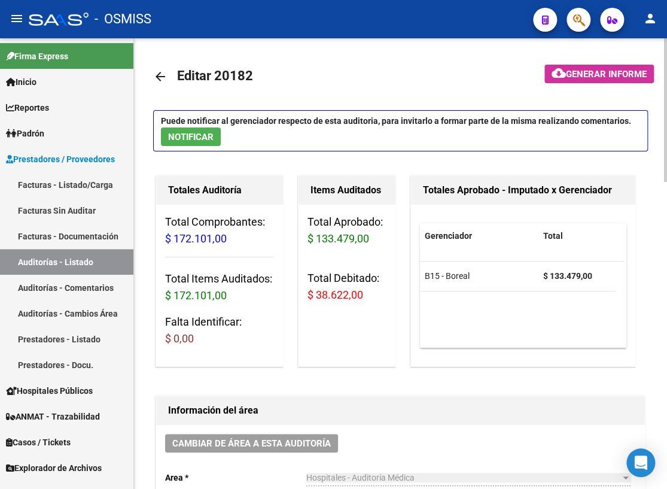
click at [164, 74] on mat-icon "arrow_back" at bounding box center [160, 76] width 14 height 14
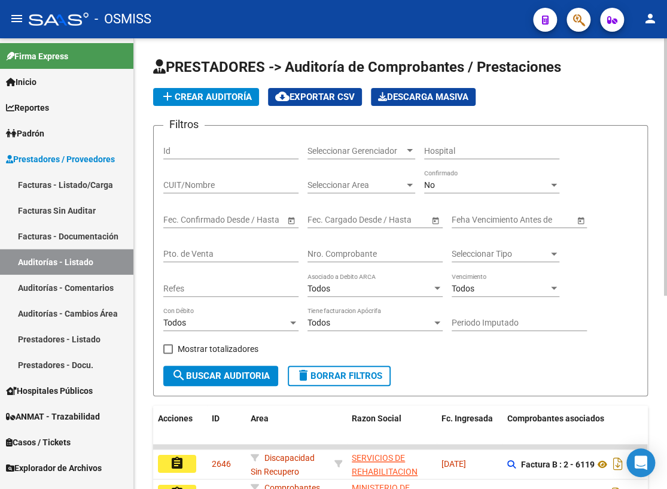
click at [337, 244] on div "Nro. Comprobante" at bounding box center [375, 250] width 135 height 24
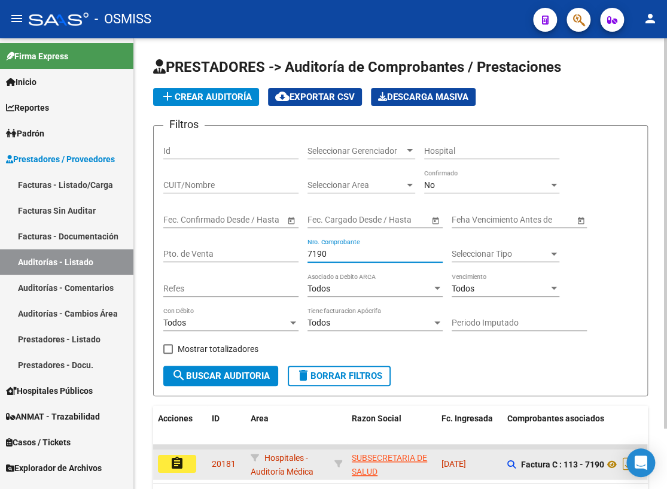
type input "7190"
click at [192, 465] on button "assignment" at bounding box center [177, 464] width 38 height 18
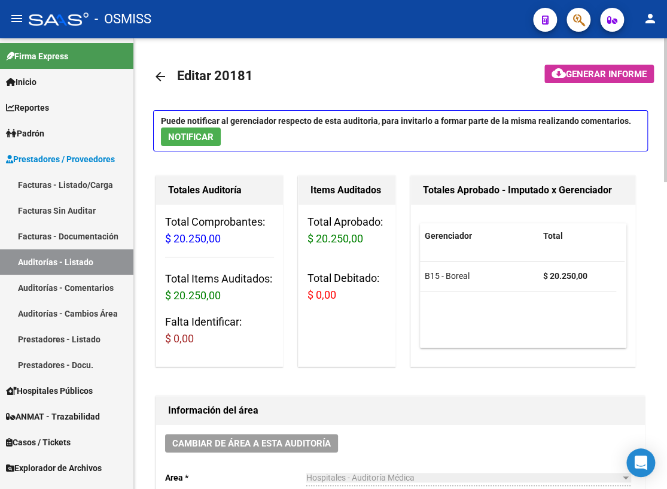
click at [162, 71] on mat-icon "arrow_back" at bounding box center [160, 76] width 14 height 14
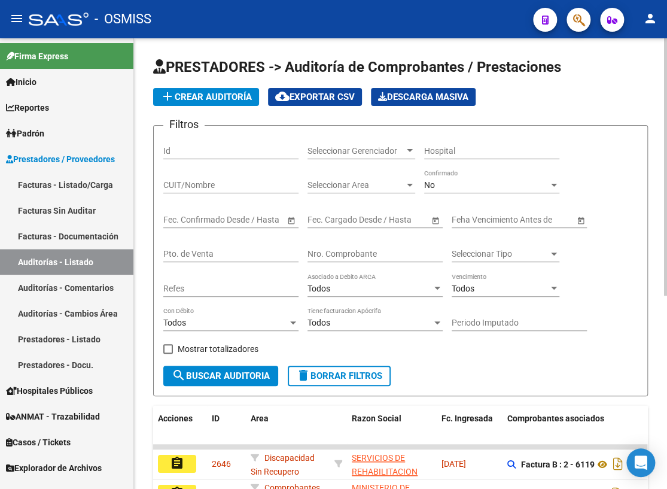
click at [46, 181] on link "Facturas - Listado/Carga" at bounding box center [66, 185] width 133 height 26
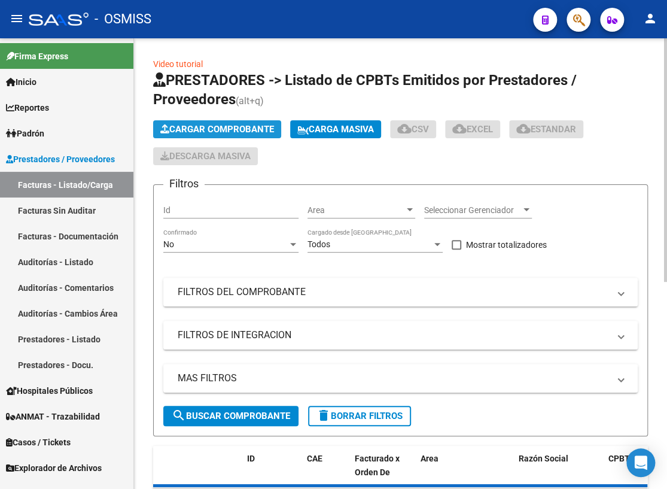
click at [180, 124] on span "Cargar Comprobante" at bounding box center [217, 129] width 114 height 11
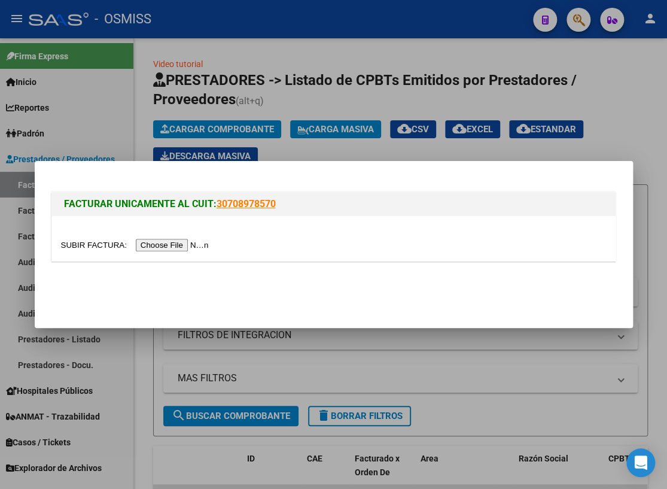
click at [88, 246] on input "file" at bounding box center [136, 245] width 151 height 13
type input "C:\fakepath\MUNICIPALIDAD DE TIGRE FC. 0003-00204733.pdf"
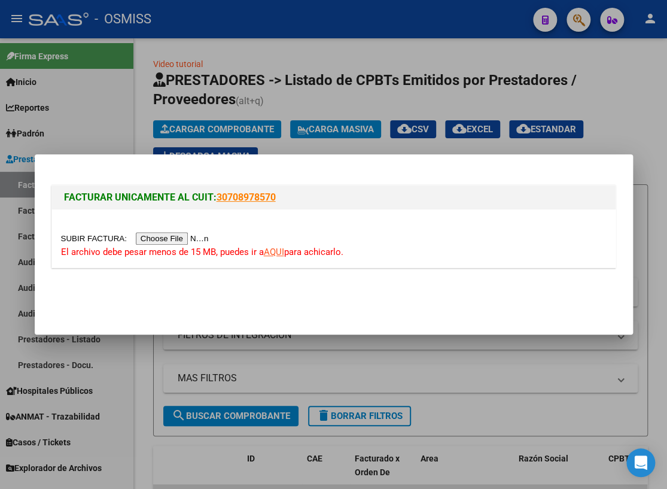
click at [276, 256] on link "AQUI" at bounding box center [274, 252] width 20 height 11
click at [88, 240] on input "file" at bounding box center [136, 238] width 151 height 13
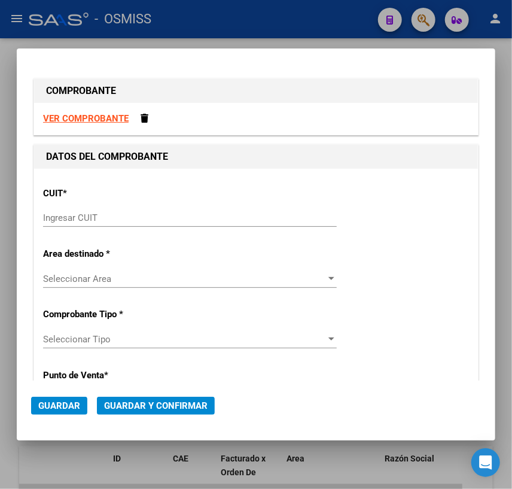
click at [135, 216] on input "Ingresar CUIT" at bounding box center [190, 217] width 294 height 11
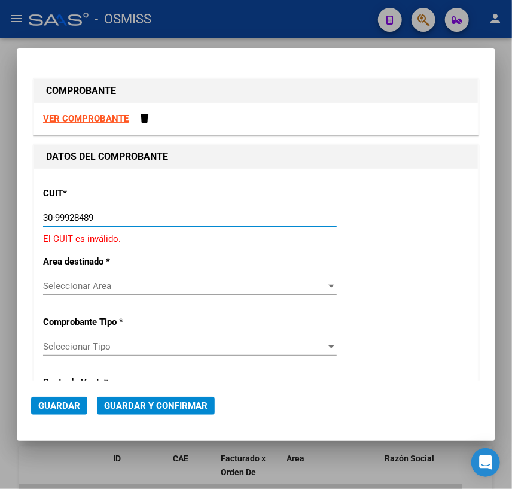
type input "30-99928489-9"
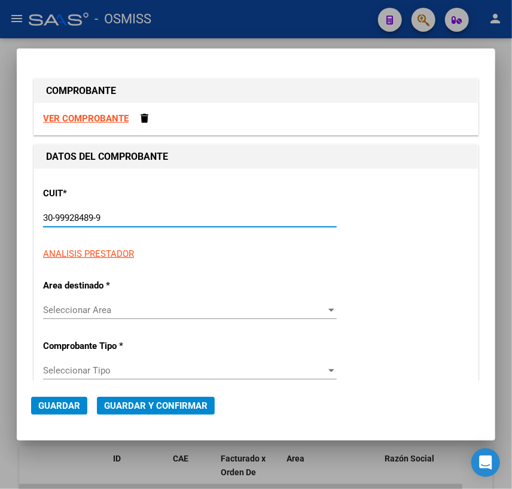
type input "3"
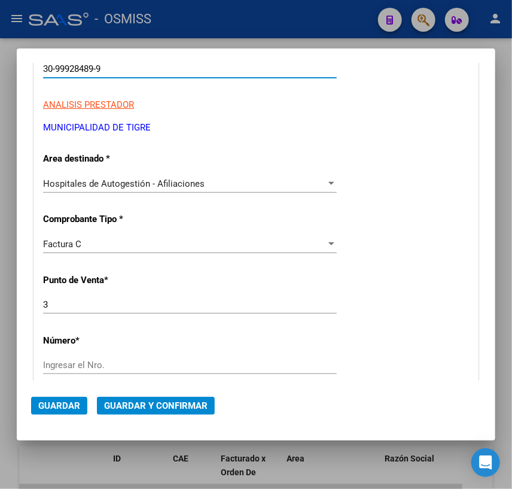
scroll to position [217, 0]
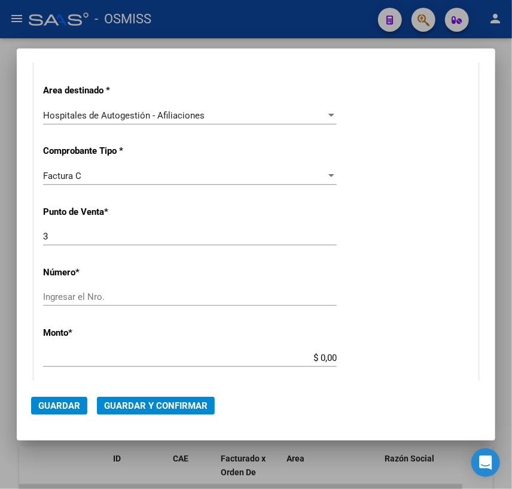
type input "30-99928489-9"
click at [95, 291] on input "Ingresar el Nro." at bounding box center [190, 296] width 294 height 11
type input "204733"
drag, startPoint x: 314, startPoint y: 359, endPoint x: 371, endPoint y: 359, distance: 57.5
click at [371, 359] on div "CUIT * 30-99928489-9 Ingresar CUIT ANALISIS PRESTADOR MUNICIPALIDAD DE TIGRE AR…" at bounding box center [256, 376] width 444 height 849
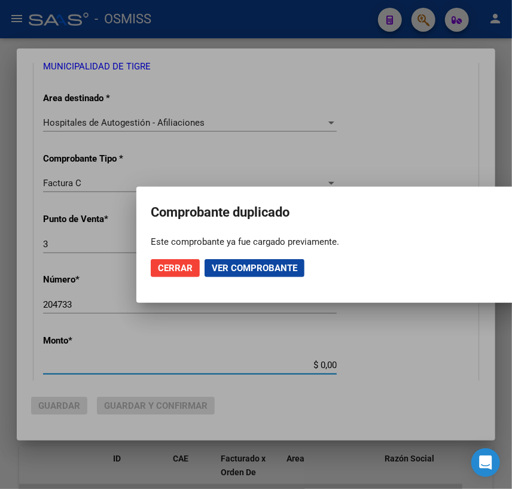
scroll to position [225, 0]
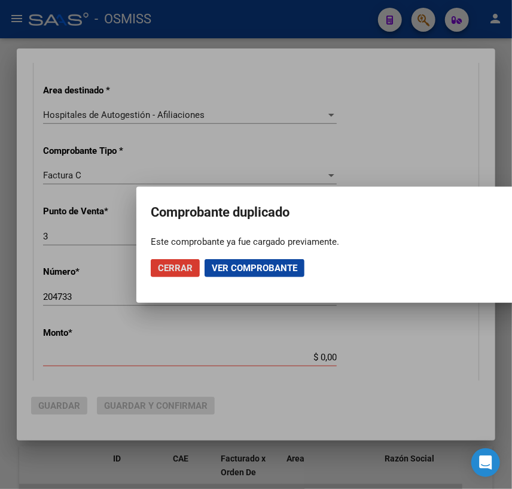
click at [170, 266] on span "Cerrar" at bounding box center [175, 268] width 35 height 11
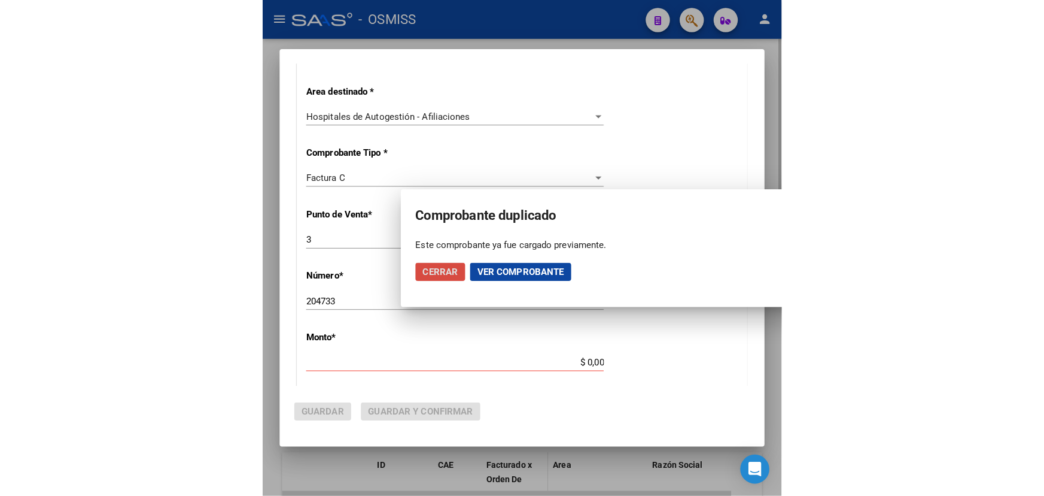
scroll to position [0, 0]
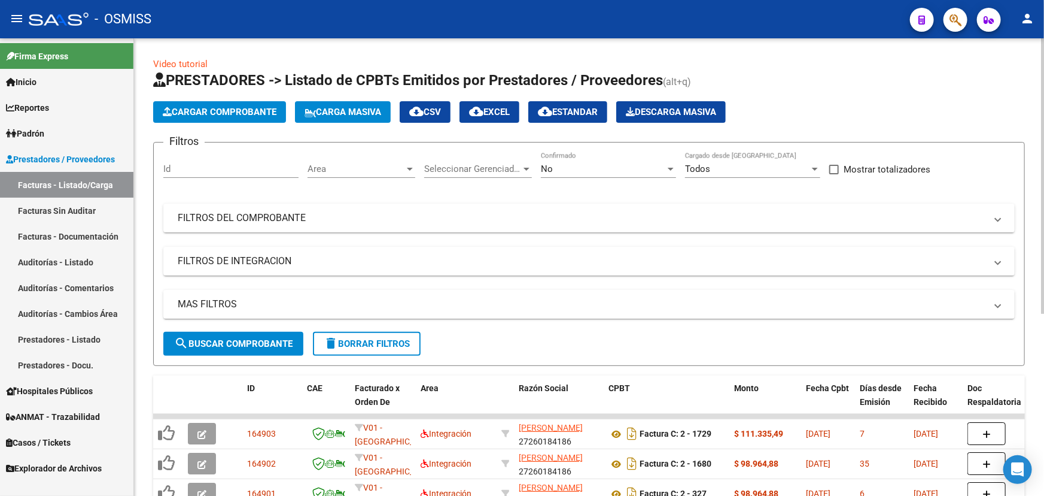
click at [332, 164] on span "Area" at bounding box center [356, 168] width 97 height 11
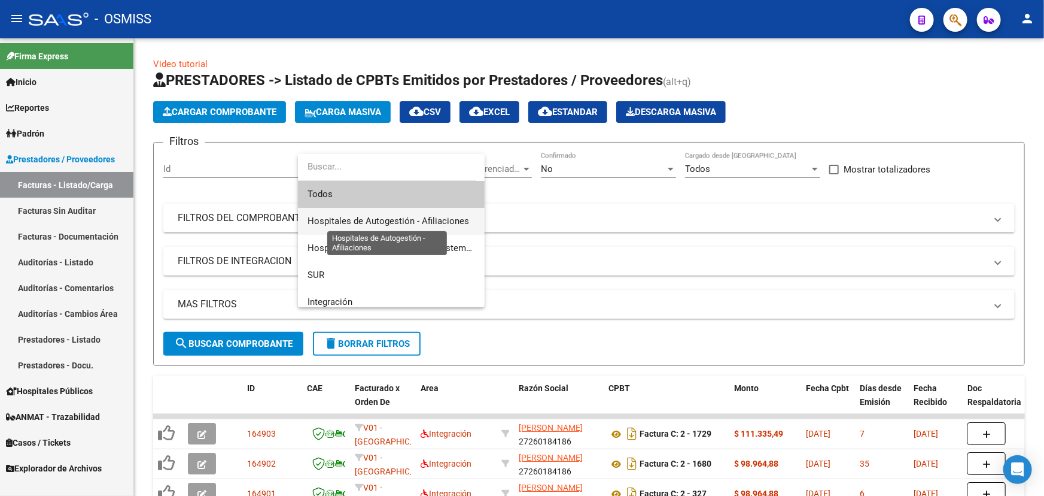
click at [364, 221] on span "Hospitales de Autogestión - Afiliaciones" at bounding box center [389, 220] width 162 height 11
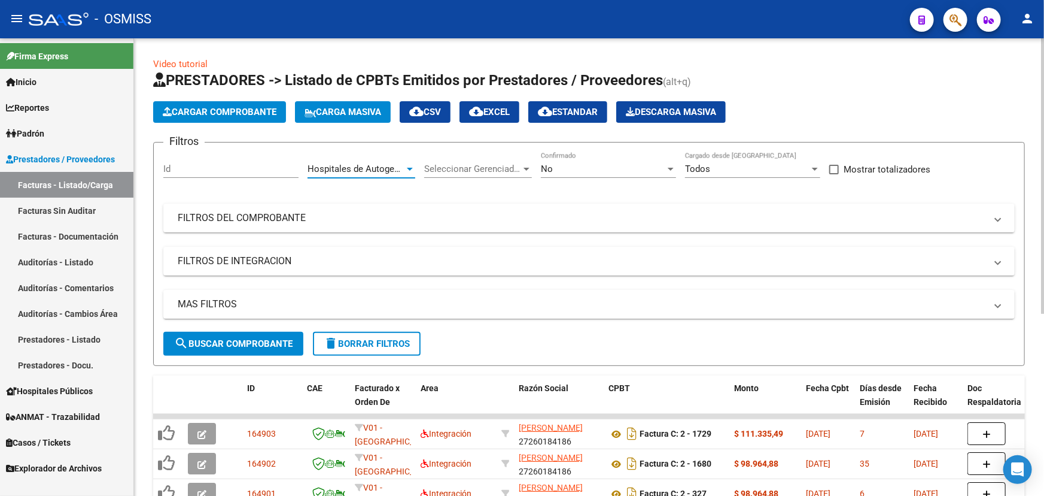
click at [555, 165] on div "No" at bounding box center [603, 168] width 124 height 11
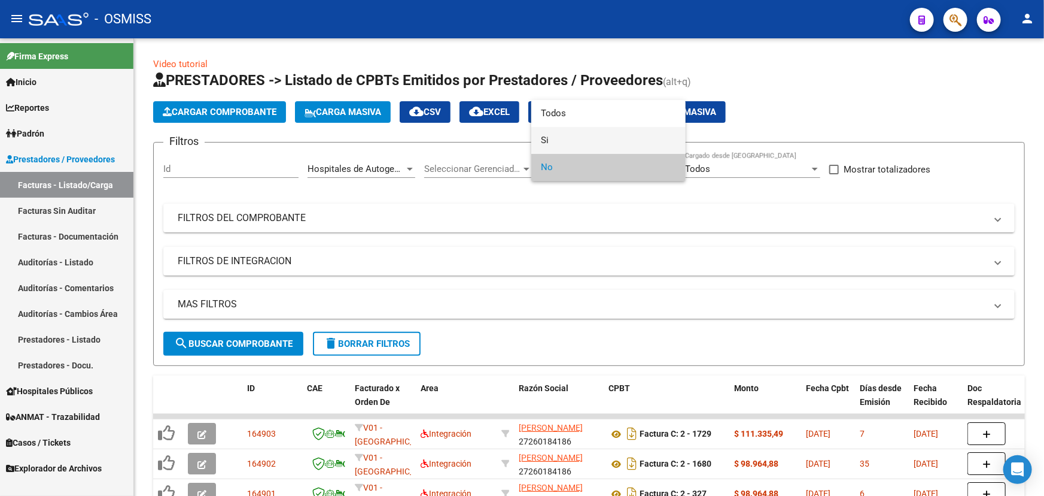
click at [544, 143] on span "Si" at bounding box center [608, 140] width 135 height 27
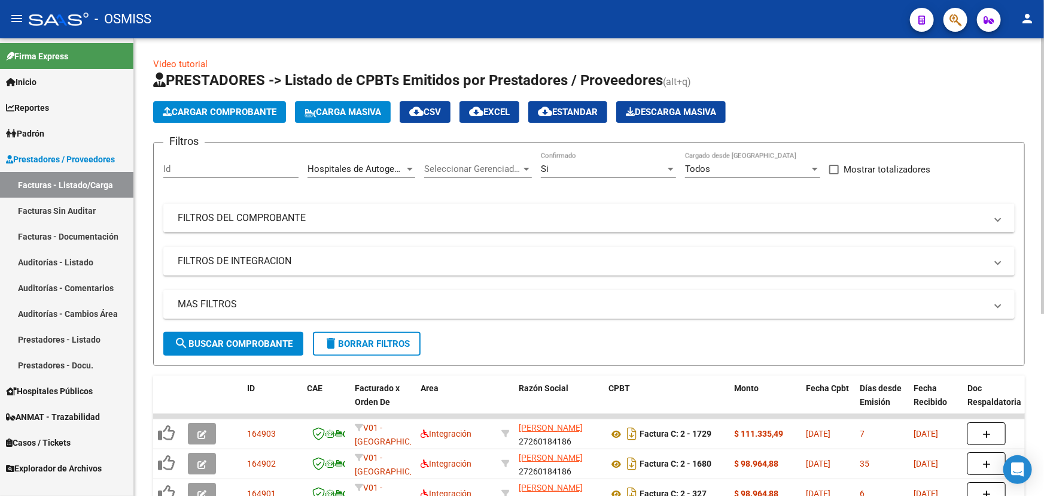
click at [210, 303] on mat-panel-title "MAS FILTROS" at bounding box center [582, 303] width 809 height 13
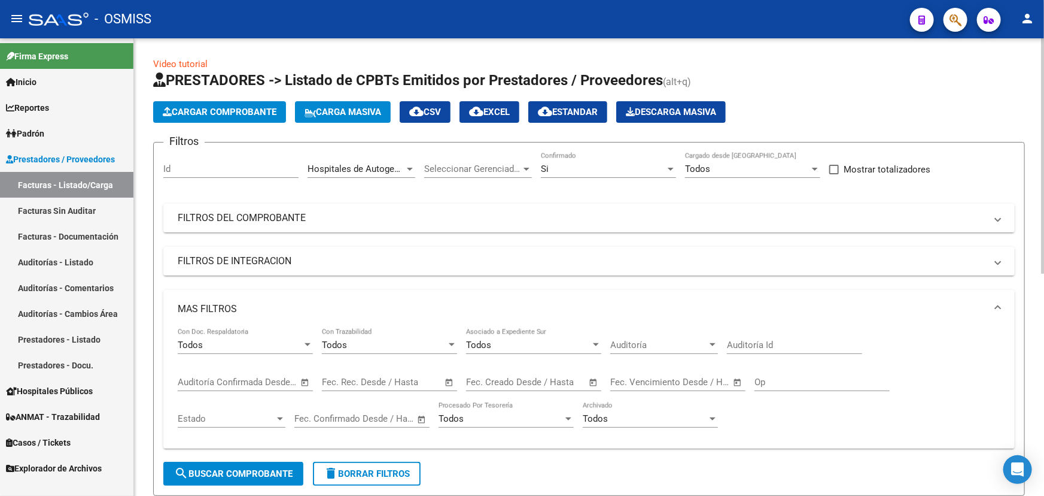
click at [555, 379] on span "Open calendar" at bounding box center [593, 382] width 29 height 29
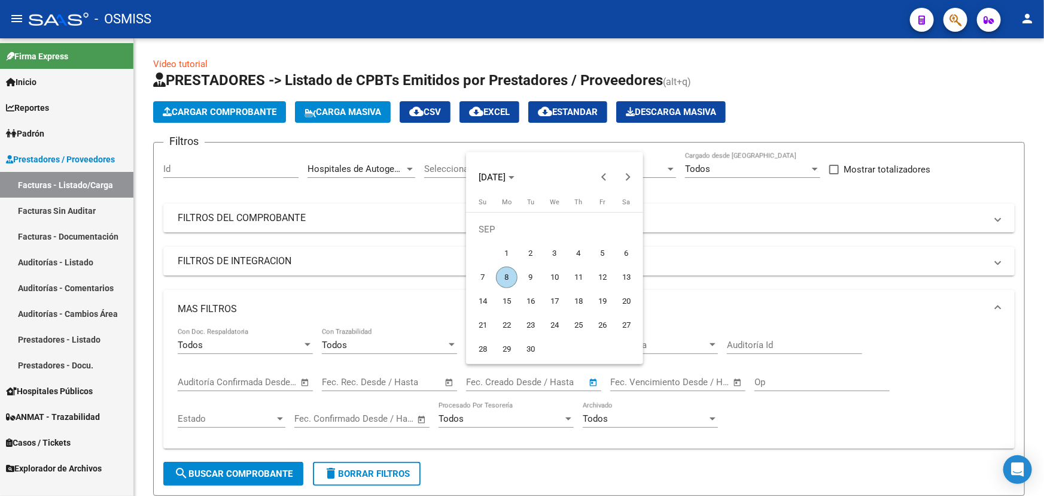
click at [502, 279] on span "8" at bounding box center [507, 277] width 22 height 22
type input "[DATE]"
click at [502, 279] on span "8" at bounding box center [507, 277] width 22 height 22
type input "[DATE]"
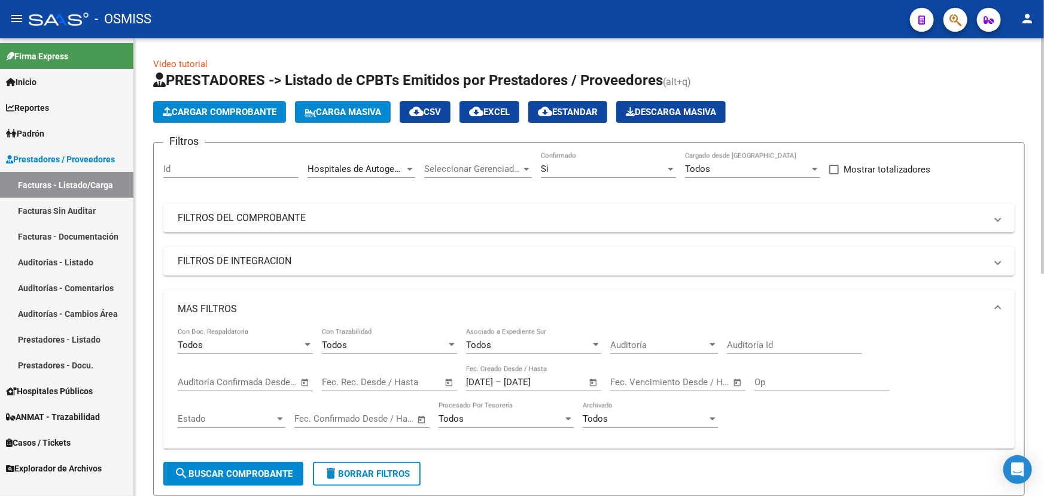
click at [263, 475] on span "search Buscar Comprobante" at bounding box center [233, 473] width 118 height 11
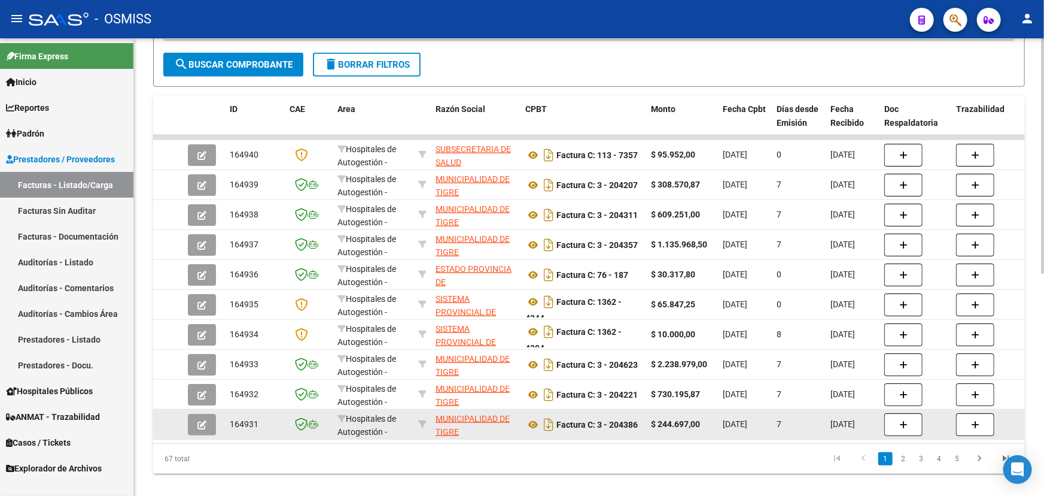
scroll to position [431, 0]
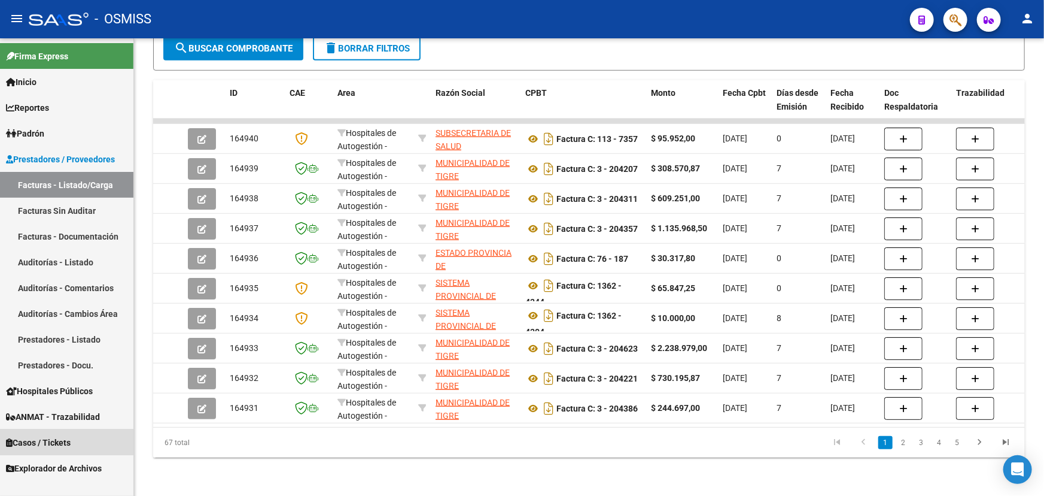
click at [24, 437] on span "Casos / Tickets" at bounding box center [38, 442] width 65 height 13
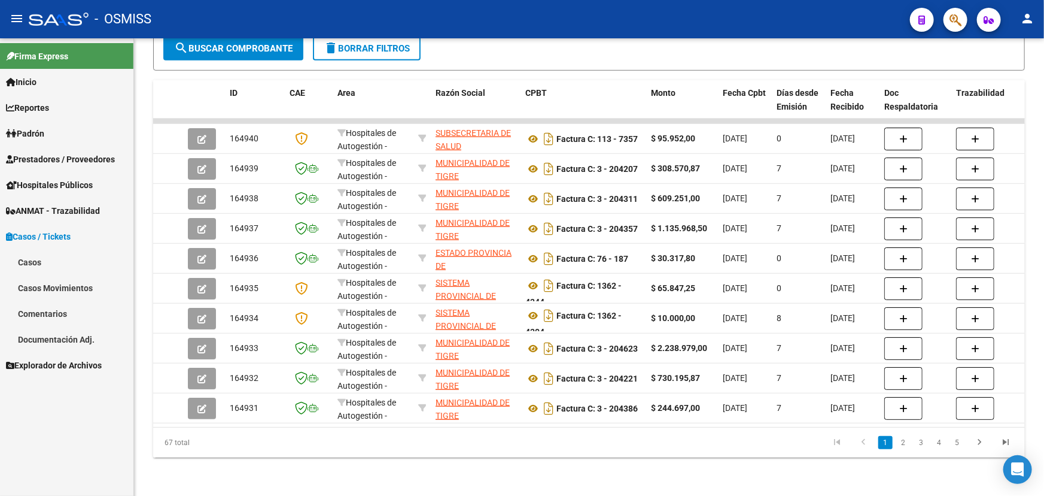
click at [23, 263] on link "Casos" at bounding box center [66, 262] width 133 height 26
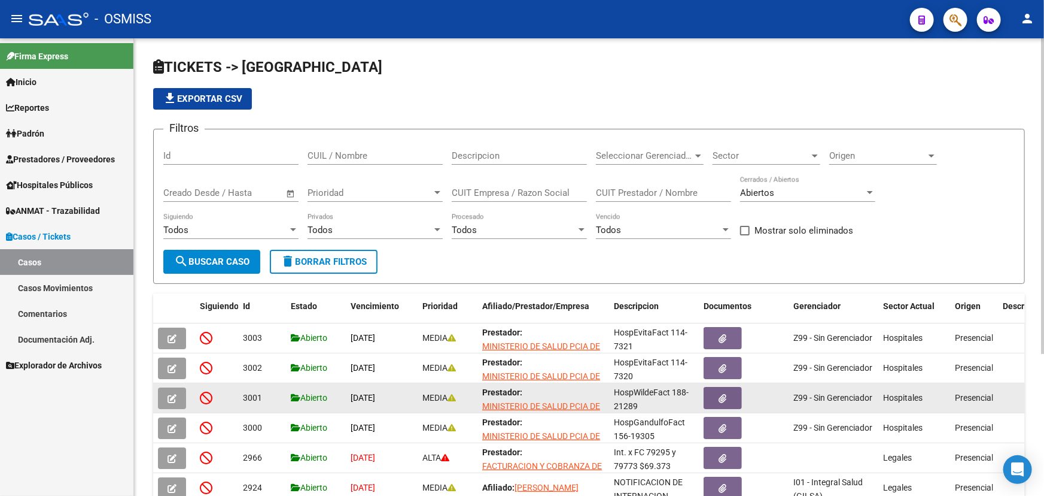
click at [169, 397] on icon "button" at bounding box center [172, 398] width 9 height 9
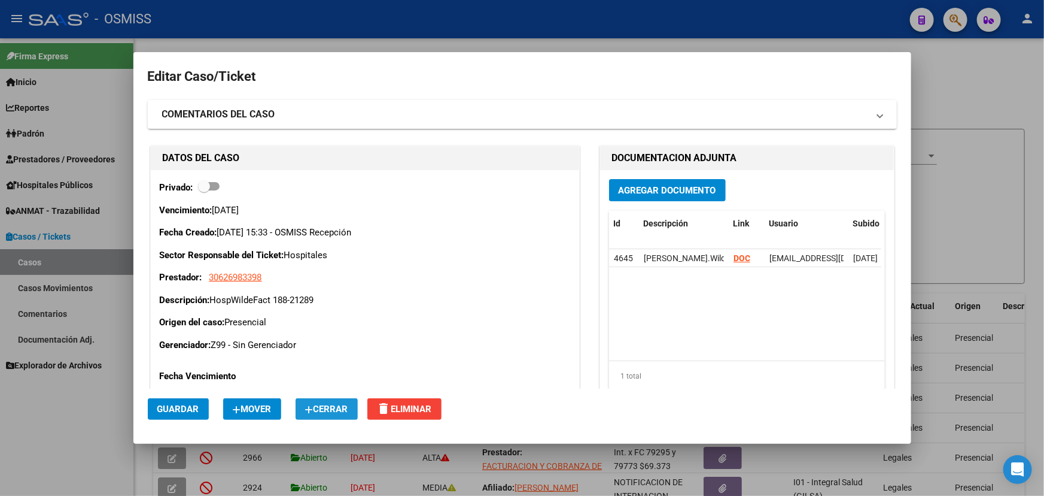
click at [314, 401] on button "Cerrar" at bounding box center [327, 409] width 62 height 22
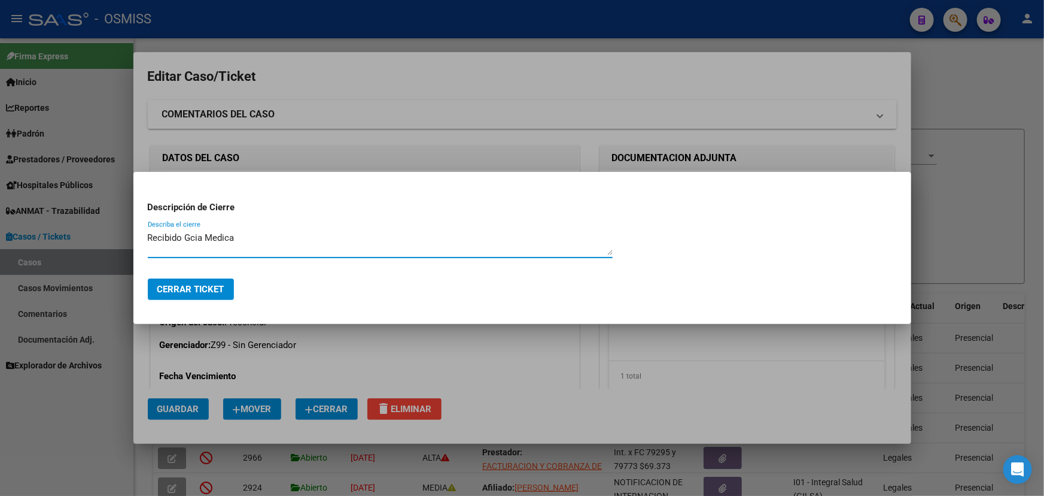
type textarea "Recibido Gcia Medica"
click at [176, 291] on span "Cerrar Ticket" at bounding box center [190, 289] width 67 height 11
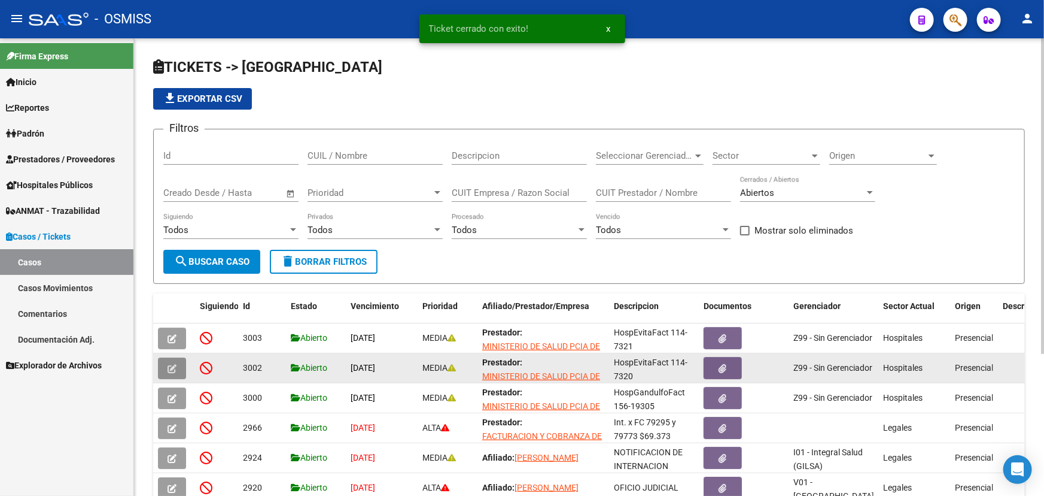
click at [173, 364] on icon "button" at bounding box center [172, 368] width 9 height 9
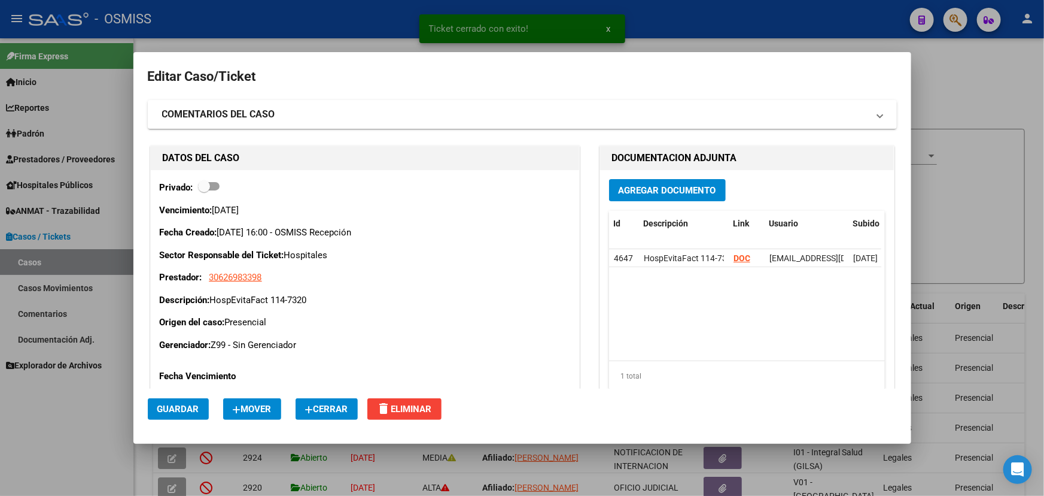
click at [342, 412] on span "Cerrar" at bounding box center [326, 408] width 43 height 11
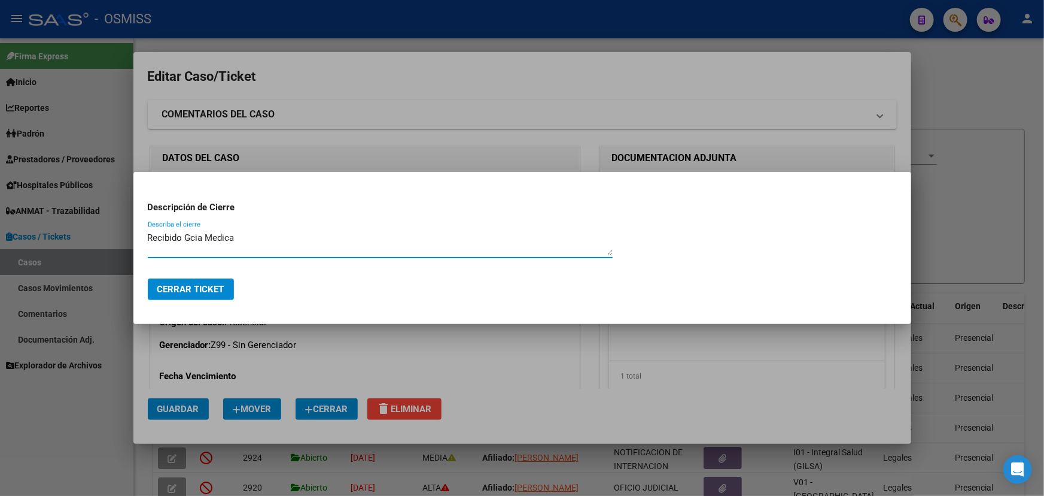
type textarea "Recibido Gcia Medica"
click at [182, 285] on span "Cerrar Ticket" at bounding box center [190, 289] width 67 height 11
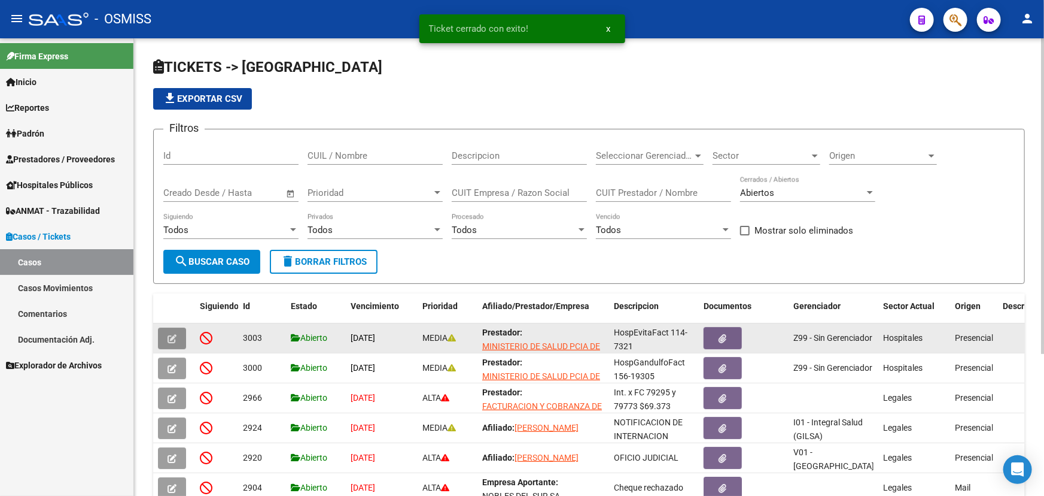
click at [172, 327] on button "button" at bounding box center [172, 338] width 28 height 22
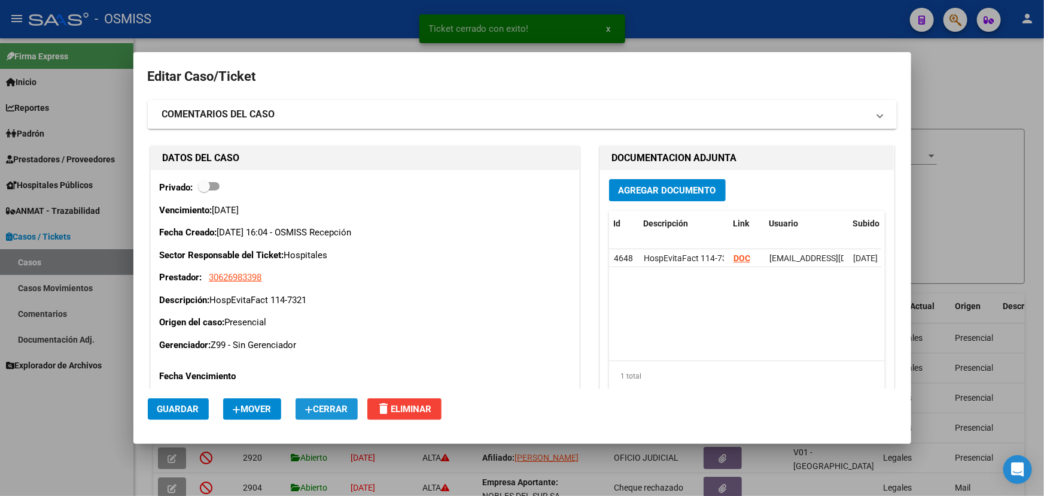
click at [324, 407] on span "Cerrar" at bounding box center [326, 408] width 43 height 11
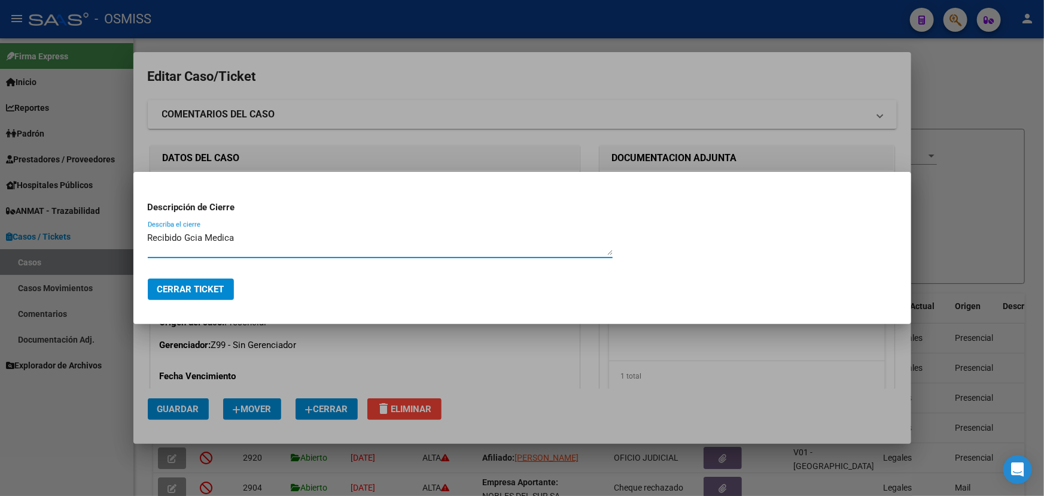
type textarea "Recibido Gcia Medica"
click at [188, 289] on span "Cerrar Ticket" at bounding box center [190, 289] width 67 height 11
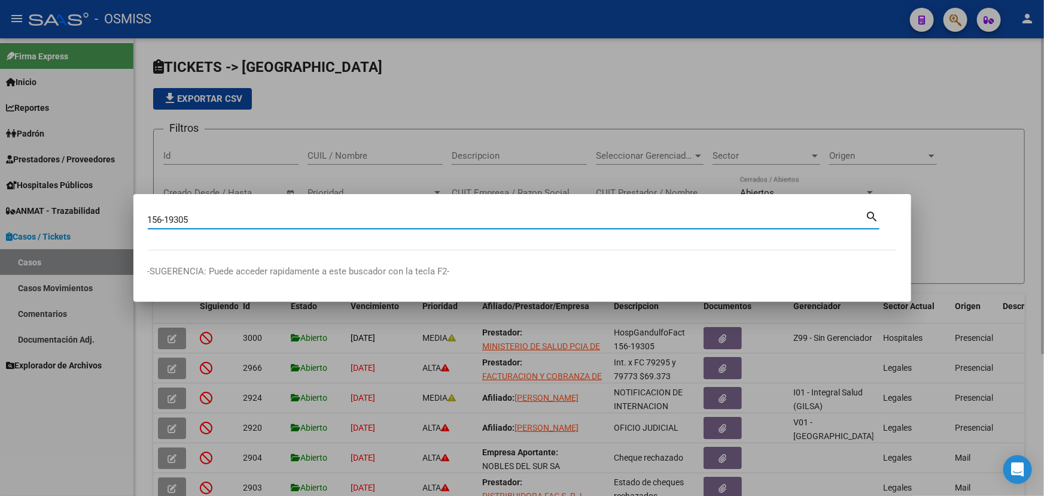
type input "156-19305"
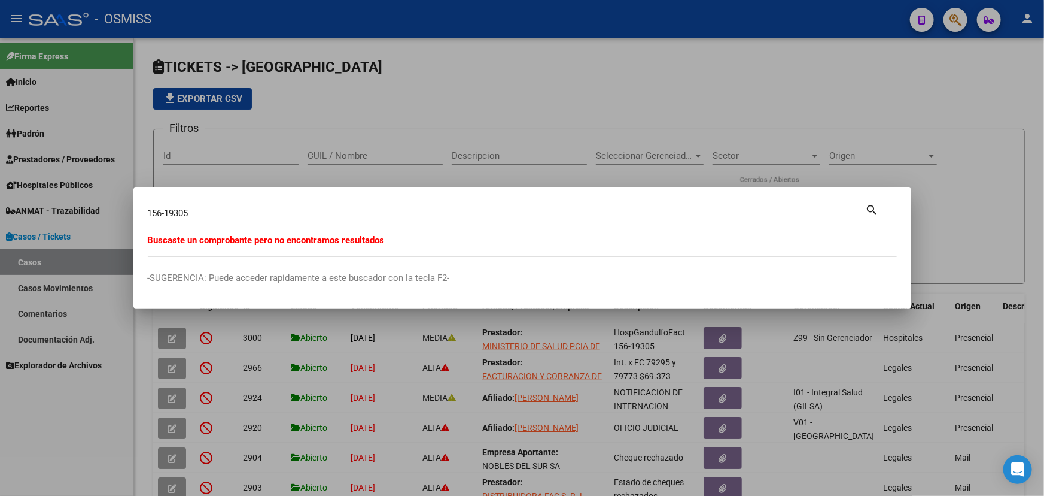
click at [555, 104] on div at bounding box center [522, 248] width 1044 height 496
